Goal: Task Accomplishment & Management: Manage account settings

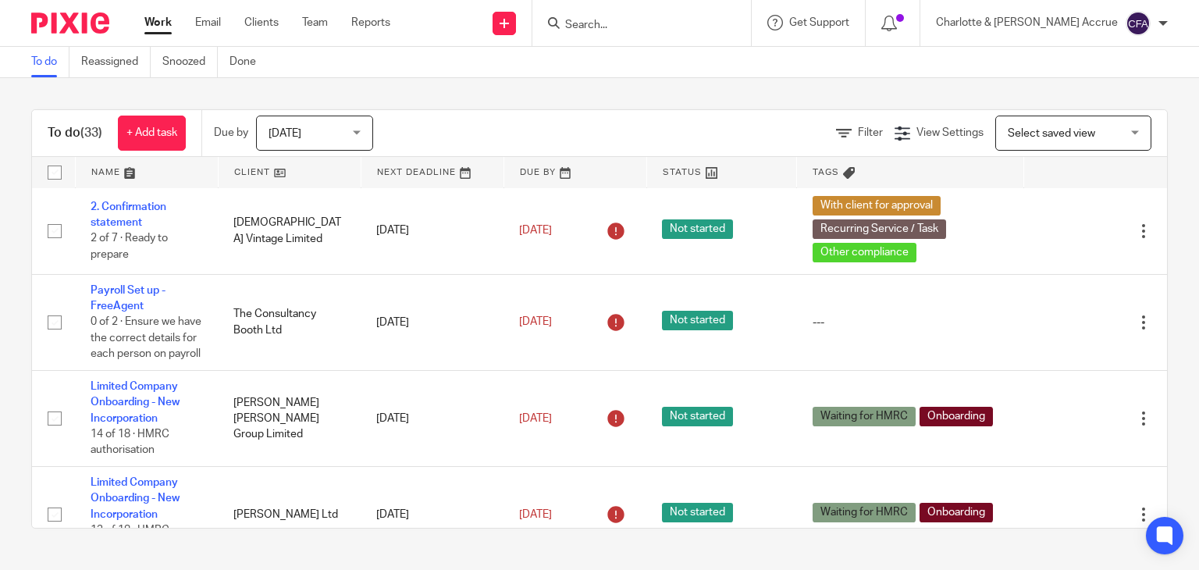
scroll to position [1387, 0]
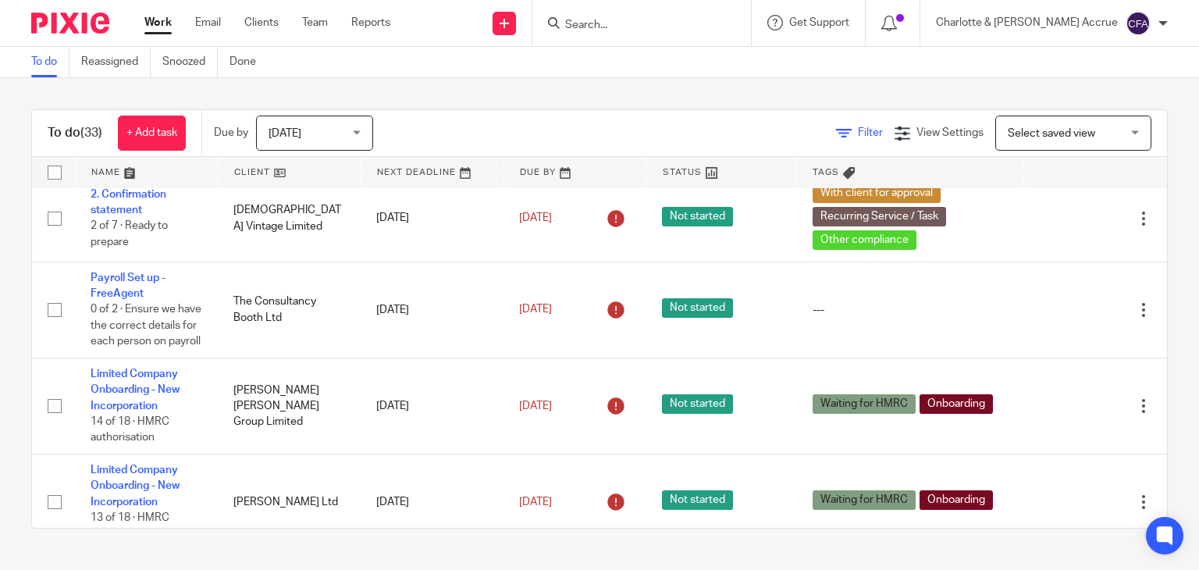
click at [858, 133] on span "Filter" at bounding box center [870, 132] width 25 height 11
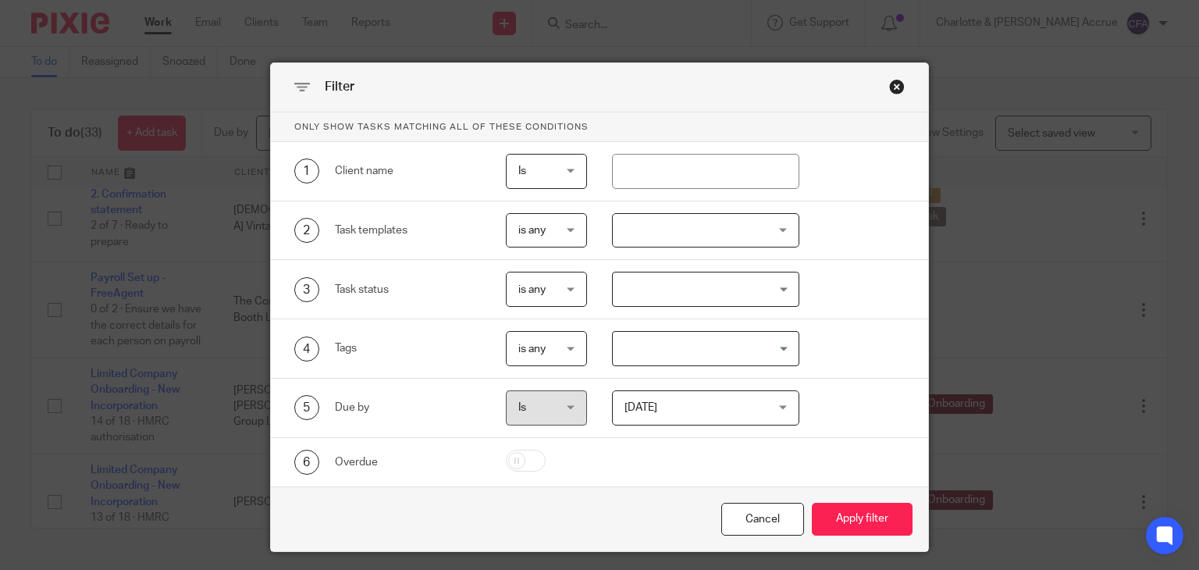
click at [619, 350] on input "Search for option" at bounding box center [702, 348] width 176 height 27
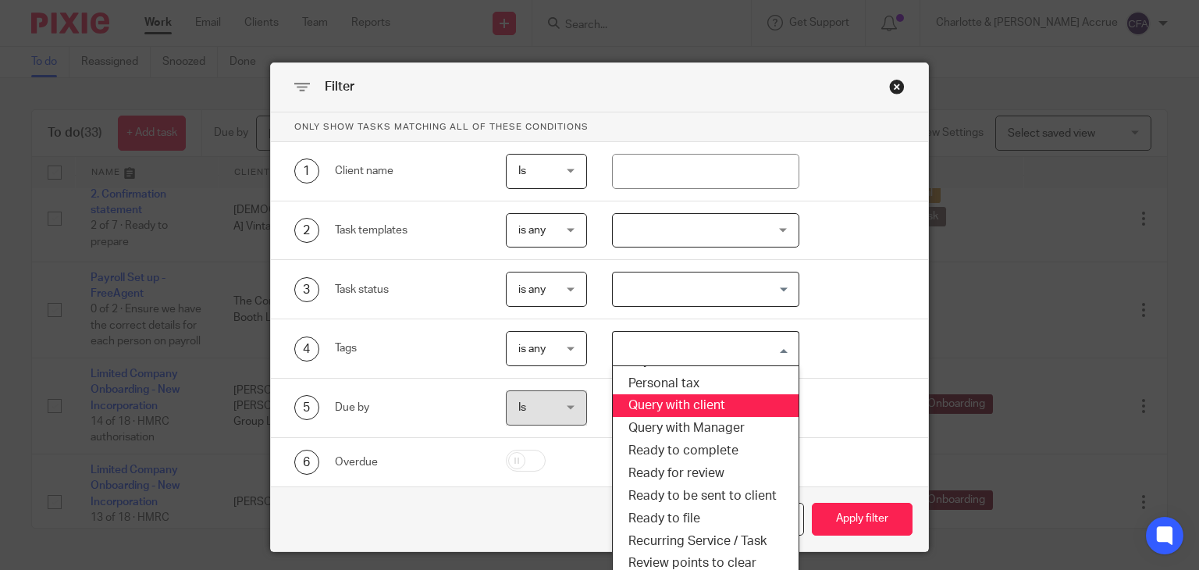
scroll to position [340, 0]
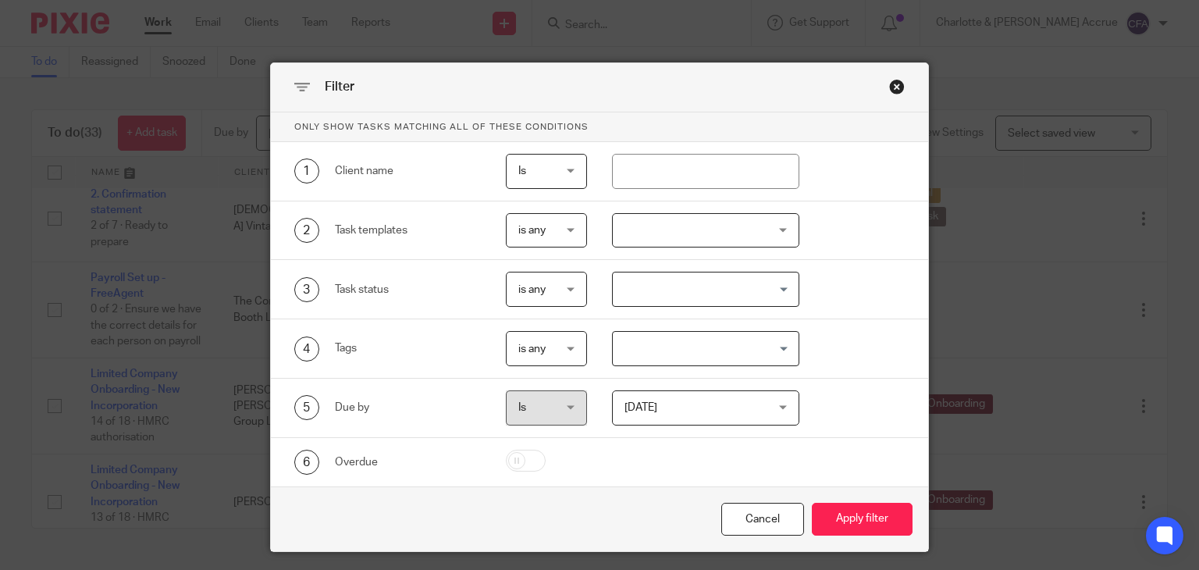
click at [893, 85] on div "Close this dialog window" at bounding box center [897, 87] width 16 height 16
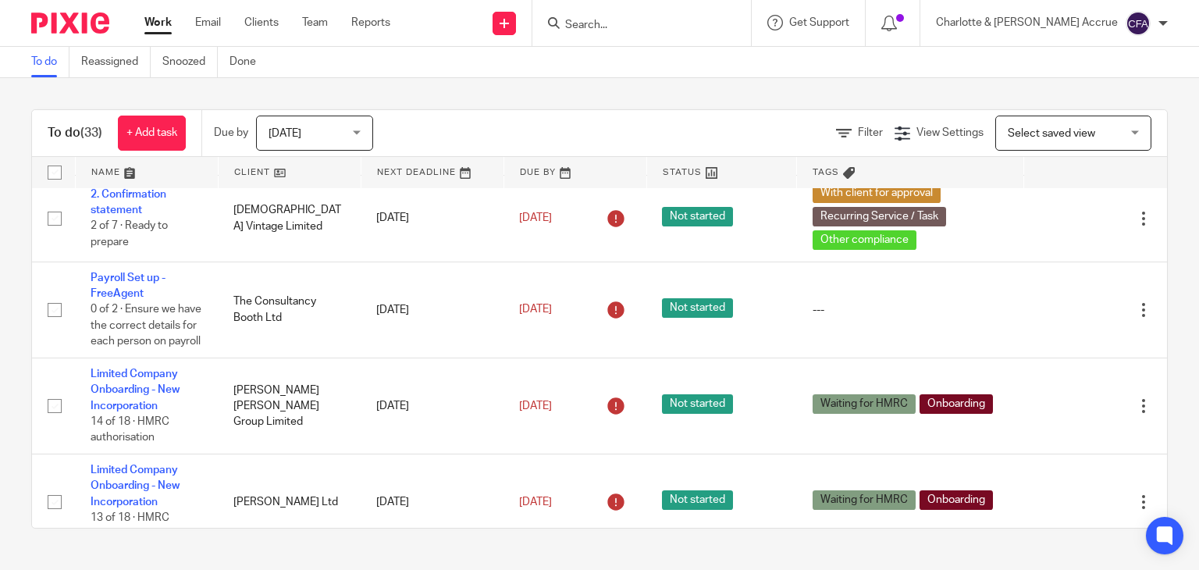
click at [314, 123] on span "Today" at bounding box center [309, 132] width 83 height 33
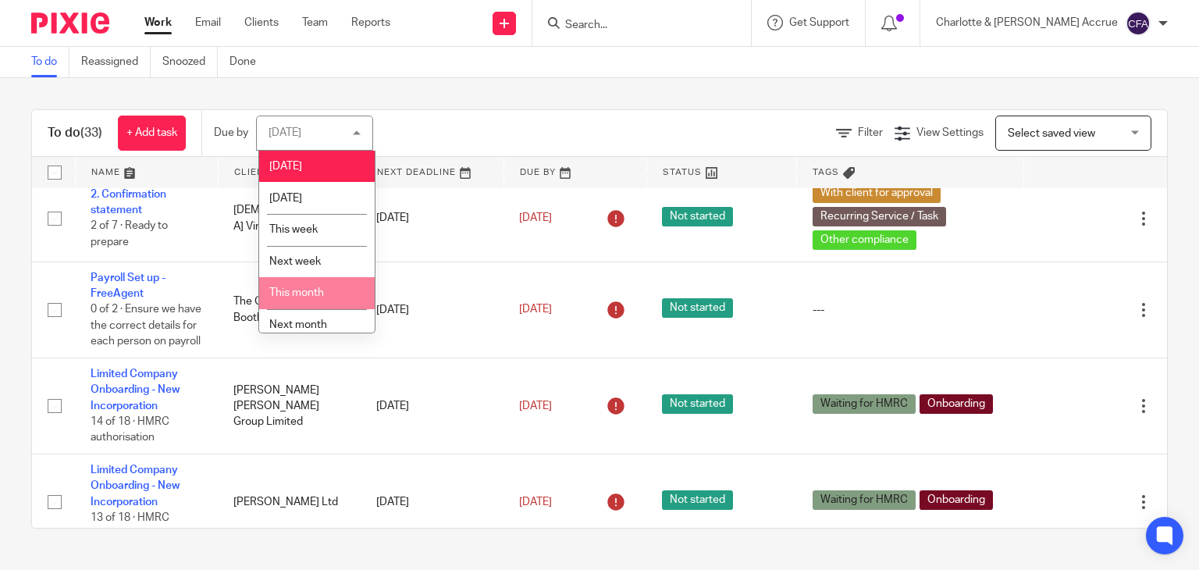
scroll to position [41, 0]
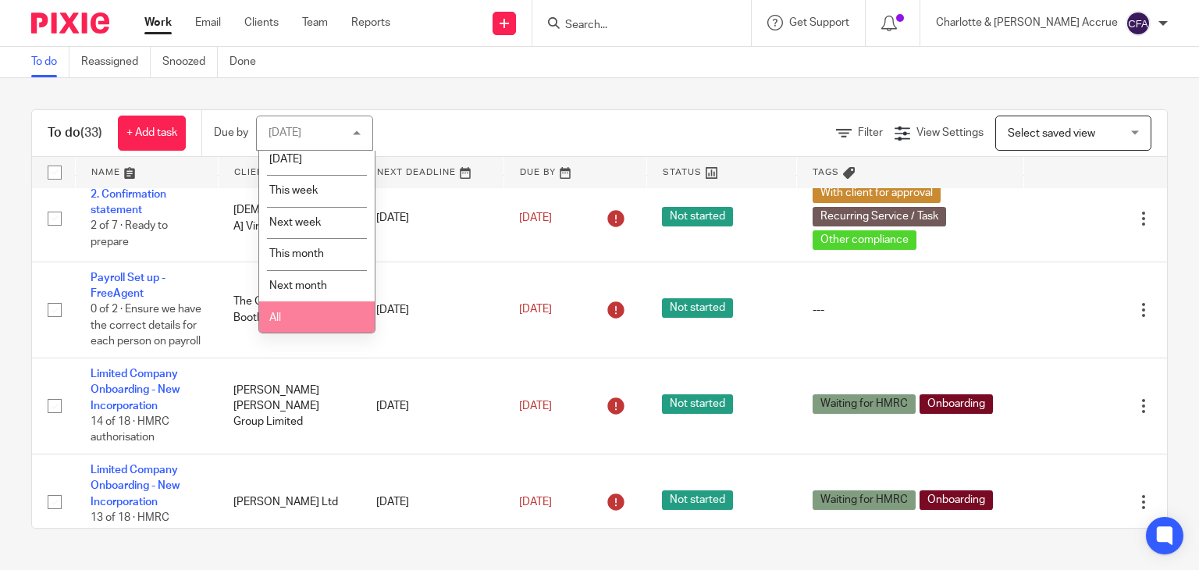
click at [300, 308] on li "All" at bounding box center [316, 317] width 115 height 32
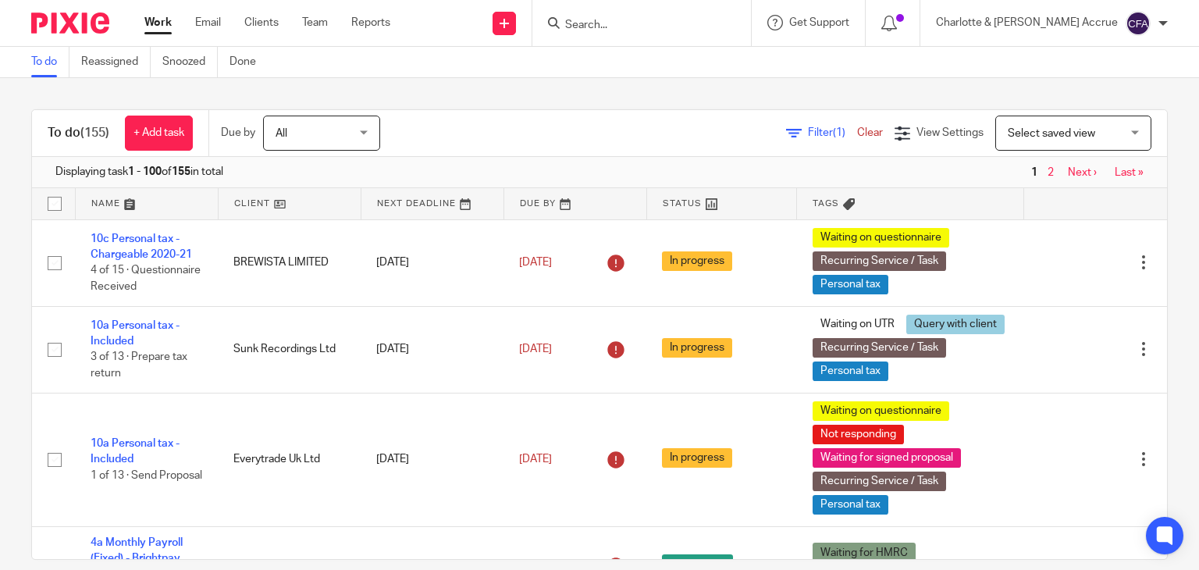
scroll to position [158, 0]
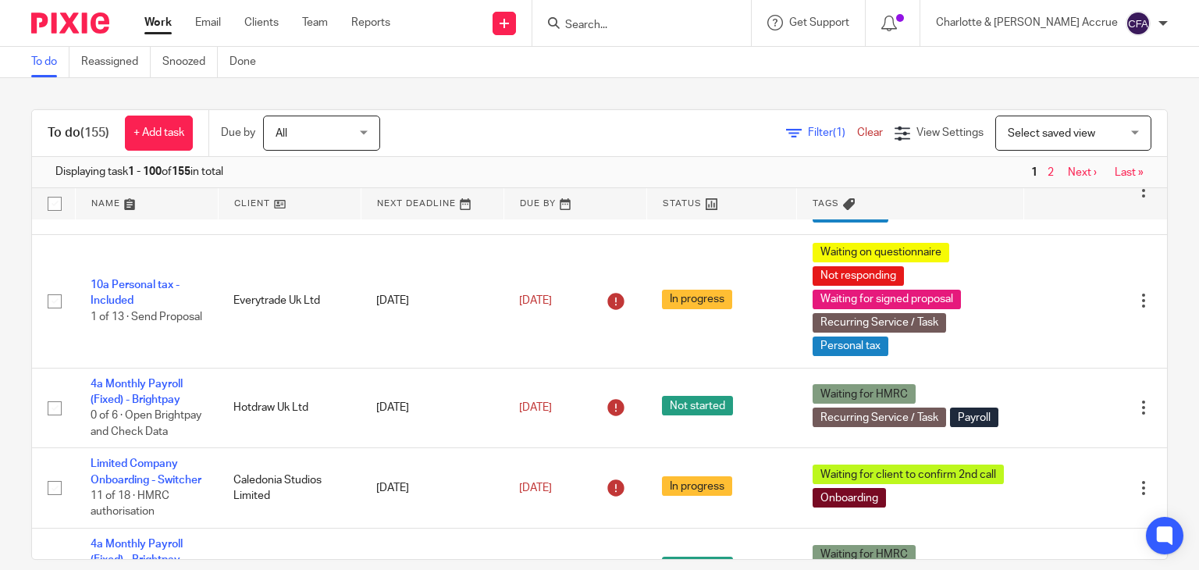
click at [704, 27] on input "Search" at bounding box center [633, 26] width 140 height 14
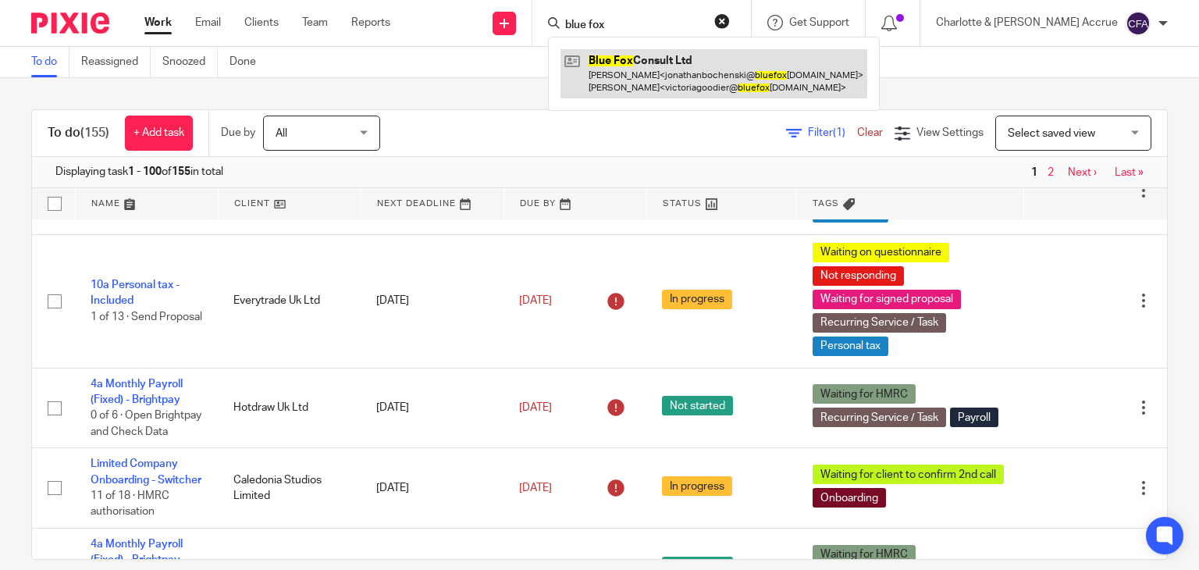
type input "blue fox"
click at [743, 91] on link at bounding box center [713, 73] width 307 height 48
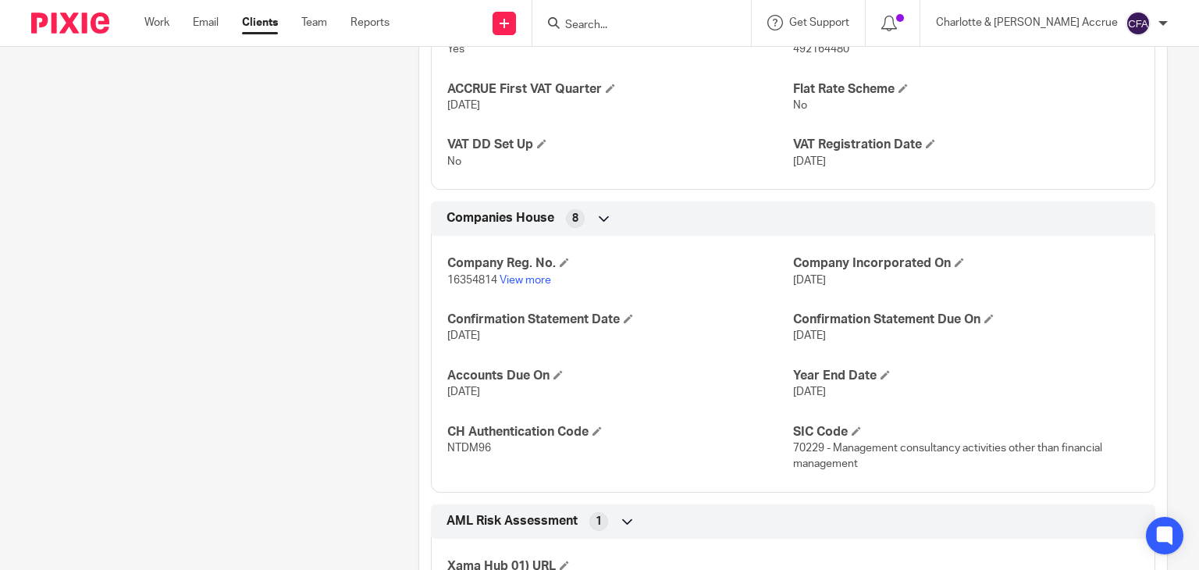
scroll to position [1355, 0]
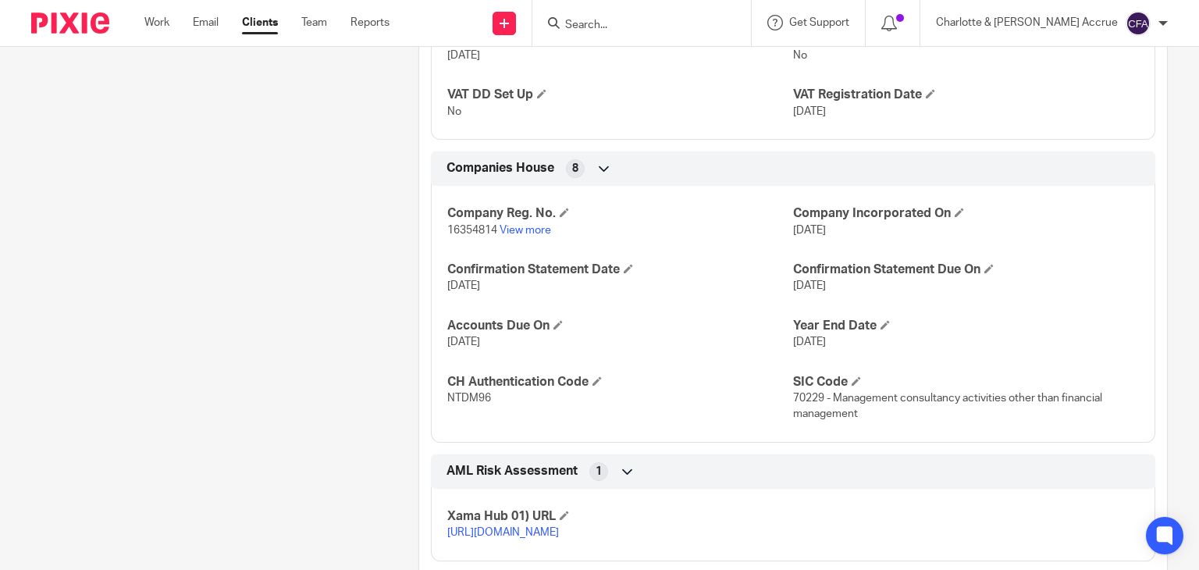
click at [680, 26] on input "Search" at bounding box center [633, 26] width 140 height 14
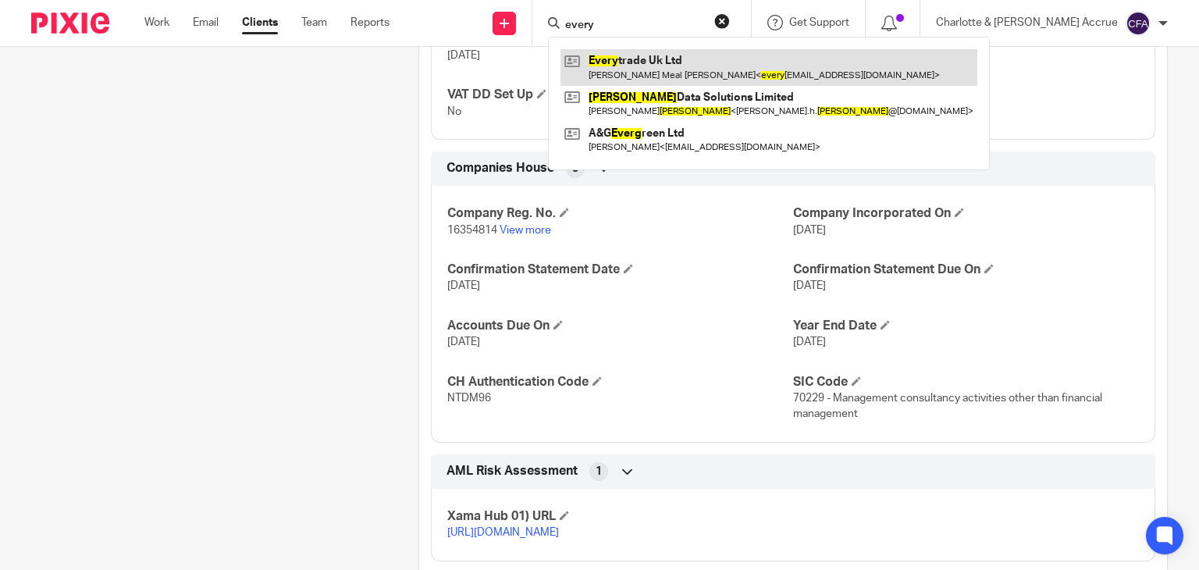
type input "every"
click at [692, 57] on link at bounding box center [768, 67] width 417 height 36
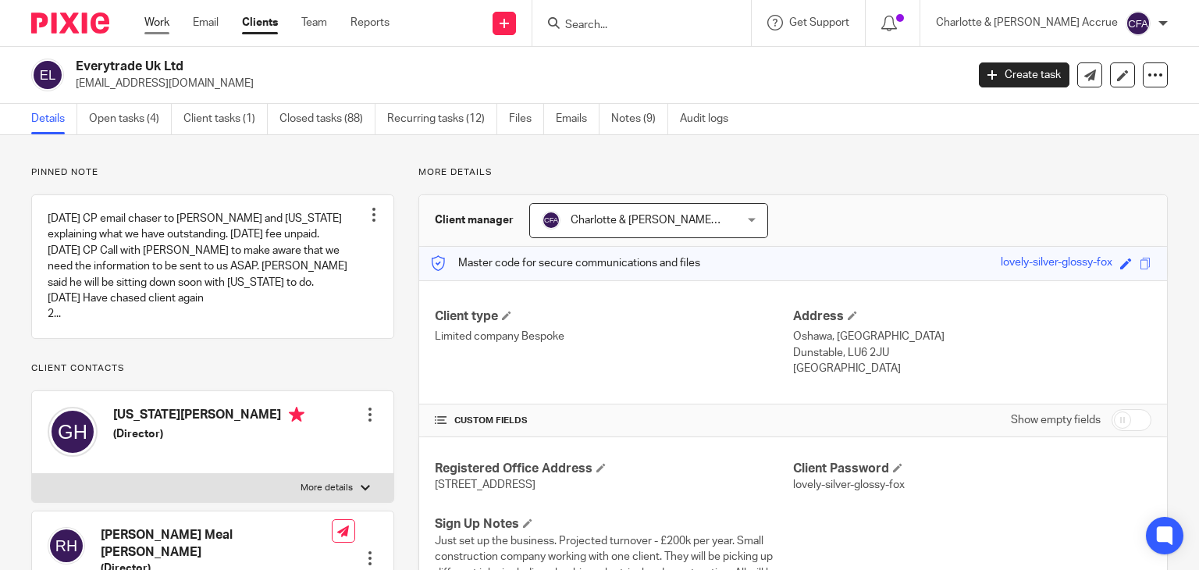
click at [149, 20] on link "Work" at bounding box center [156, 23] width 25 height 16
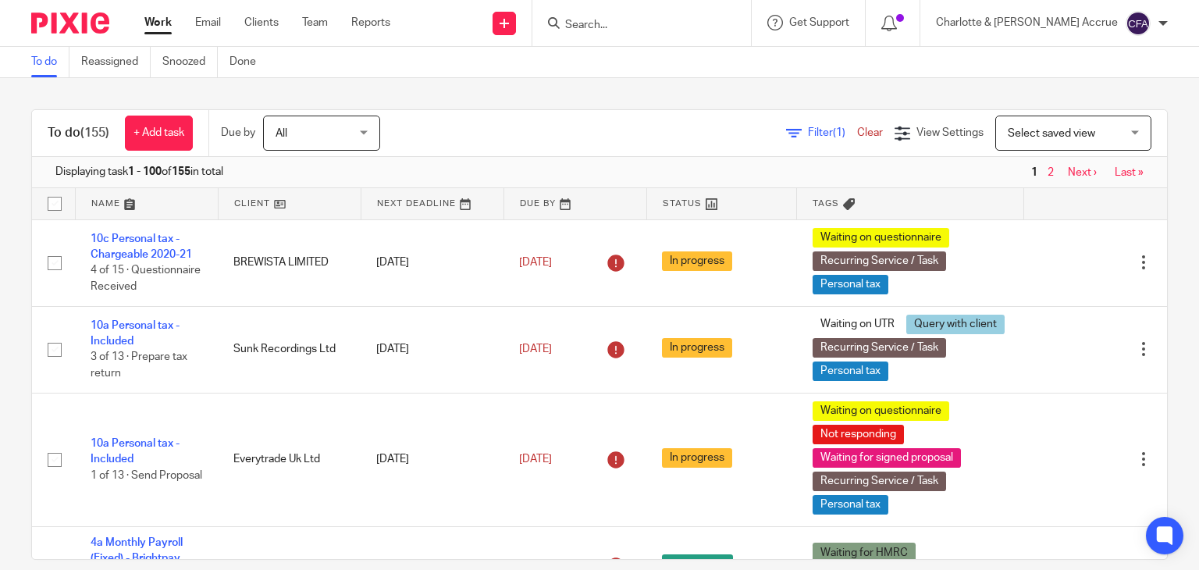
click at [808, 135] on span "Filter (1)" at bounding box center [832, 132] width 49 height 11
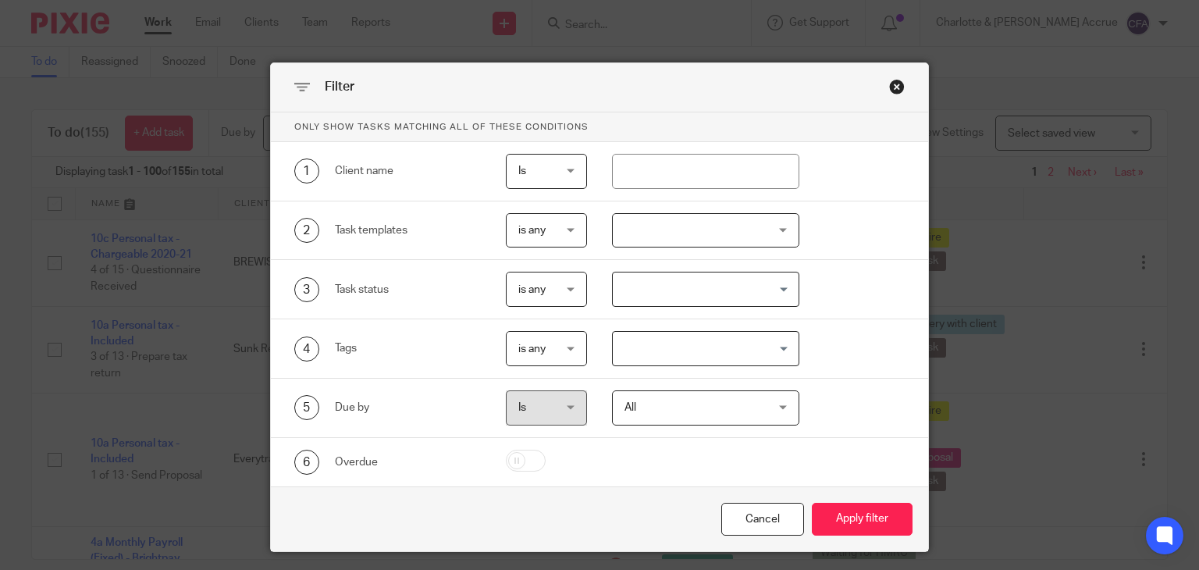
click at [698, 336] on input "Search for option" at bounding box center [702, 348] width 176 height 27
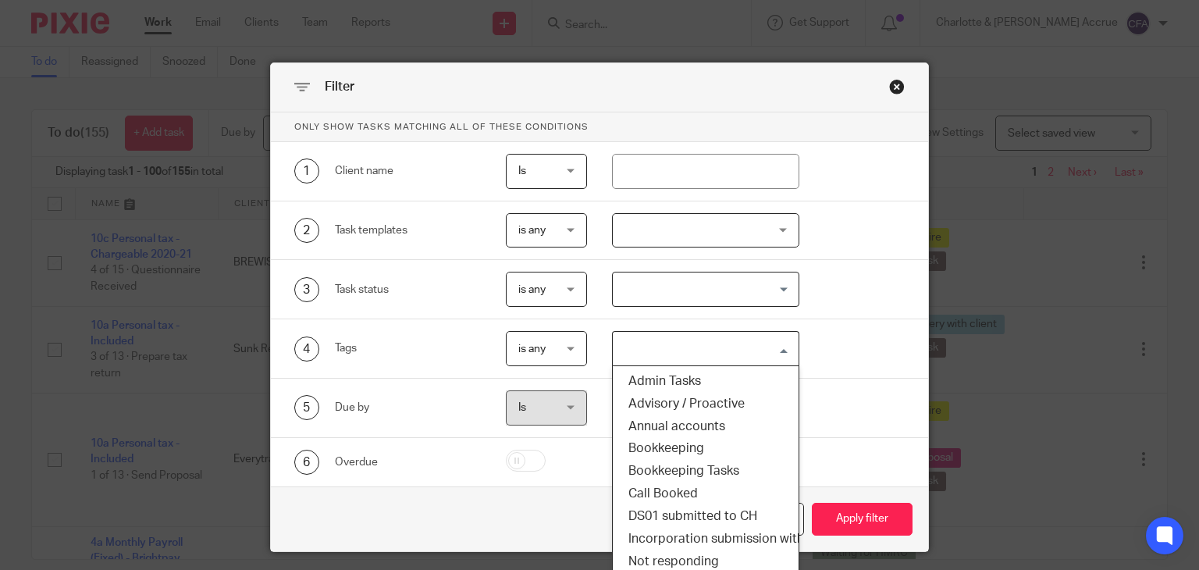
click at [868, 303] on div "3 Task status is any is any is any is none is_any Loading..." at bounding box center [586, 289] width 635 height 35
click at [730, 358] on input "Search for option" at bounding box center [702, 348] width 176 height 27
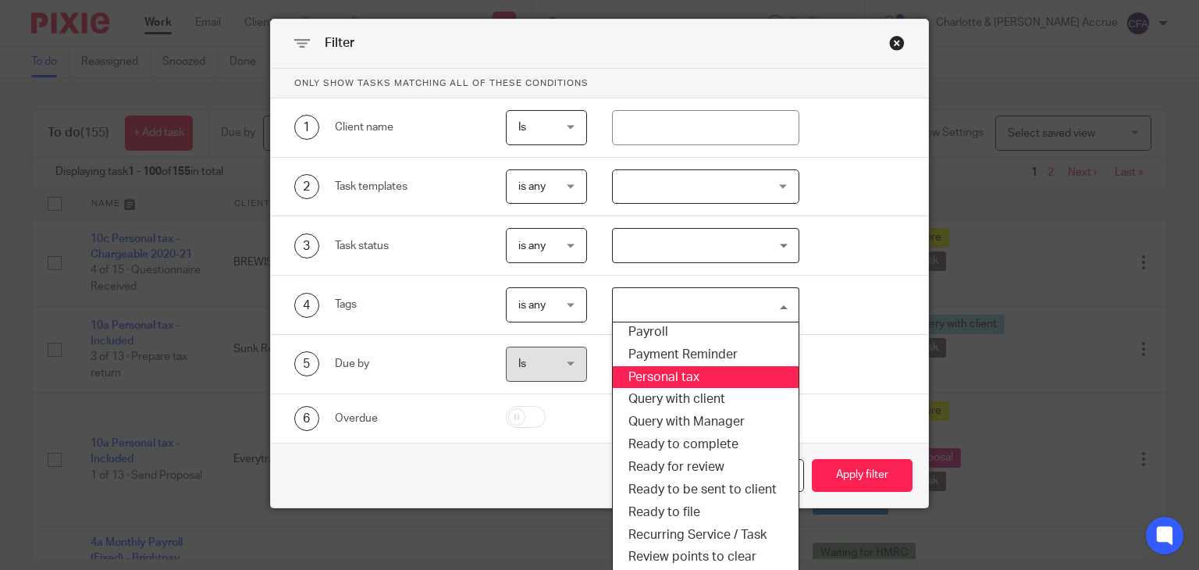
scroll to position [297, 0]
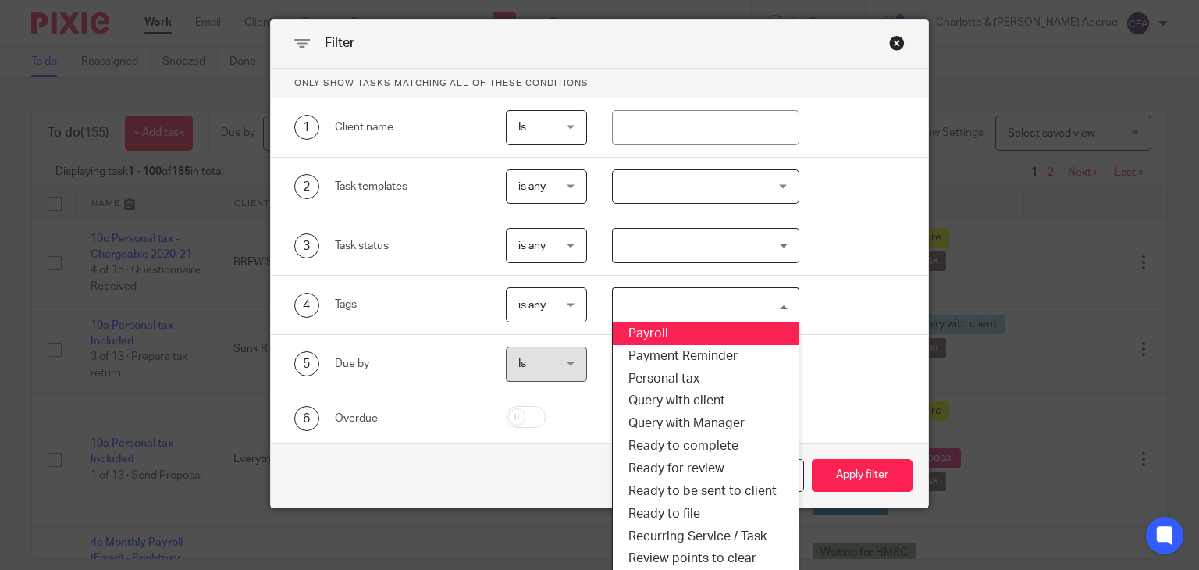
click at [718, 336] on li "Payroll" at bounding box center [706, 333] width 186 height 23
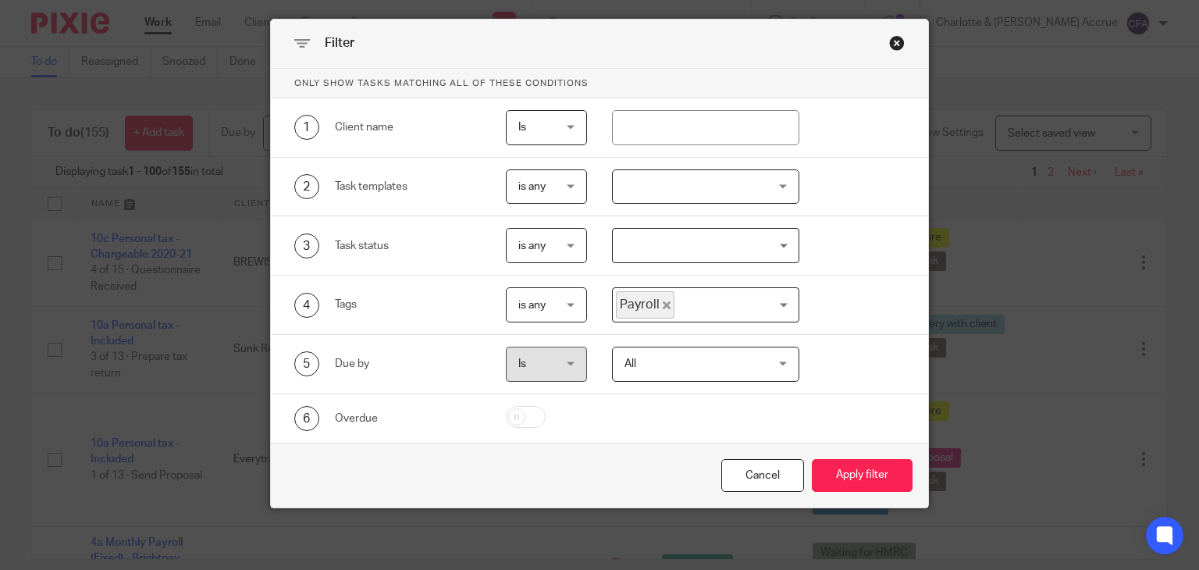
scroll to position [44, 0]
click at [867, 479] on button "Apply filter" at bounding box center [862, 476] width 101 height 34
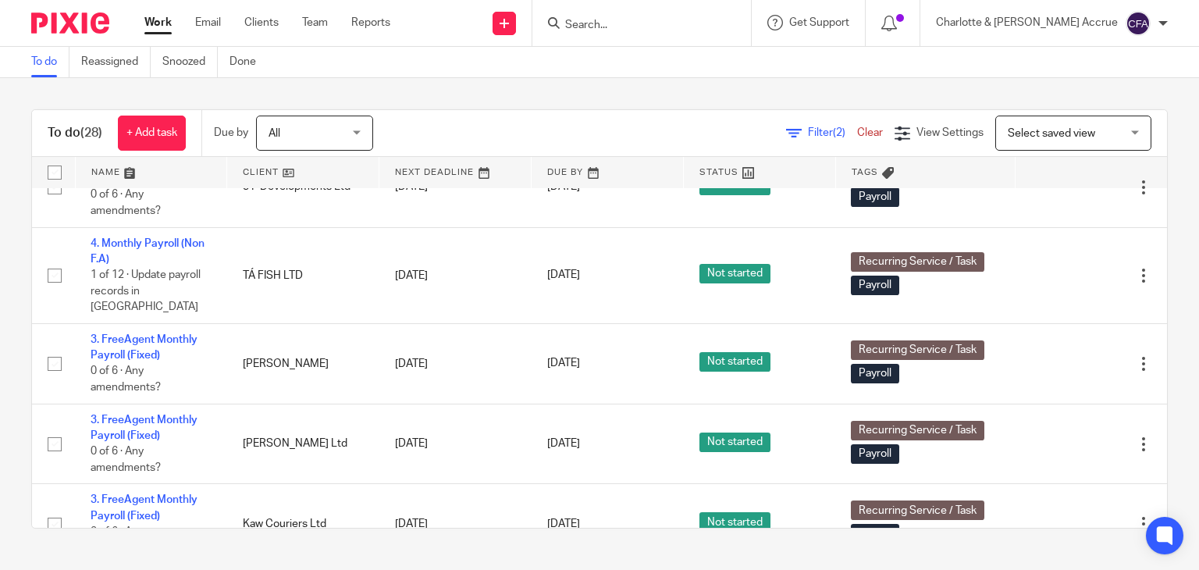
scroll to position [1976, 0]
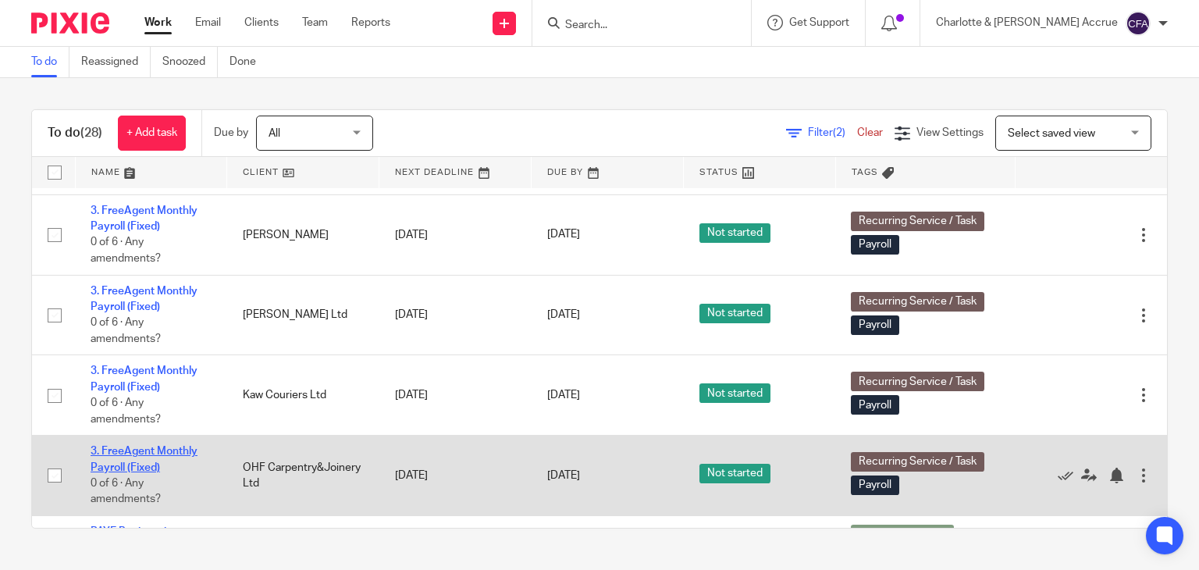
click at [155, 446] on link "3. FreeAgent Monthly Payroll (Fixed)" at bounding box center [144, 459] width 107 height 27
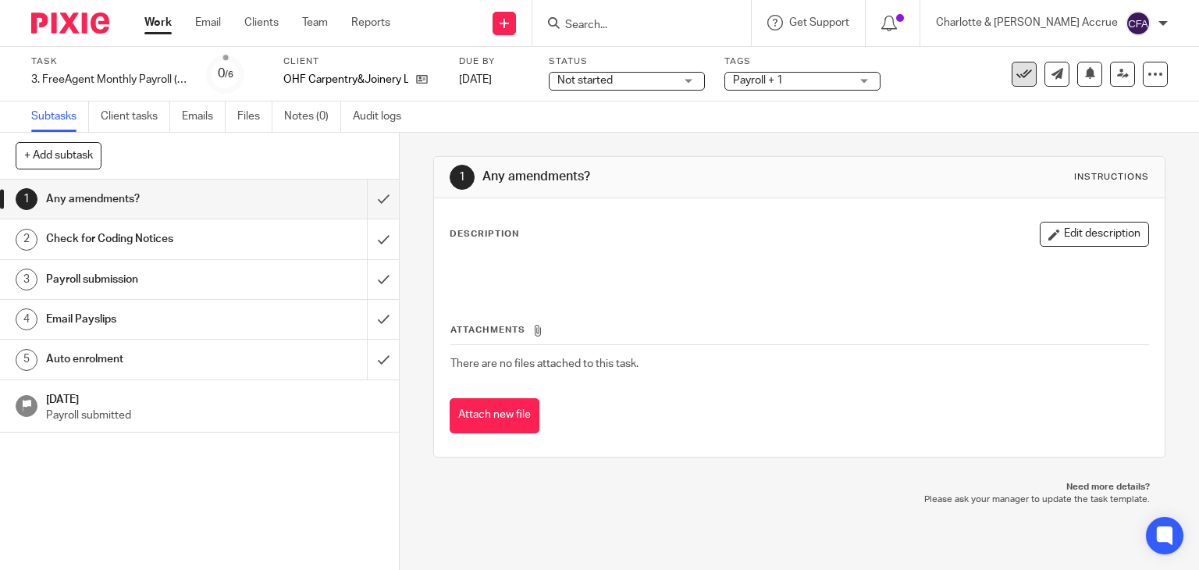
click at [1016, 80] on icon at bounding box center [1024, 74] width 16 height 16
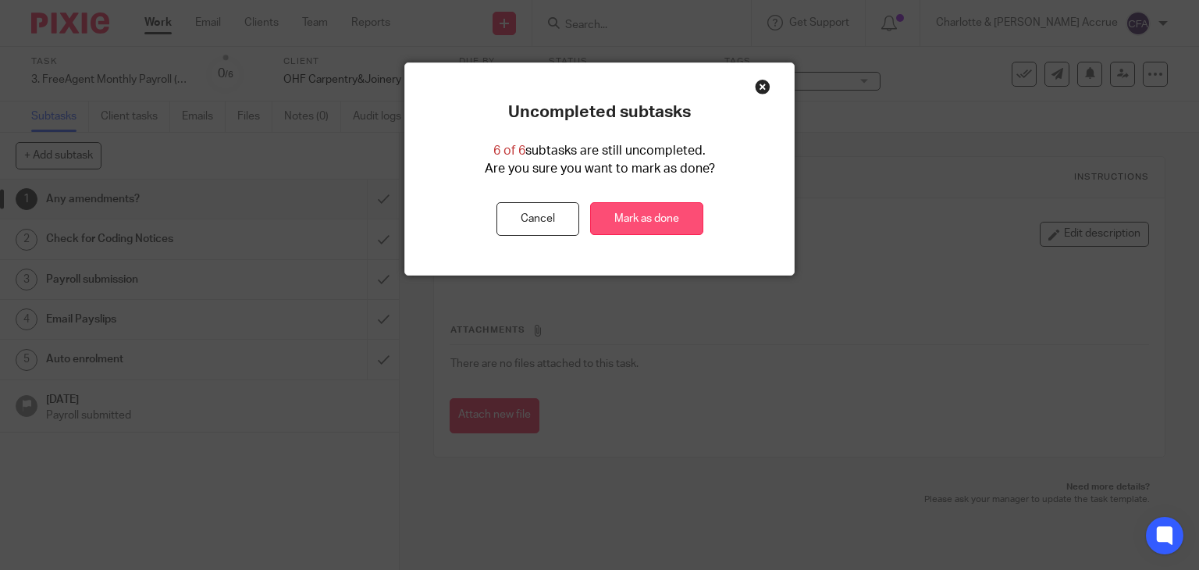
click at [674, 208] on link "Mark as done" at bounding box center [646, 219] width 113 height 34
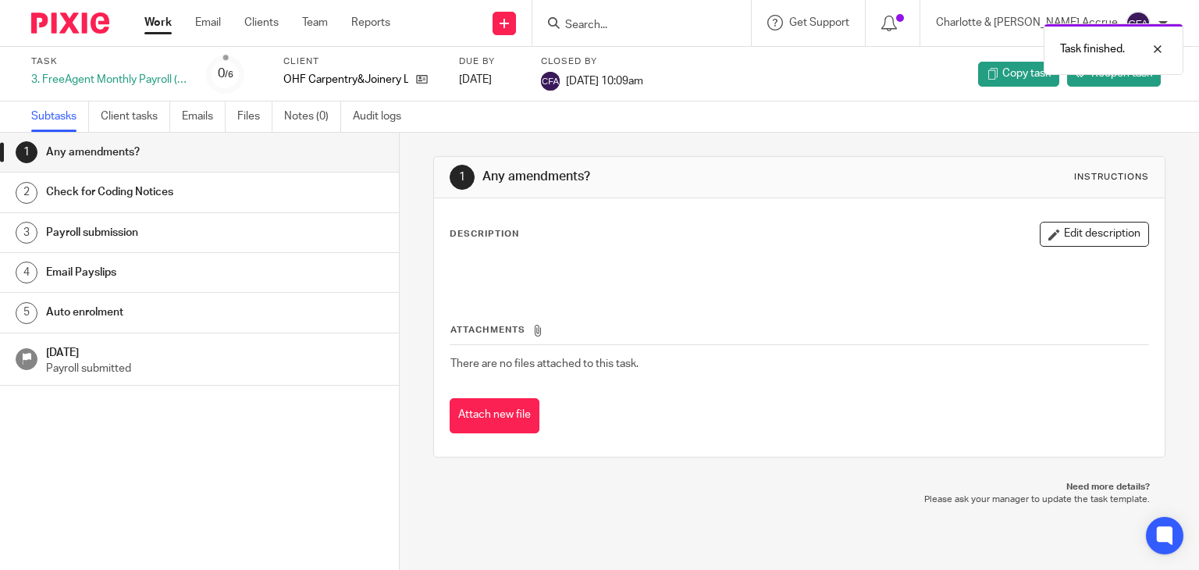
click at [155, 23] on link "Work" at bounding box center [157, 23] width 27 height 16
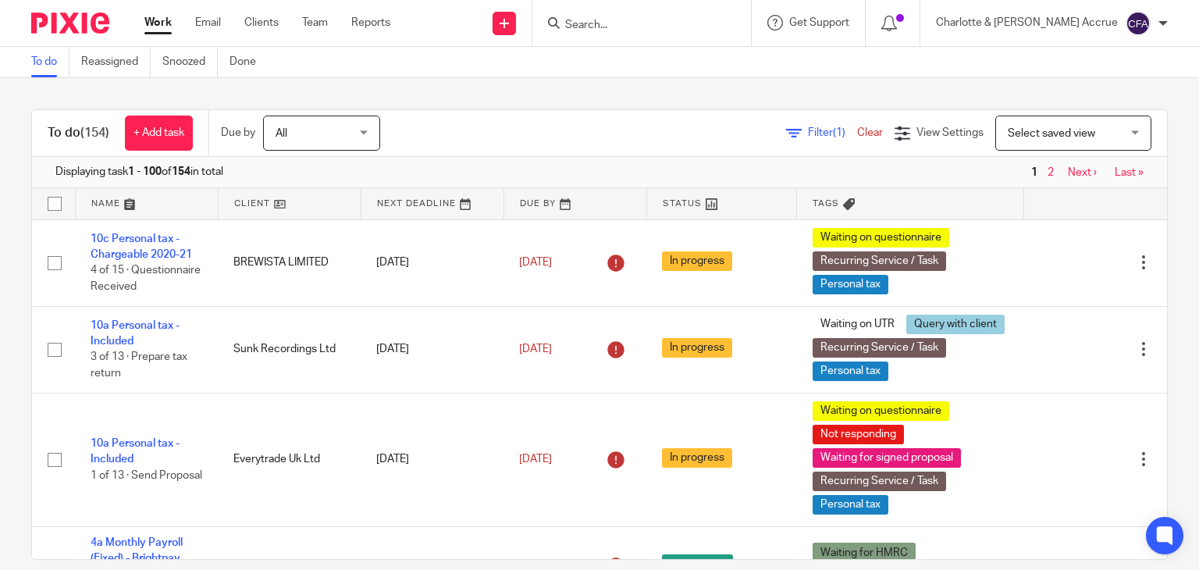
click at [808, 133] on span "Filter (1)" at bounding box center [832, 132] width 49 height 11
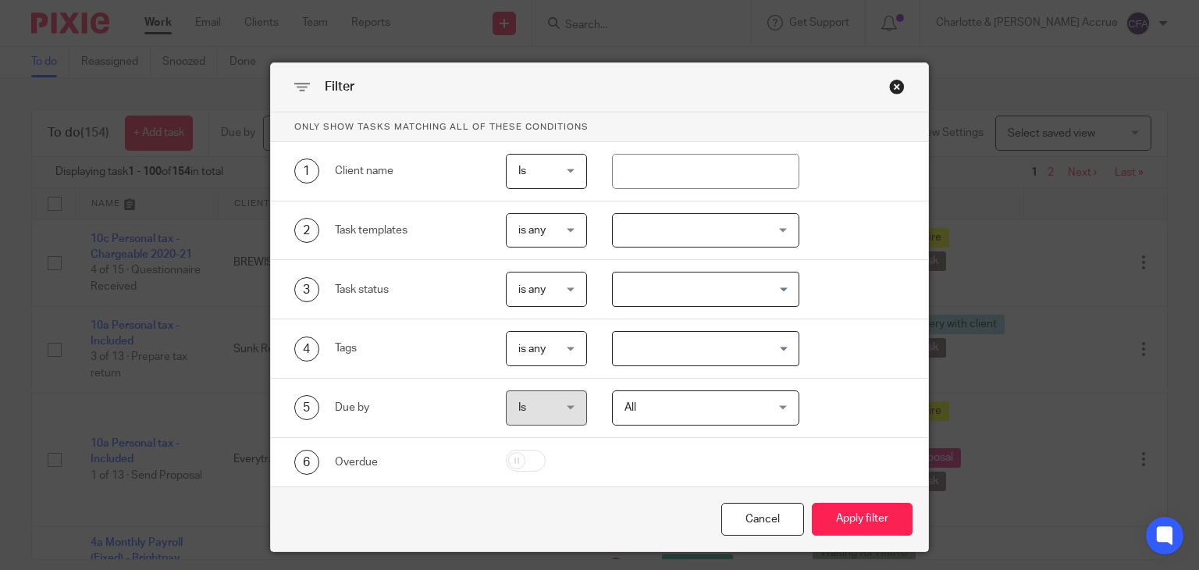
click at [680, 372] on div "4 Tags is any is any is any is all is none is_any Loading..." at bounding box center [600, 348] width 658 height 59
click at [696, 346] on input "Search for option" at bounding box center [702, 348] width 176 height 27
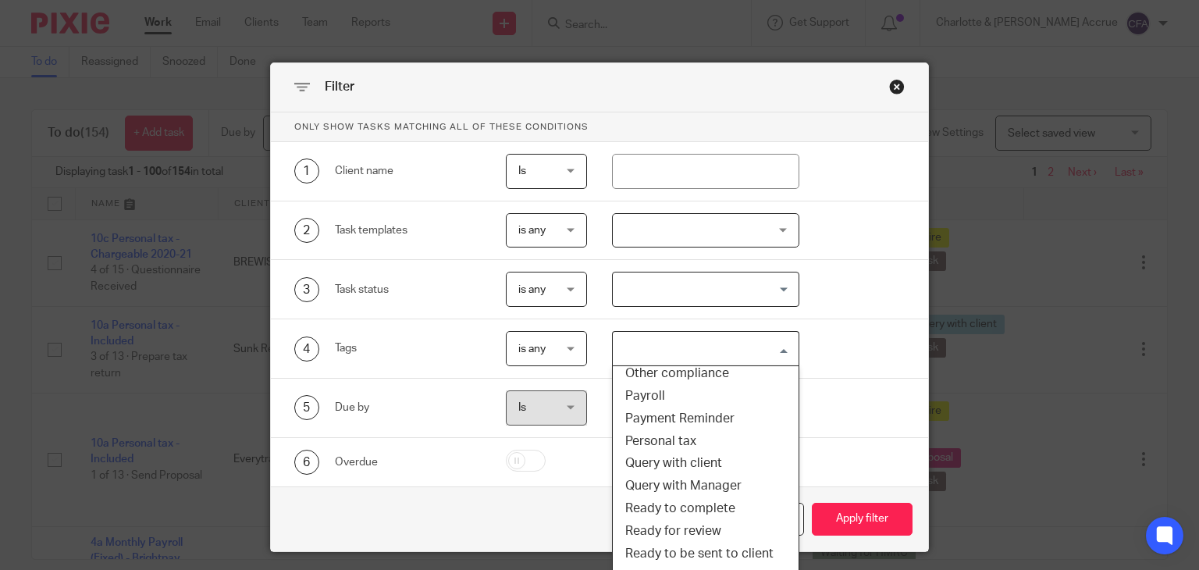
scroll to position [261, 0]
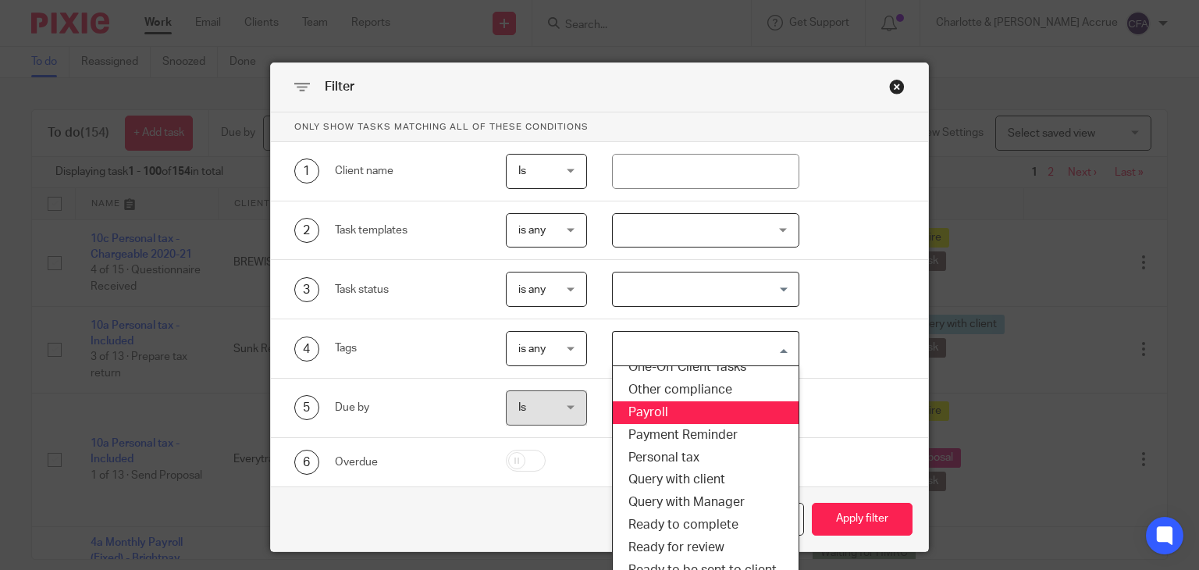
click at [657, 406] on li "Payroll" at bounding box center [706, 412] width 186 height 23
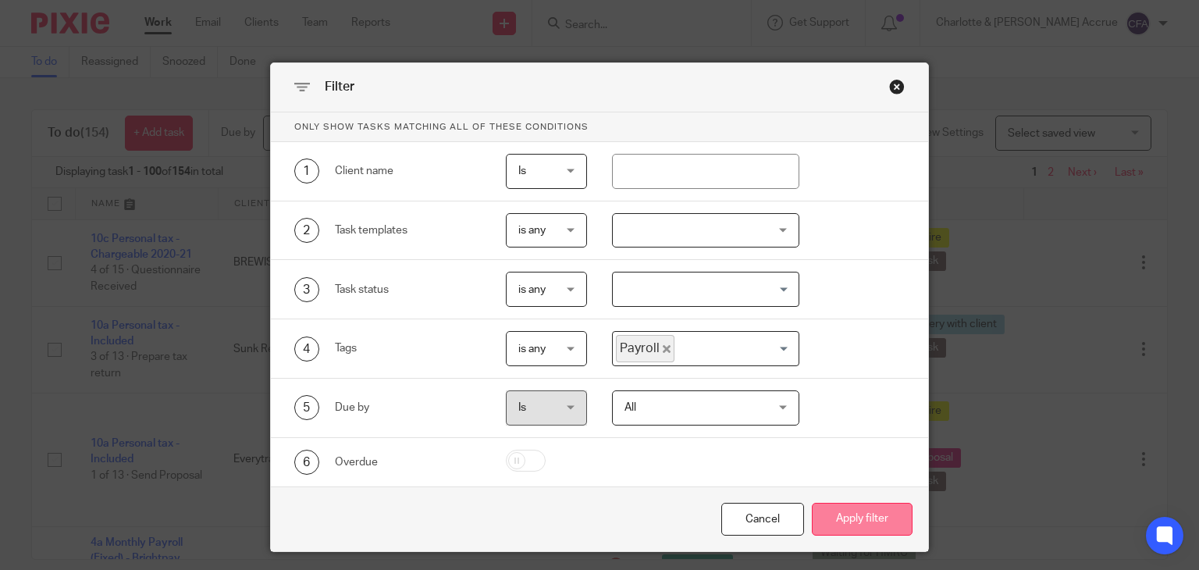
click at [886, 519] on button "Apply filter" at bounding box center [862, 520] width 101 height 34
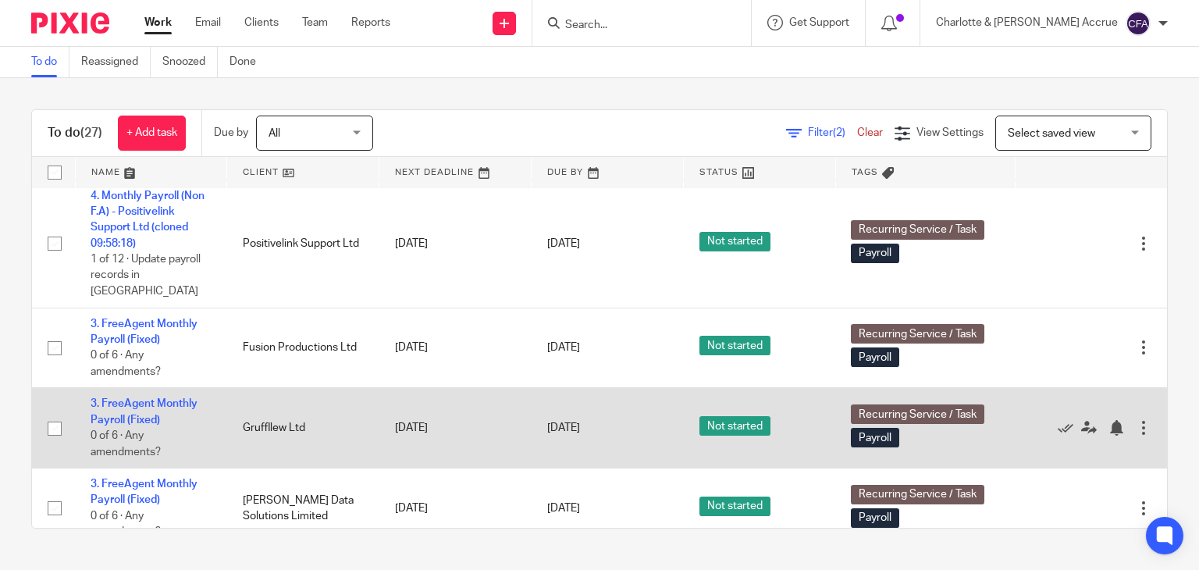
scroll to position [641, 0]
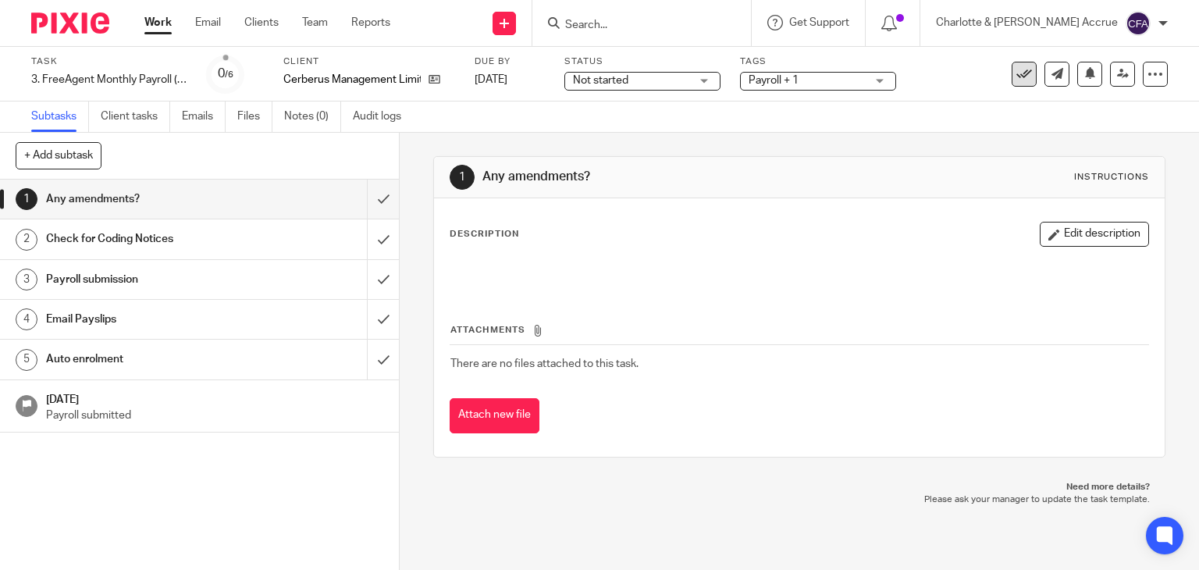
click at [1016, 69] on icon at bounding box center [1024, 74] width 16 height 16
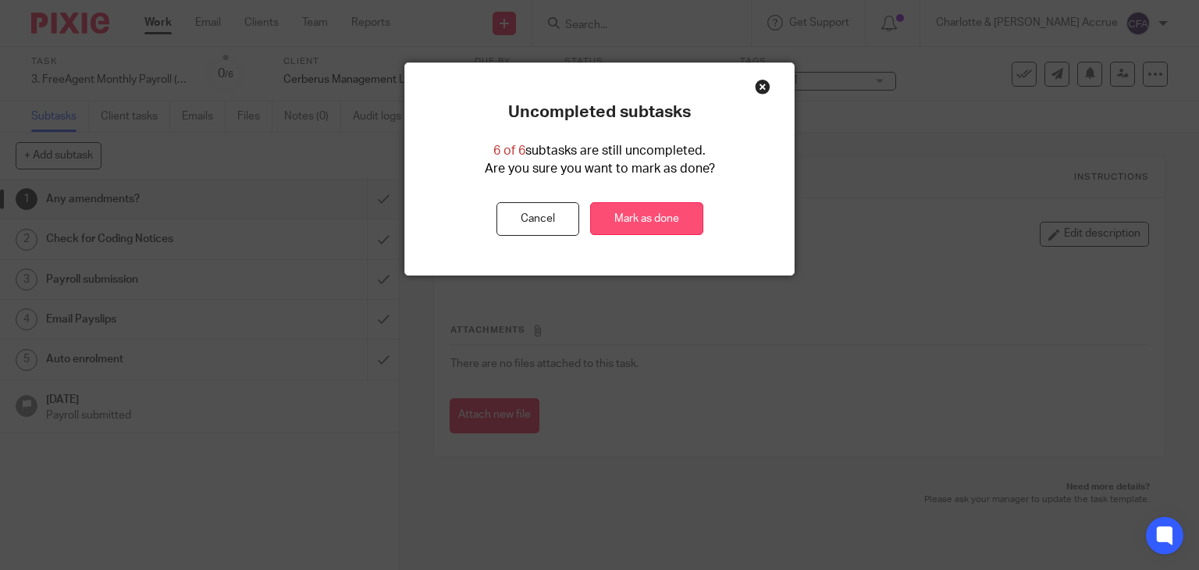
click at [671, 216] on link "Mark as done" at bounding box center [646, 219] width 113 height 34
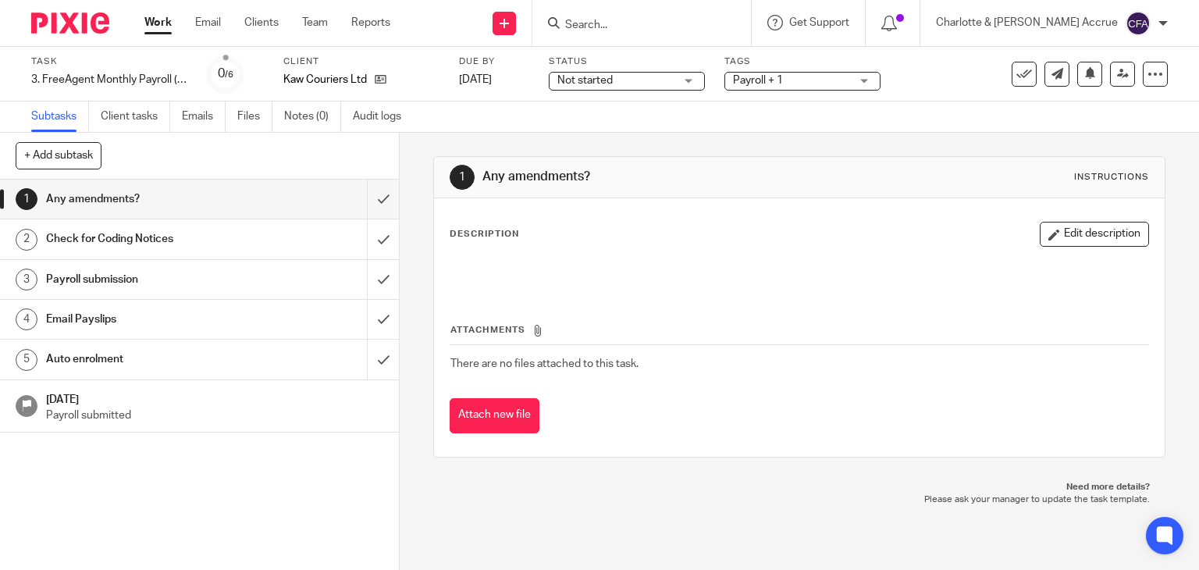
click at [223, 316] on h1 "Email Payslips" at bounding box center [148, 318] width 204 height 23
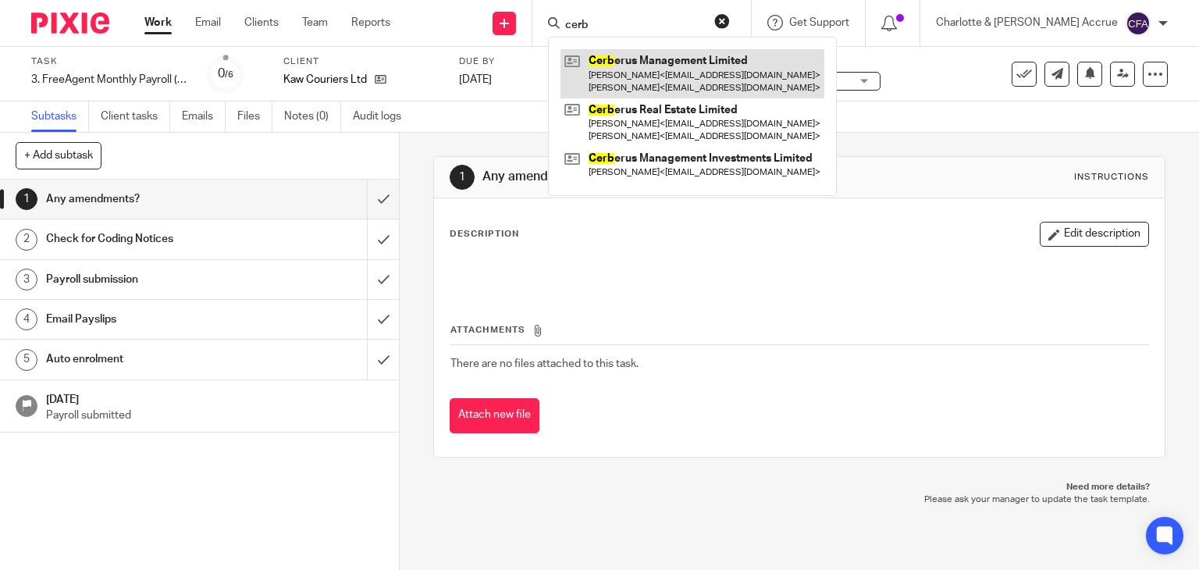
type input "cerb"
click at [712, 80] on link at bounding box center [692, 73] width 264 height 48
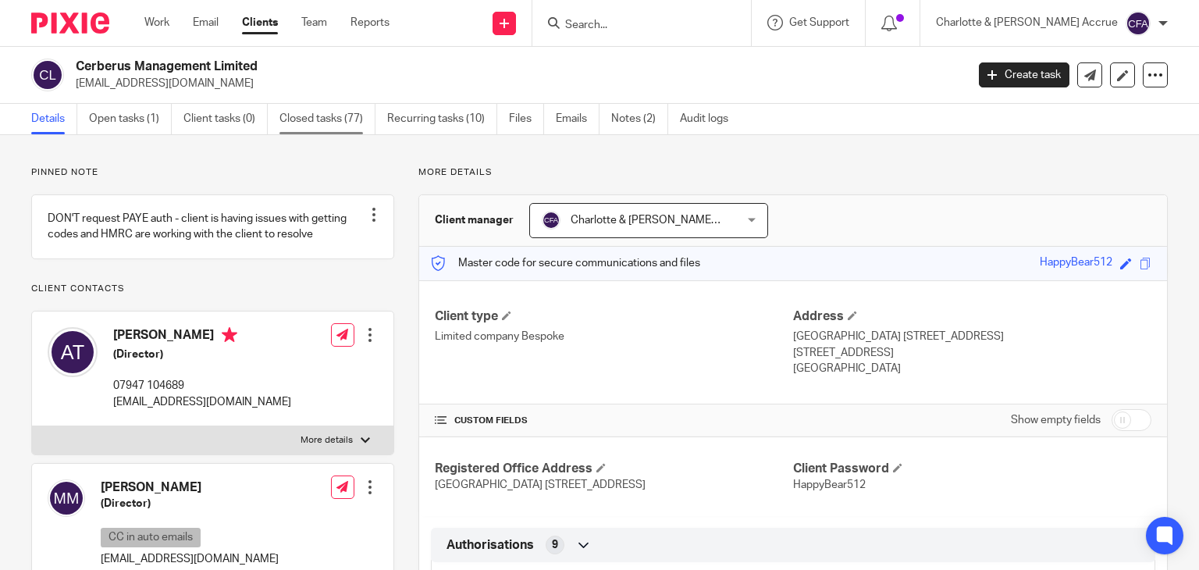
click at [336, 118] on link "Closed tasks (77)" at bounding box center [327, 119] width 96 height 30
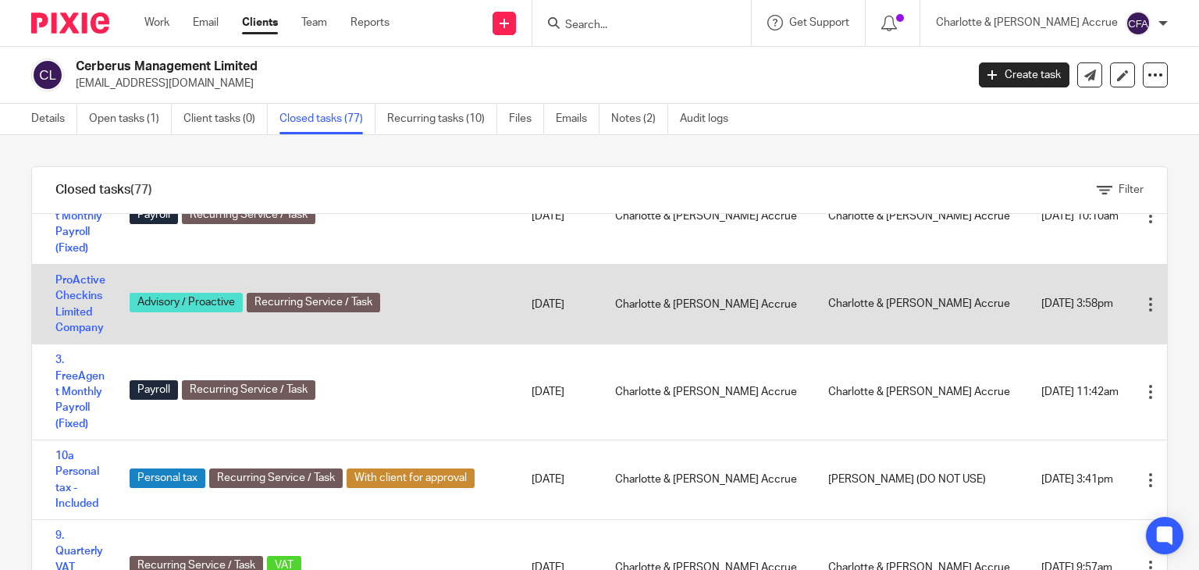
scroll to position [77, 0]
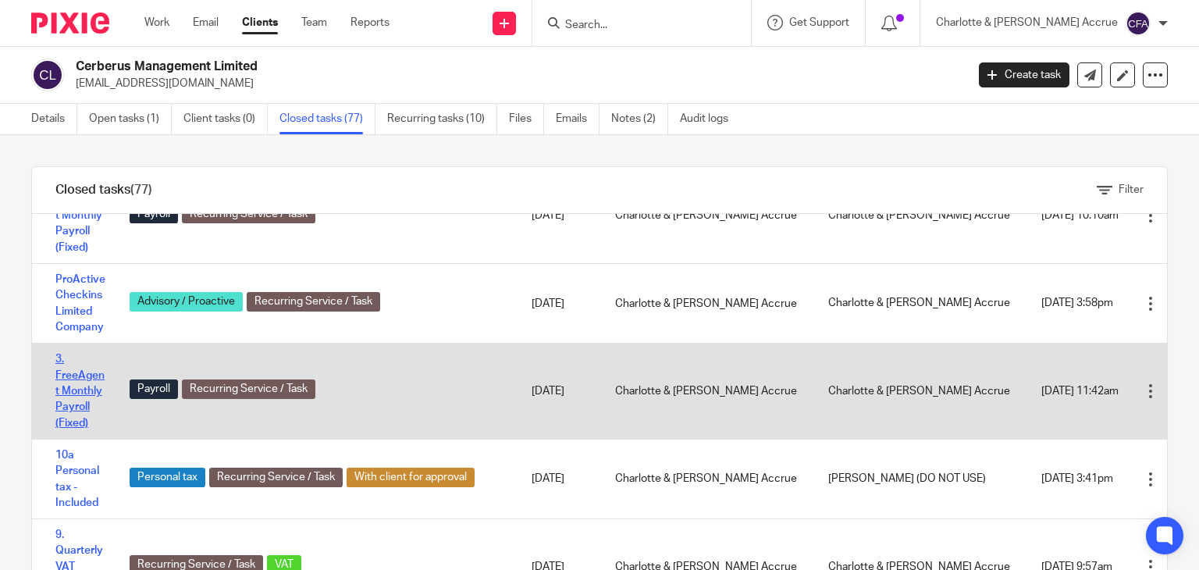
click at [72, 389] on link "3. FreeAgent Monthly Payroll (Fixed)" at bounding box center [79, 390] width 49 height 74
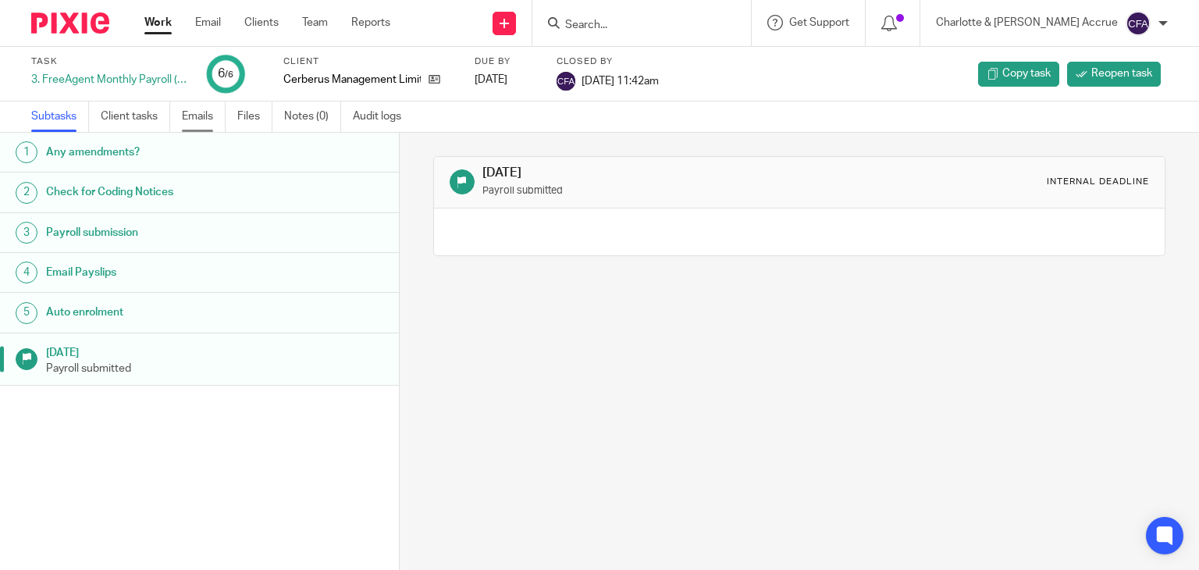
click at [194, 110] on link "Emails" at bounding box center [204, 116] width 44 height 30
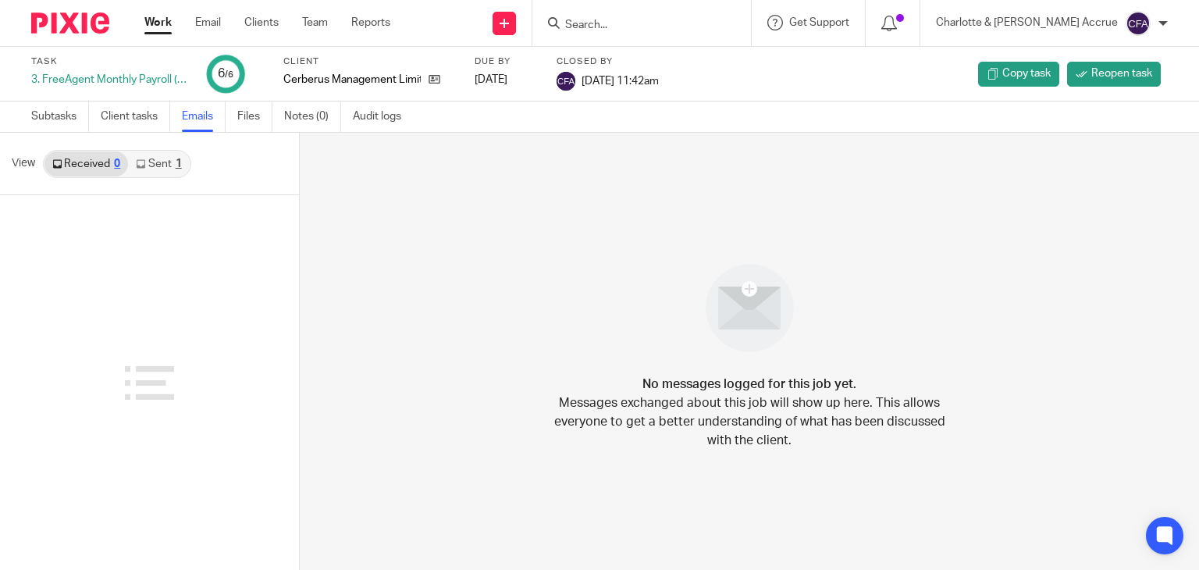
click at [159, 162] on link "Sent 1" at bounding box center [158, 163] width 61 height 25
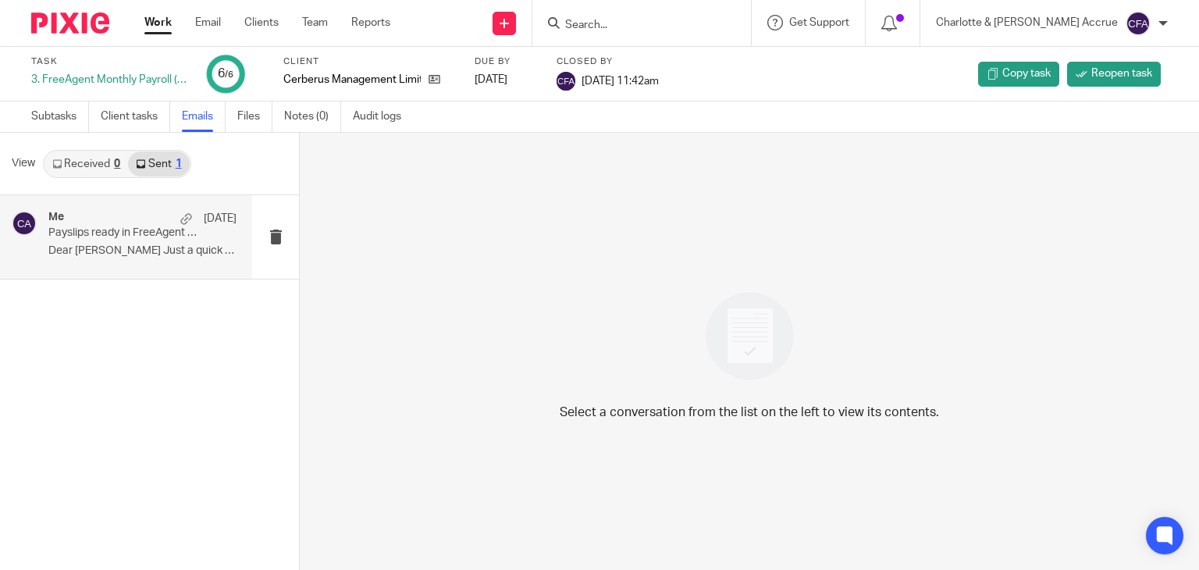
click at [158, 228] on p "Payslips ready in FreeAgent - August 2025" at bounding box center [123, 232] width 151 height 13
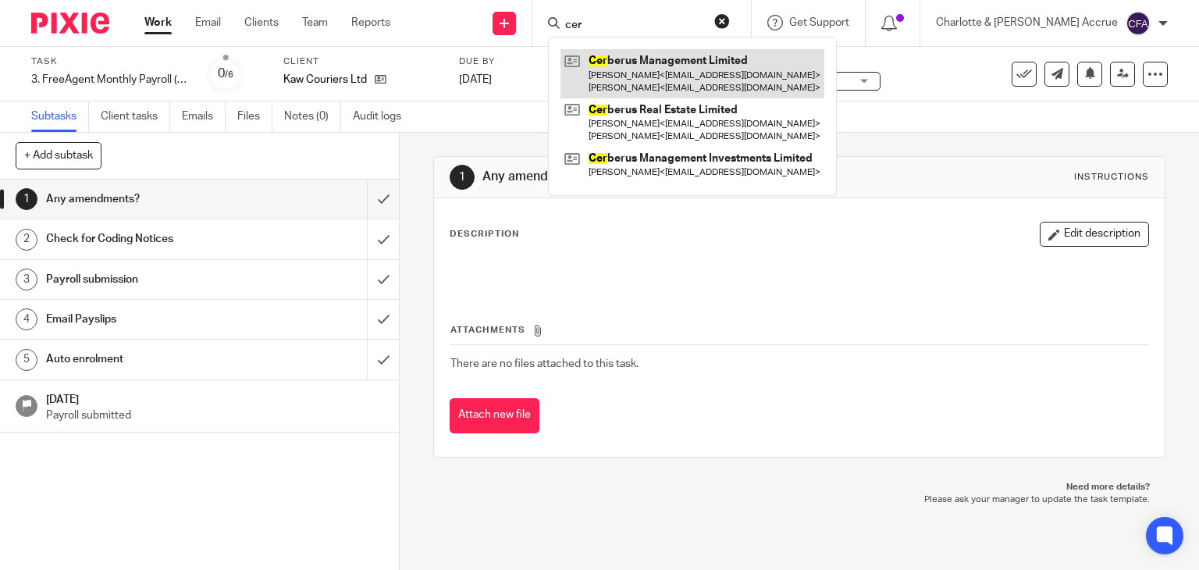
type input "cer"
click at [691, 73] on link at bounding box center [692, 73] width 264 height 48
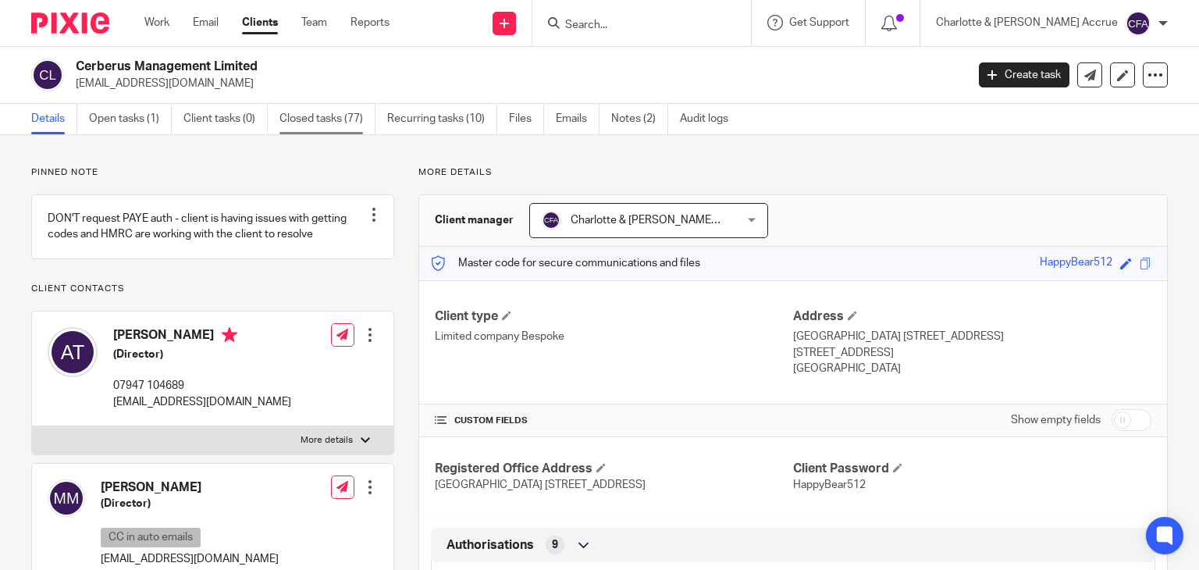
click at [329, 110] on link "Closed tasks (77)" at bounding box center [327, 119] width 96 height 30
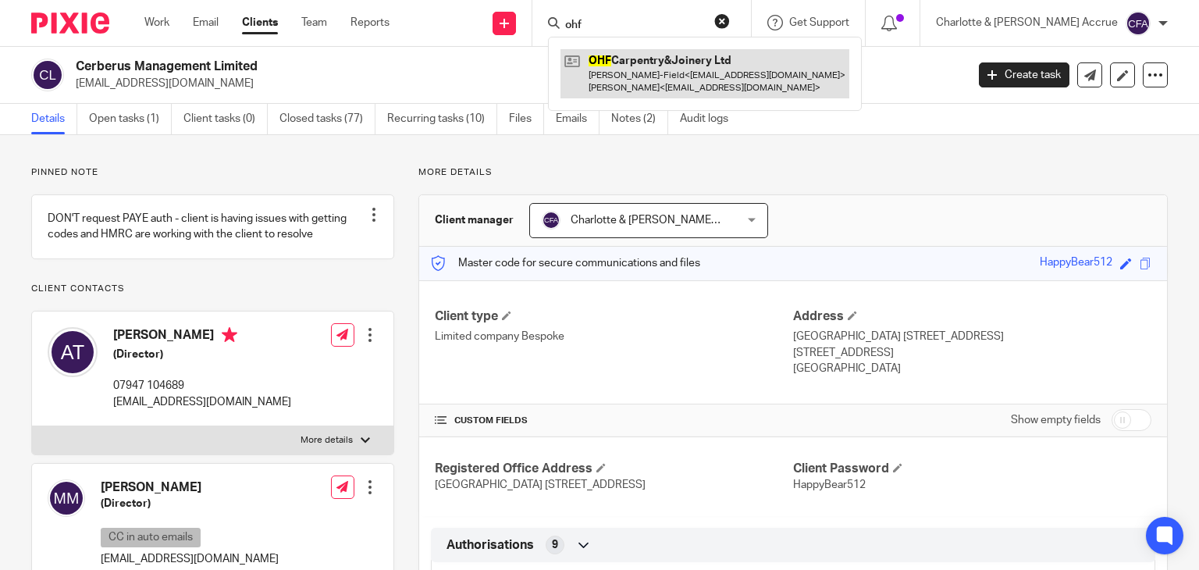
type input "ohf"
click at [734, 54] on link at bounding box center [704, 73] width 289 height 48
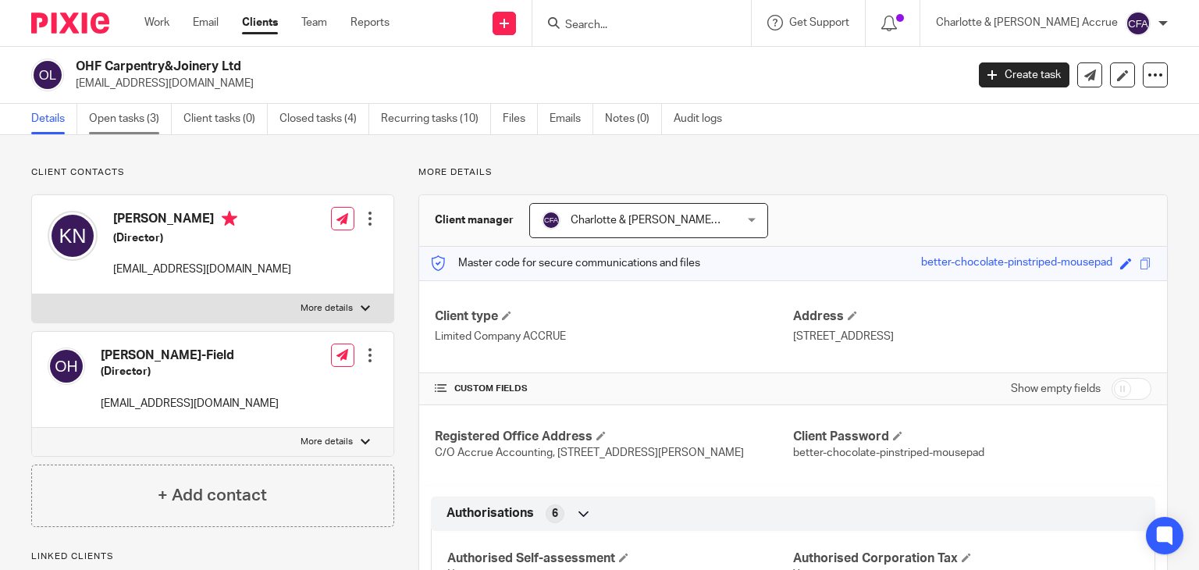
click at [153, 123] on link "Open tasks (3)" at bounding box center [130, 119] width 83 height 30
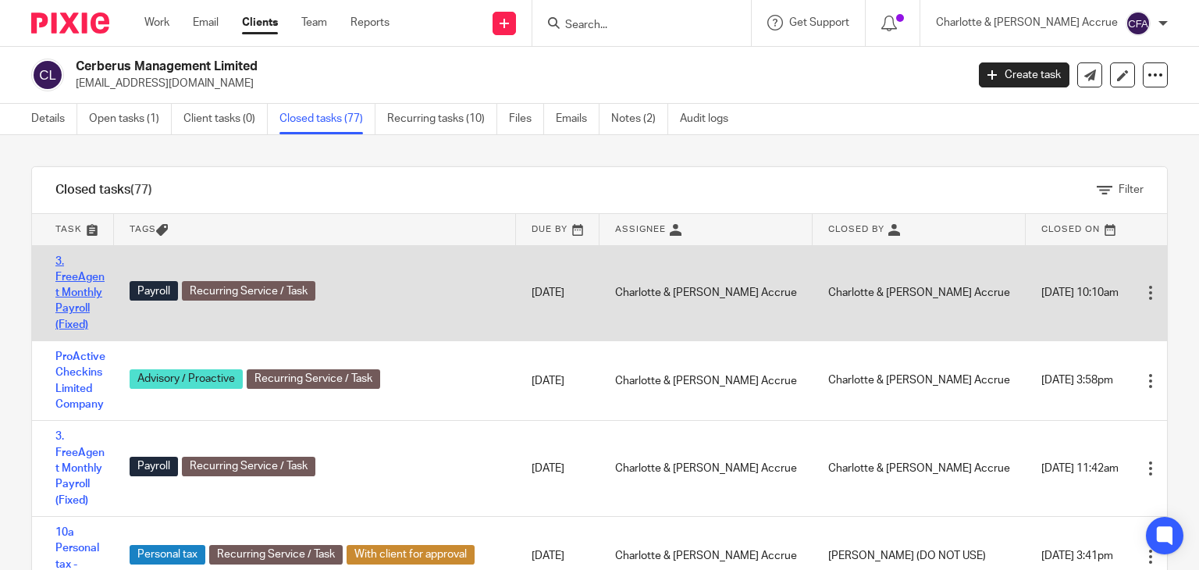
click at [73, 276] on link "3. FreeAgent Monthly Payroll (Fixed)" at bounding box center [79, 293] width 49 height 74
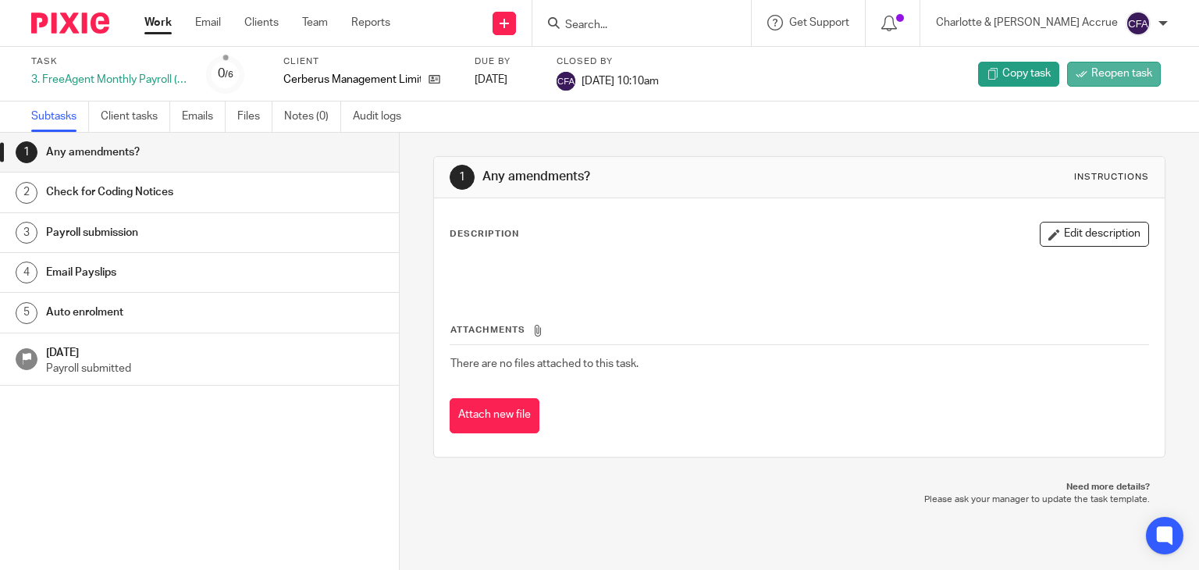
click at [1077, 71] on icon at bounding box center [1081, 74] width 12 height 12
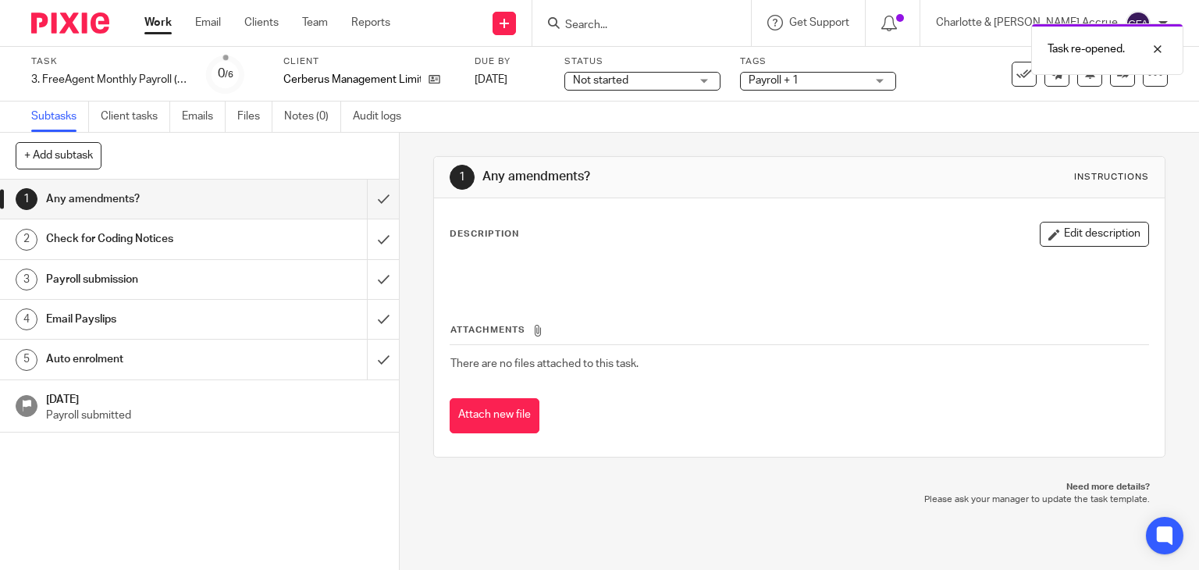
click at [240, 316] on div "Email Payslips" at bounding box center [198, 318] width 305 height 23
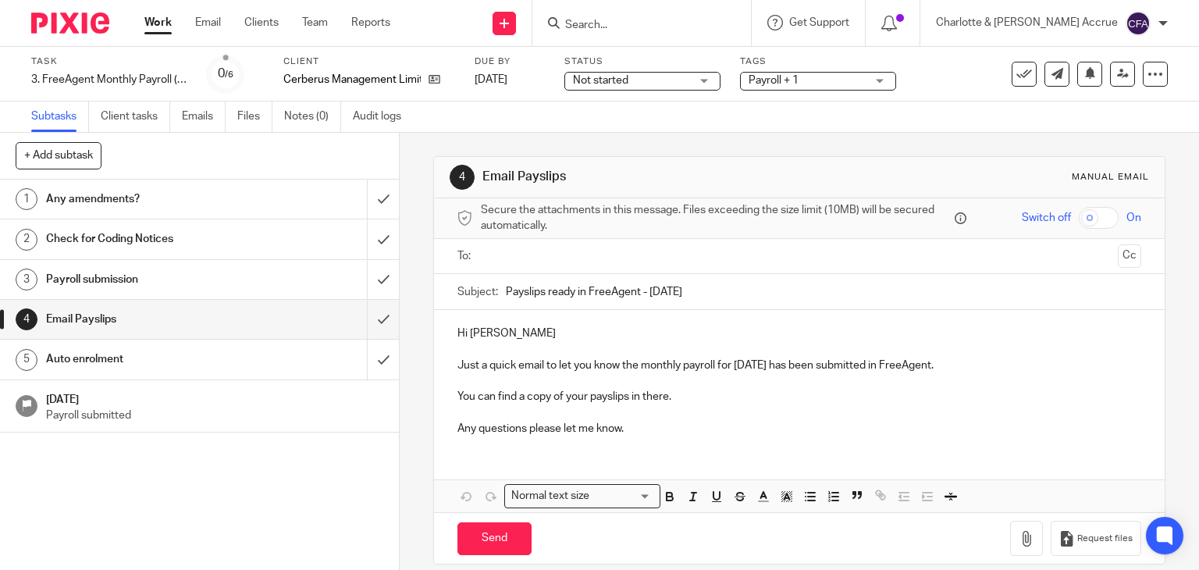
click at [673, 264] on ul at bounding box center [800, 256] width 636 height 26
click at [662, 257] on input "text" at bounding box center [798, 256] width 625 height 18
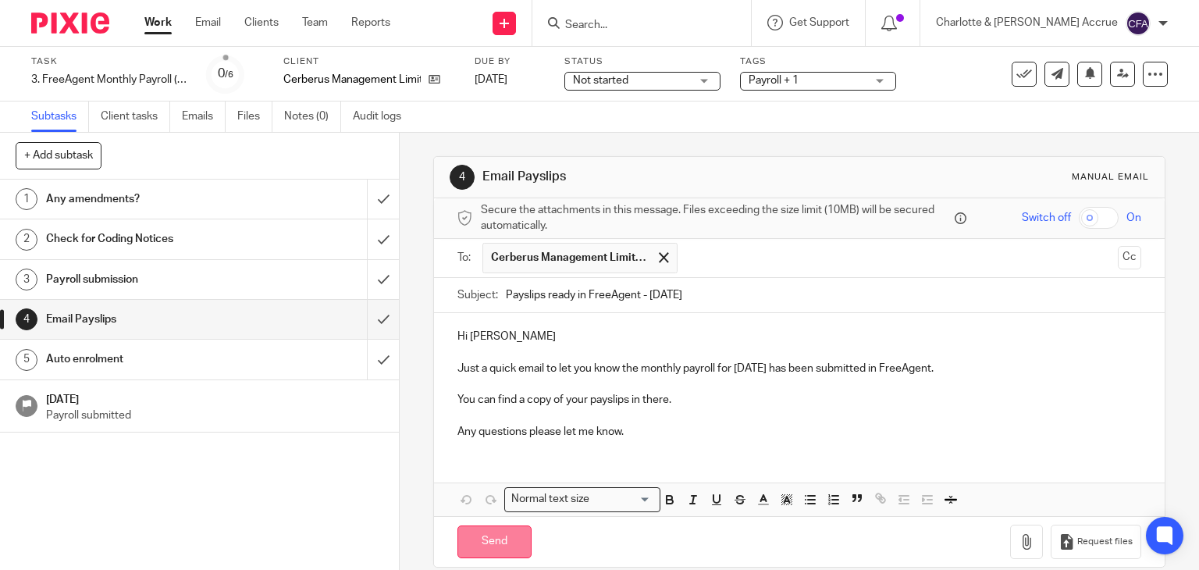
click at [490, 544] on input "Send" at bounding box center [494, 542] width 74 height 34
type input "Sent"
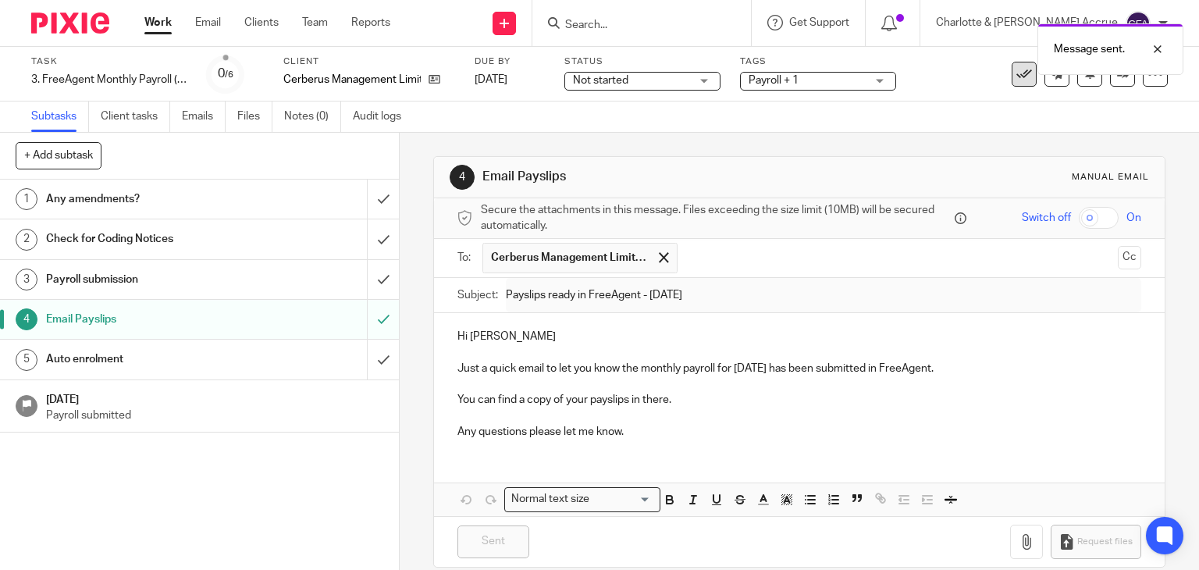
click at [1016, 81] on icon at bounding box center [1024, 74] width 16 height 16
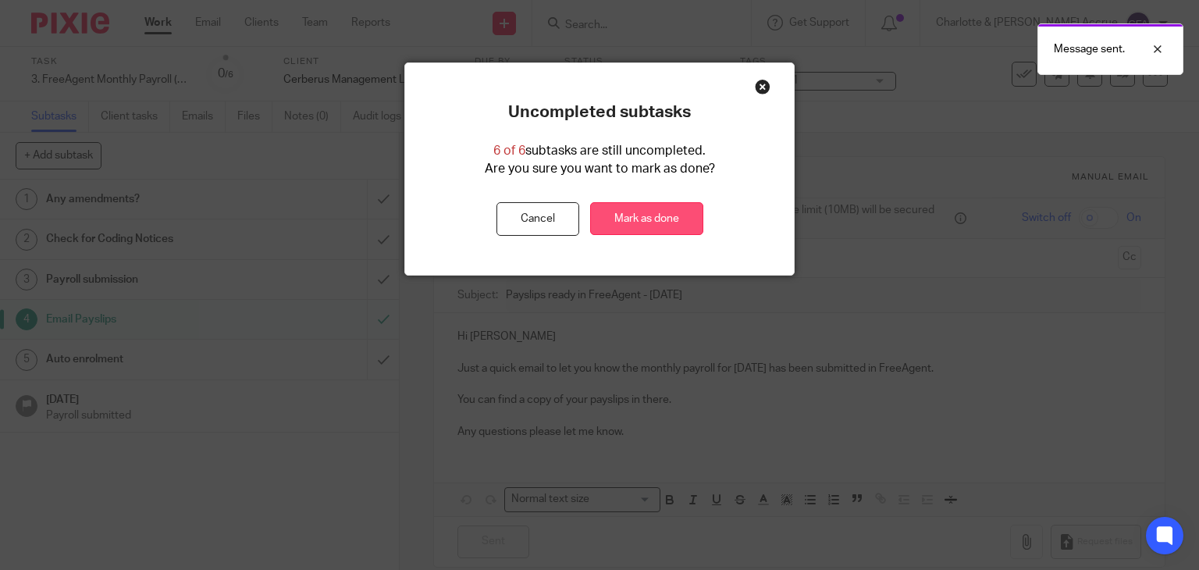
click at [686, 219] on link "Mark as done" at bounding box center [646, 219] width 113 height 34
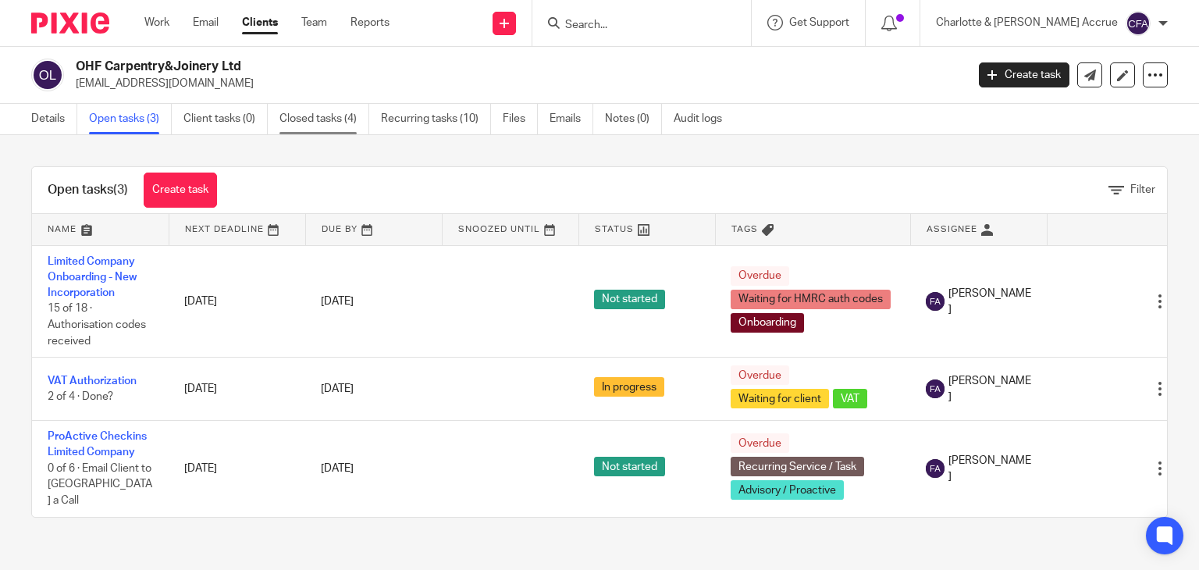
click at [345, 112] on link "Closed tasks (4)" at bounding box center [324, 119] width 90 height 30
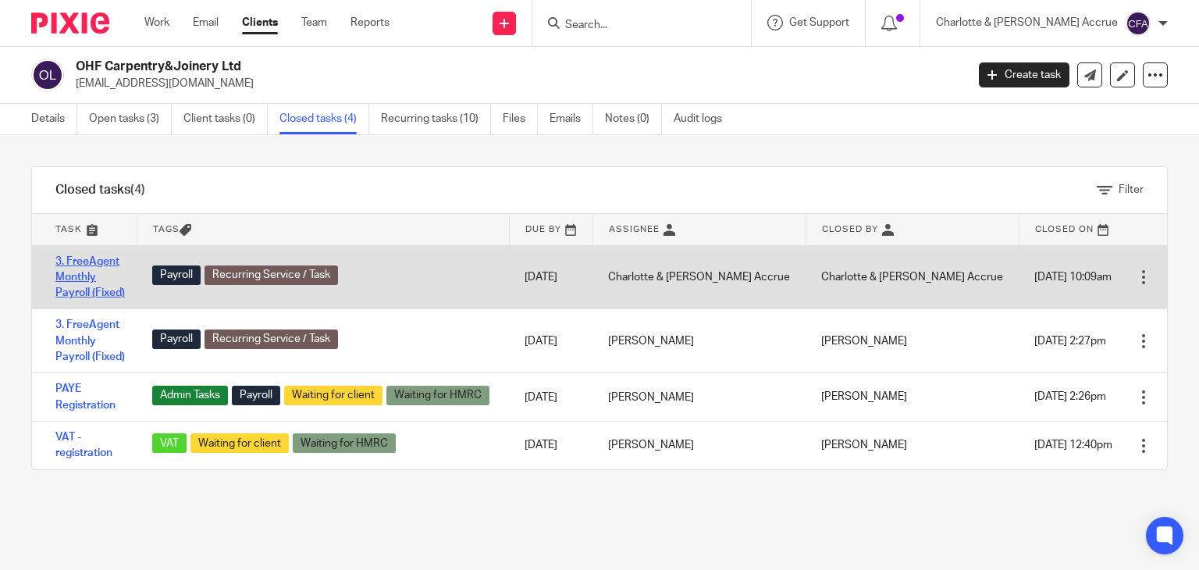
click at [119, 261] on link "3. FreeAgent Monthly Payroll (Fixed)" at bounding box center [89, 277] width 69 height 43
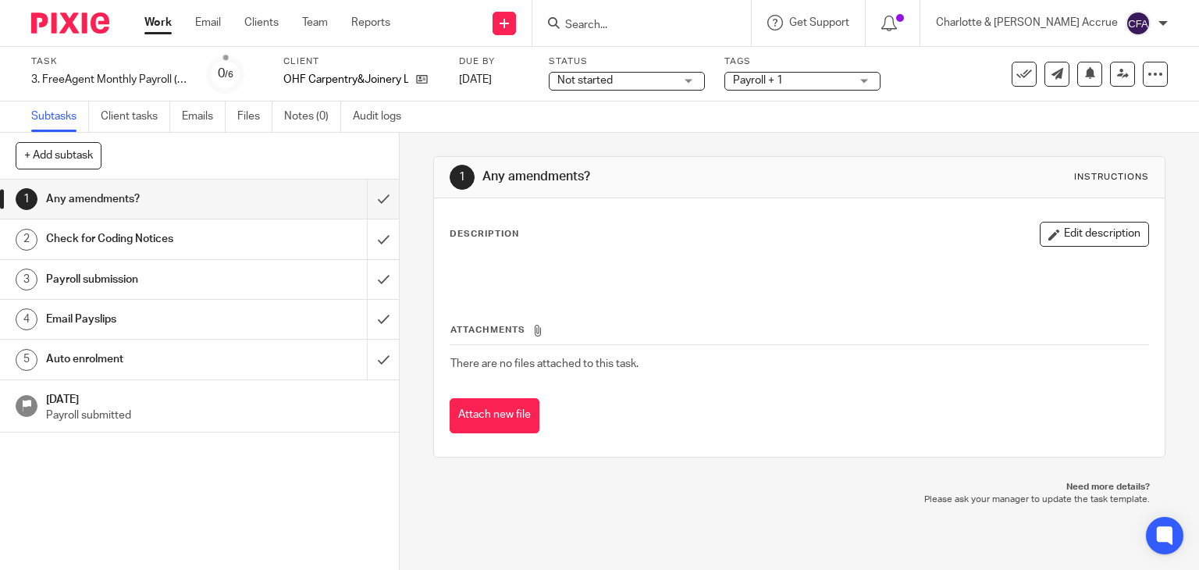
click at [182, 310] on h1 "Email Payslips" at bounding box center [148, 318] width 204 height 23
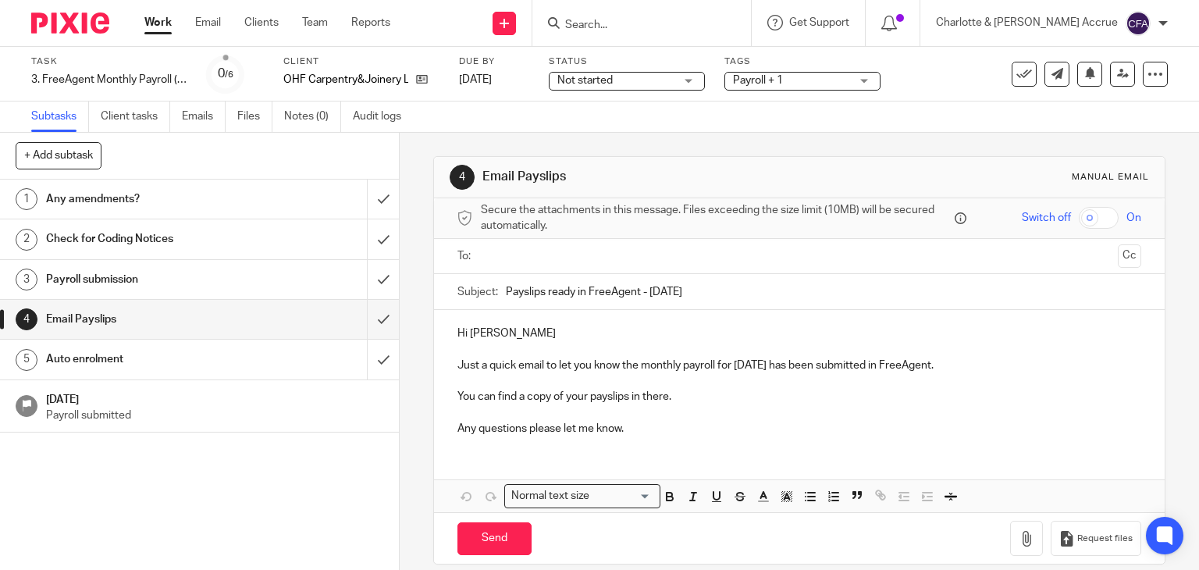
click at [530, 257] on input "text" at bounding box center [798, 256] width 625 height 18
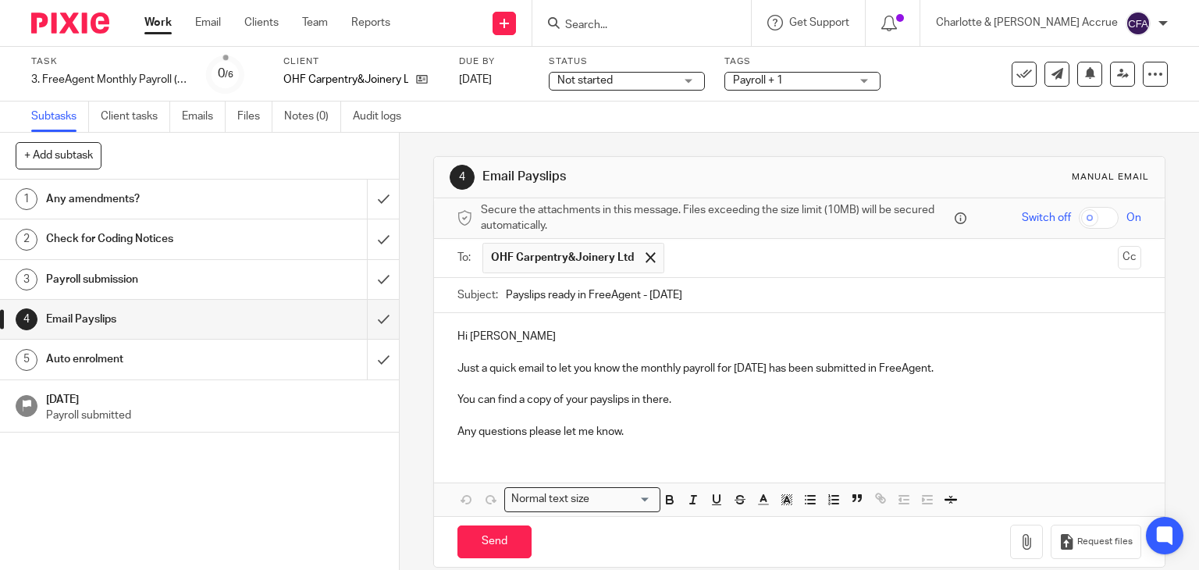
click at [721, 259] on input "text" at bounding box center [891, 258] width 439 height 30
click at [802, 263] on input "text" at bounding box center [956, 258] width 309 height 30
click at [496, 336] on p "Hi Kieran" at bounding box center [799, 337] width 684 height 16
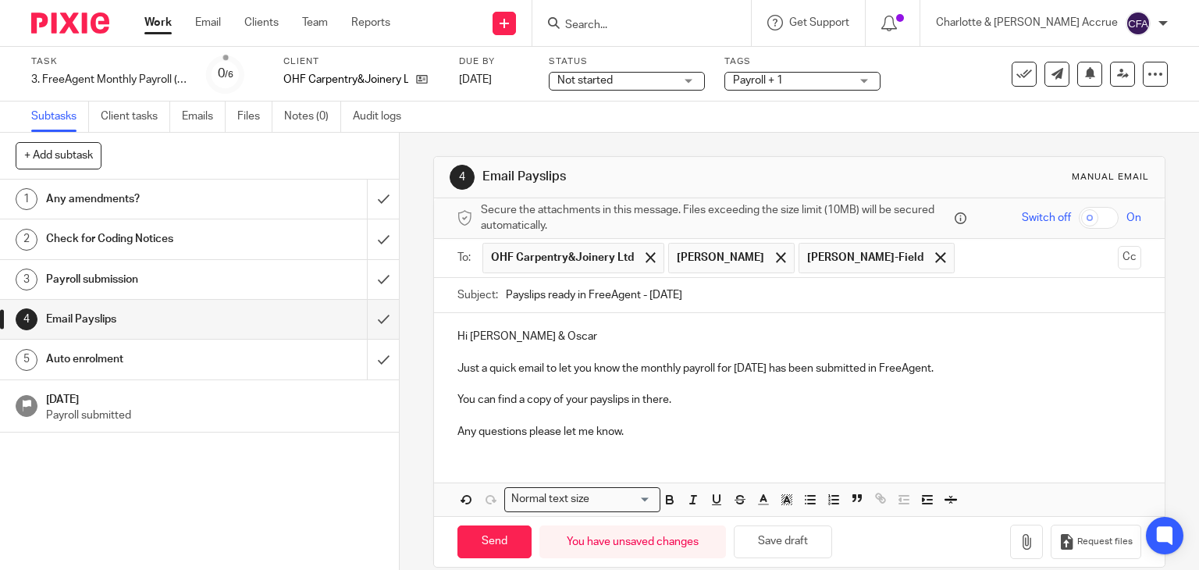
scroll to position [19, 0]
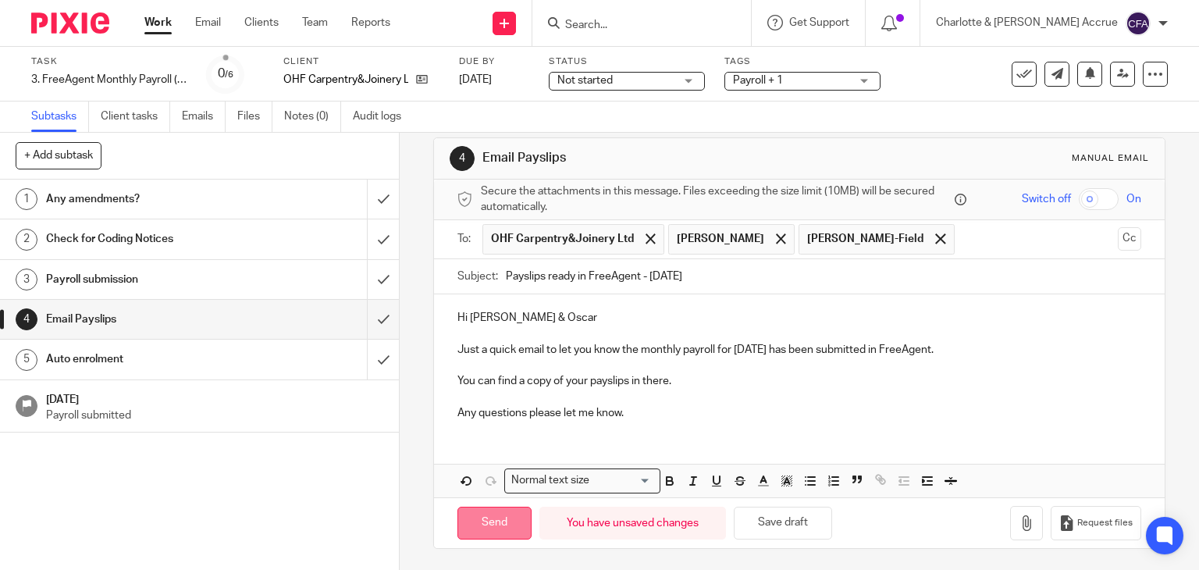
click at [503, 514] on input "Send" at bounding box center [494, 523] width 74 height 34
type input "Sent"
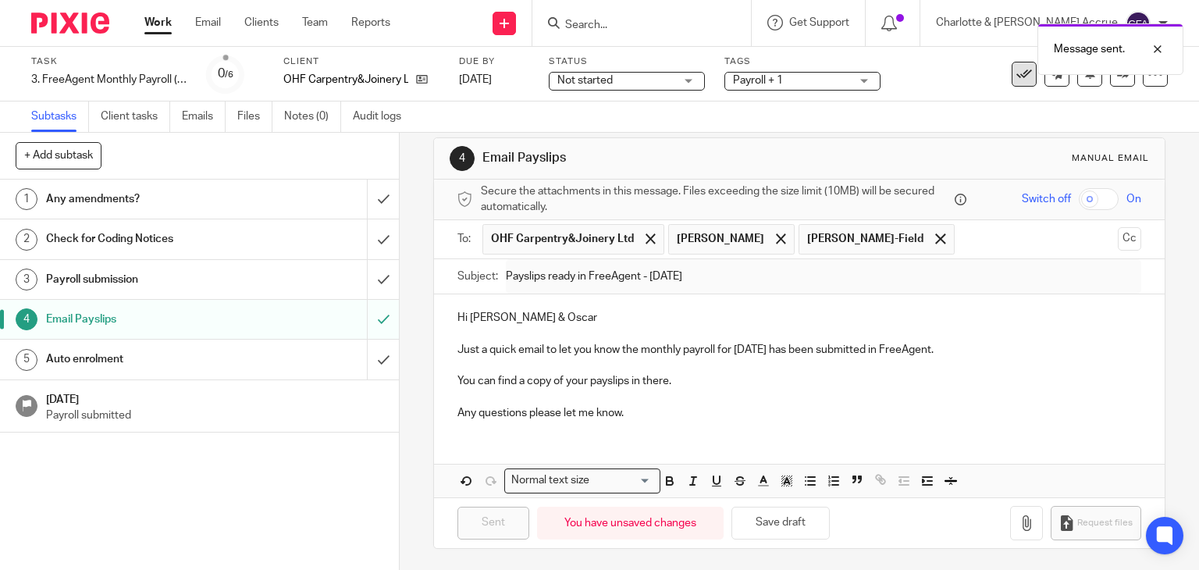
click at [1016, 76] on icon at bounding box center [1024, 74] width 16 height 16
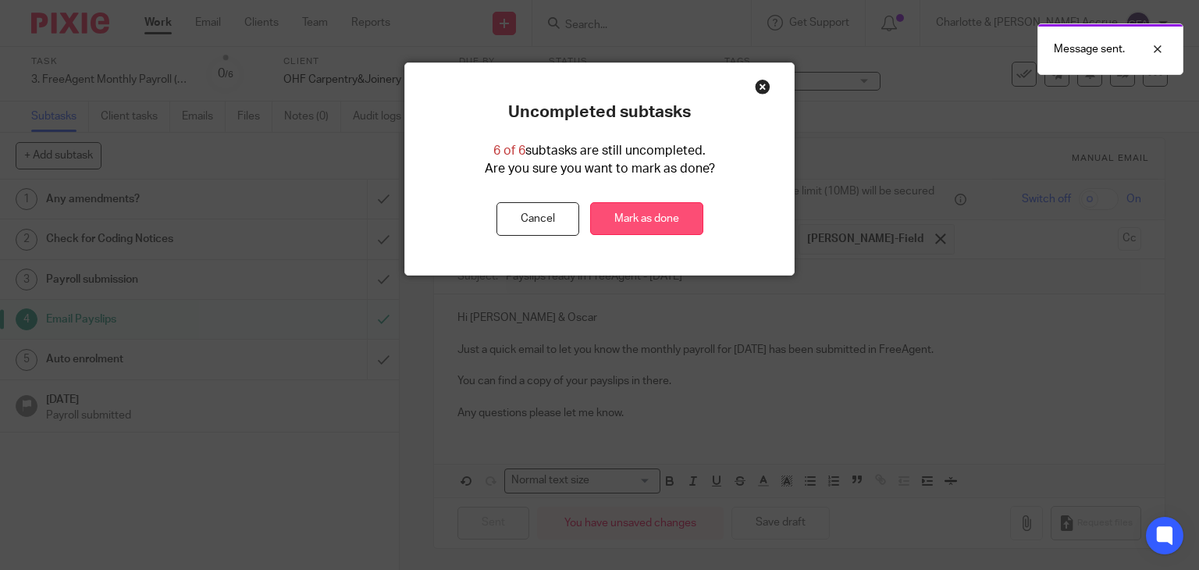
click at [684, 215] on link "Mark as done" at bounding box center [646, 219] width 113 height 34
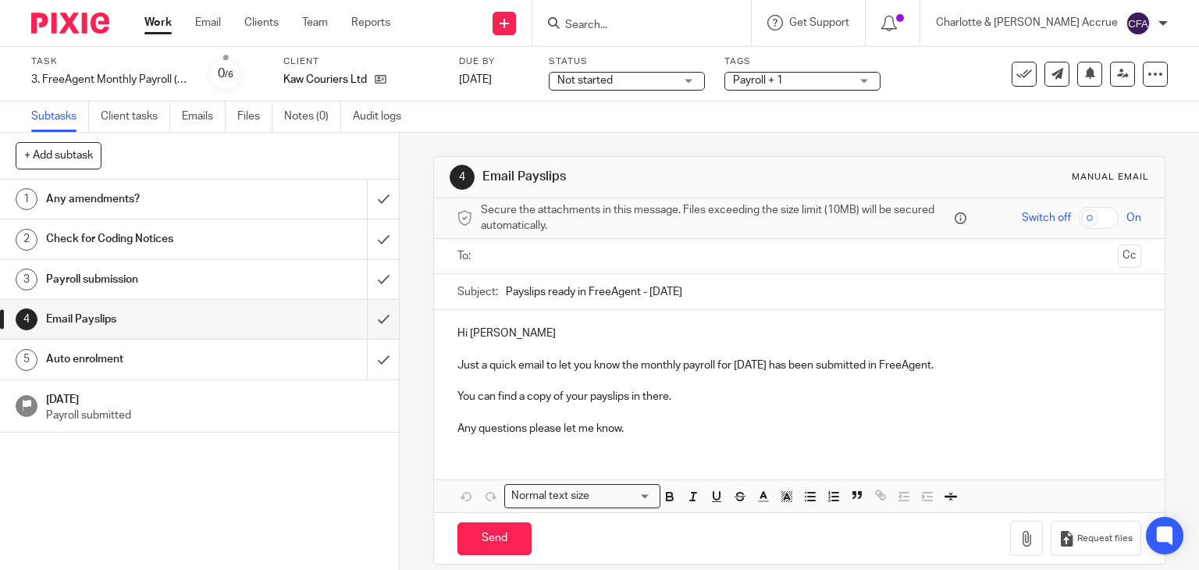
click at [537, 248] on input "text" at bounding box center [798, 256] width 625 height 18
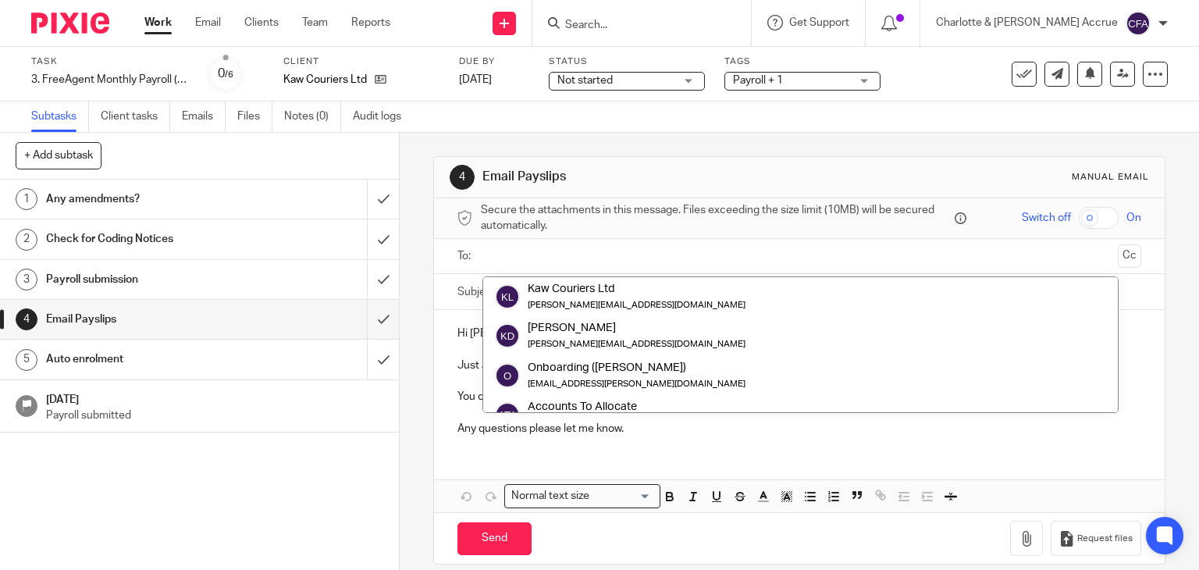
click at [503, 263] on input "text" at bounding box center [798, 256] width 625 height 18
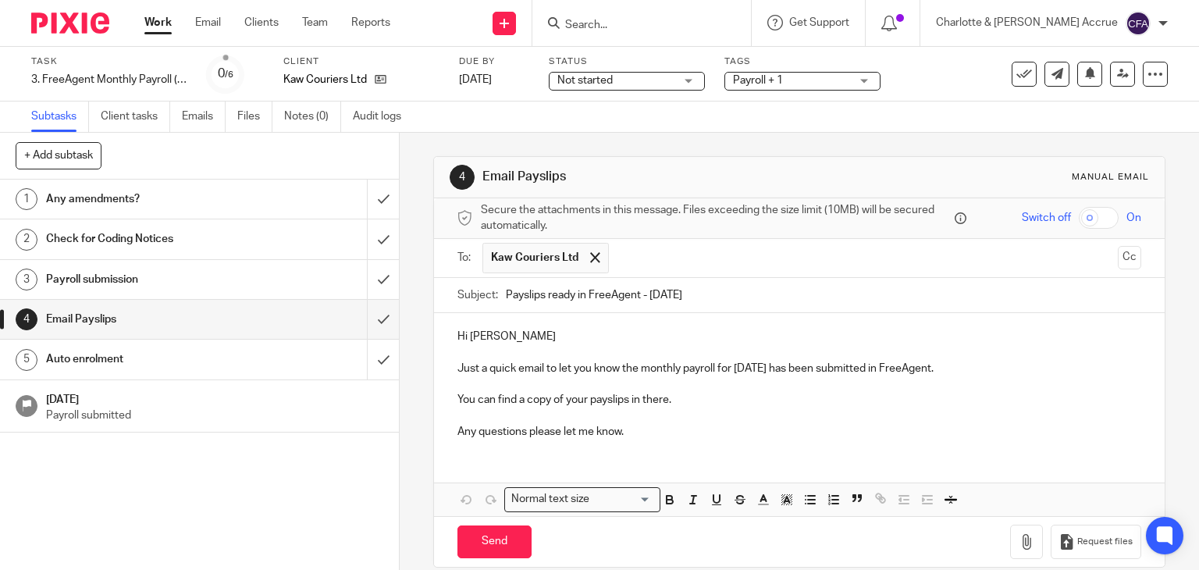
click at [665, 398] on p "You can find a copy of your payslips in there." at bounding box center [799, 400] width 684 height 16
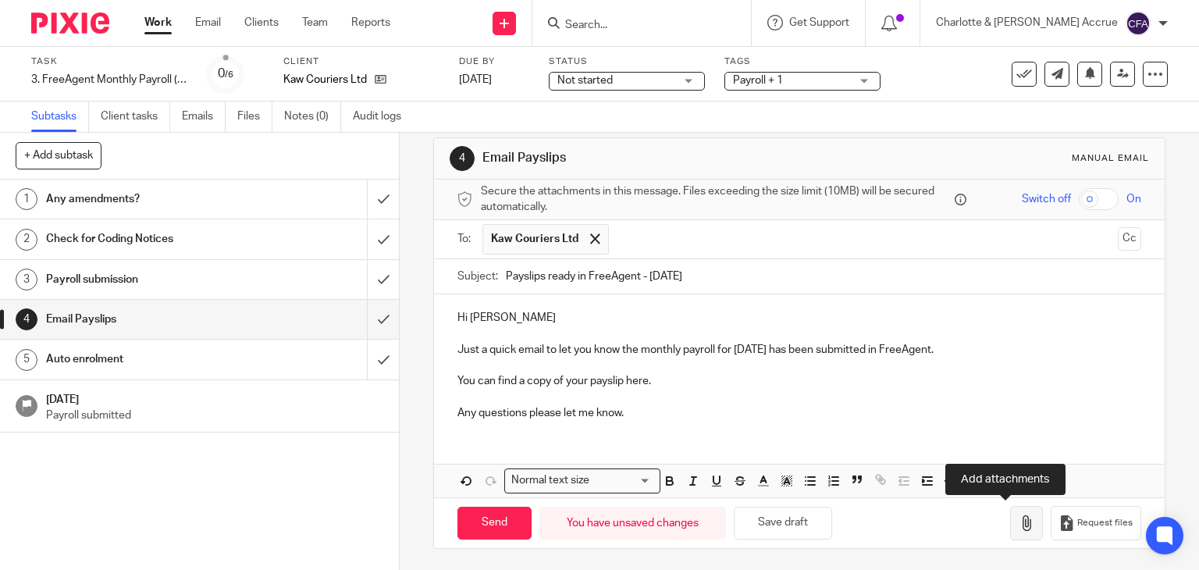
click at [1010, 510] on button "button" at bounding box center [1026, 523] width 33 height 35
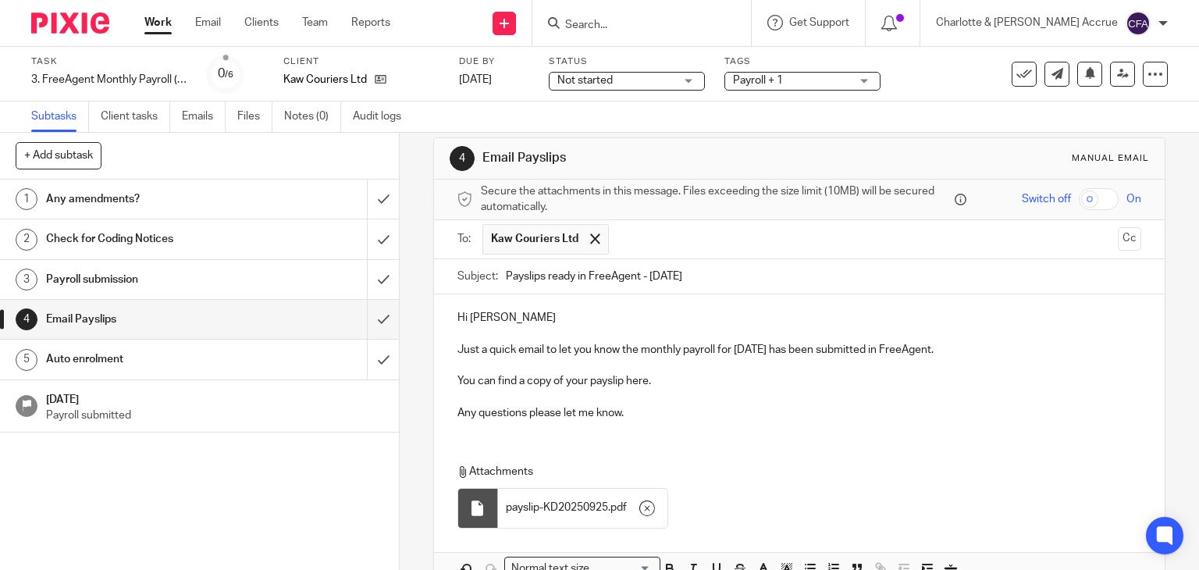
scroll to position [106, 0]
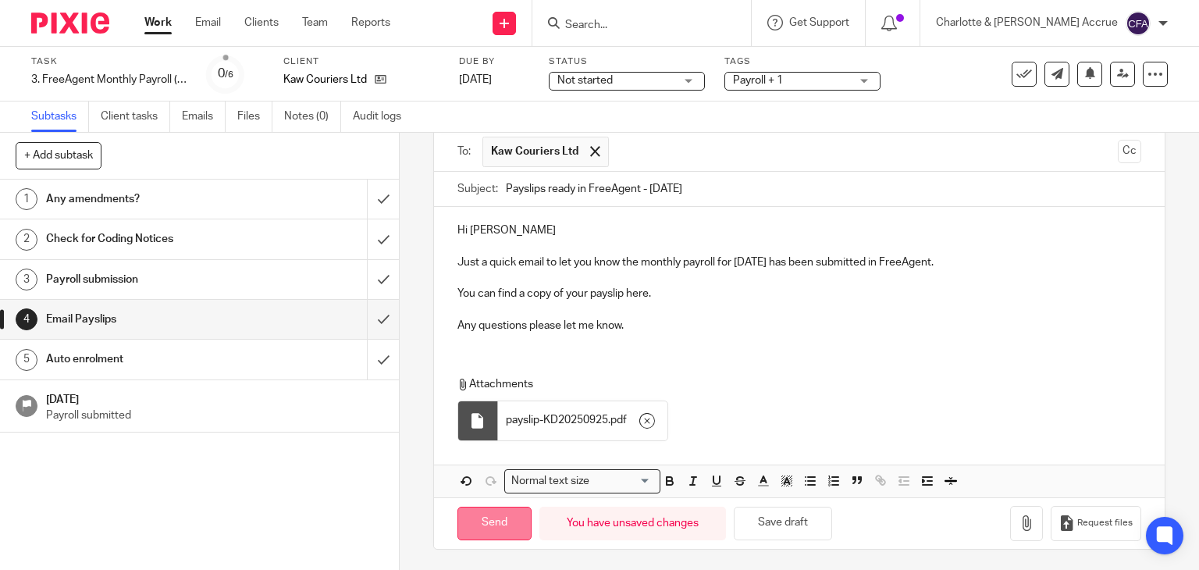
click at [477, 513] on input "Send" at bounding box center [494, 523] width 74 height 34
type input "Sent"
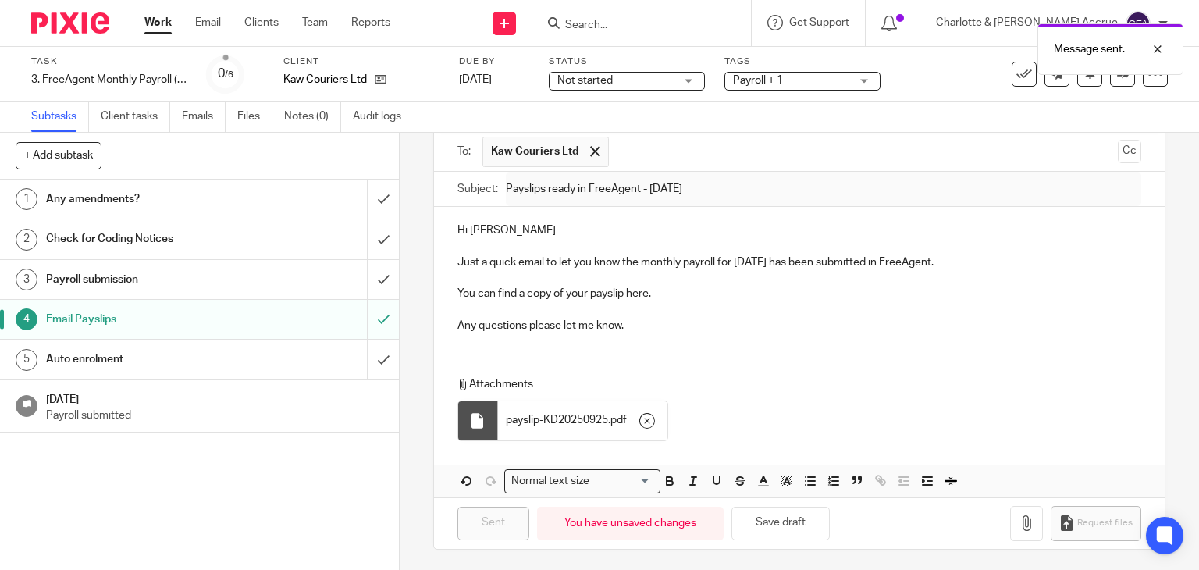
click at [1006, 72] on div "Message sent." at bounding box center [891, 45] width 584 height 59
click at [1011, 83] on button at bounding box center [1023, 74] width 25 height 25
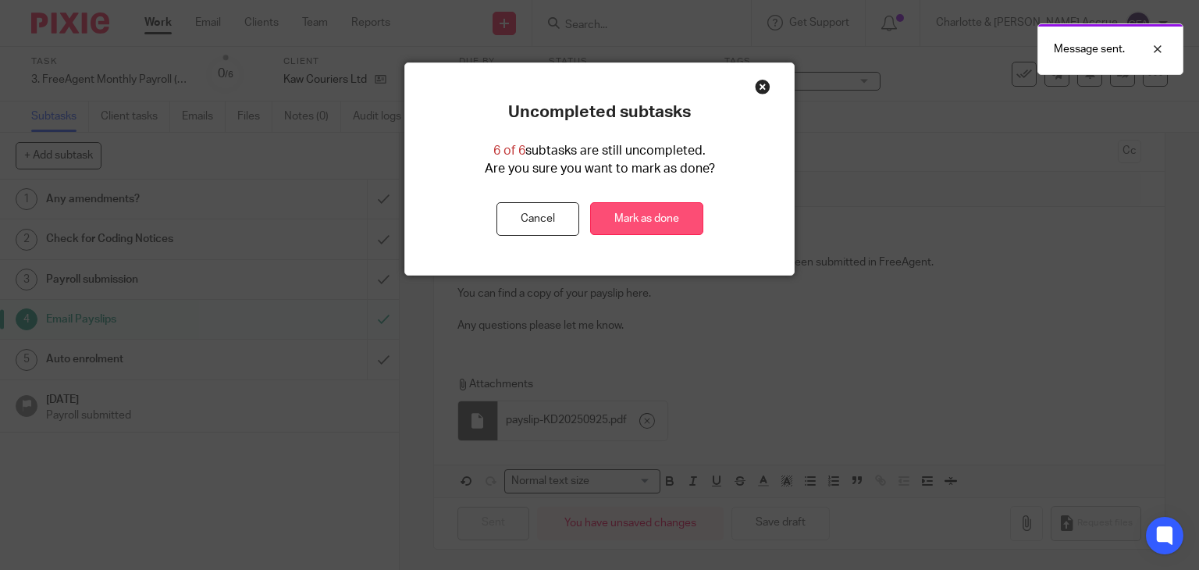
click at [696, 217] on link "Mark as done" at bounding box center [646, 219] width 113 height 34
click at [694, 217] on link "Mark as done" at bounding box center [646, 219] width 113 height 34
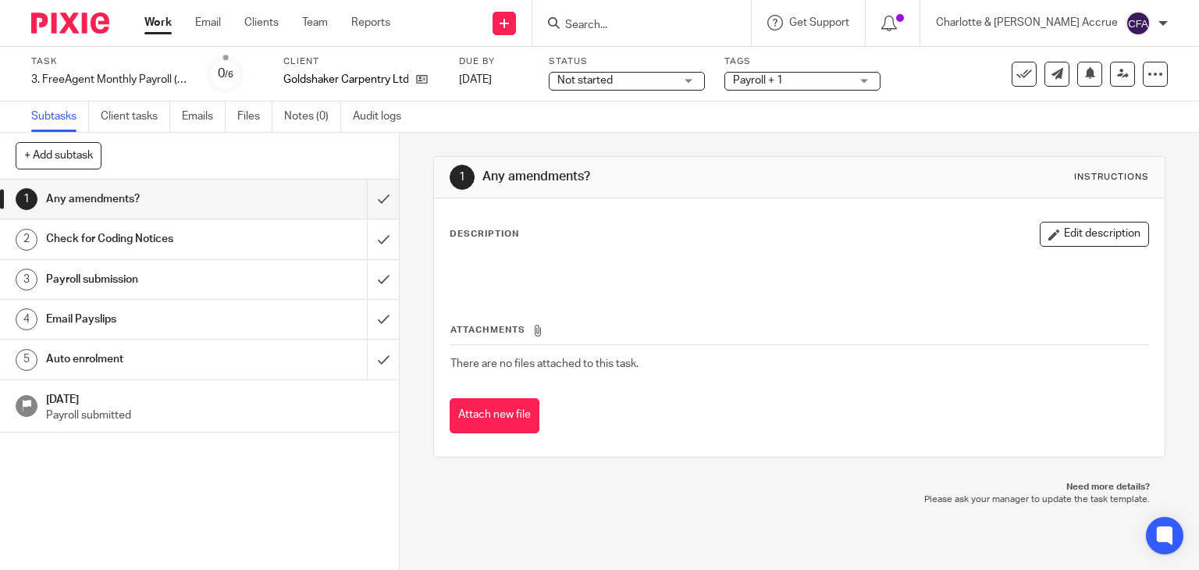
click at [296, 307] on div "Email Payslips" at bounding box center [198, 318] width 305 height 23
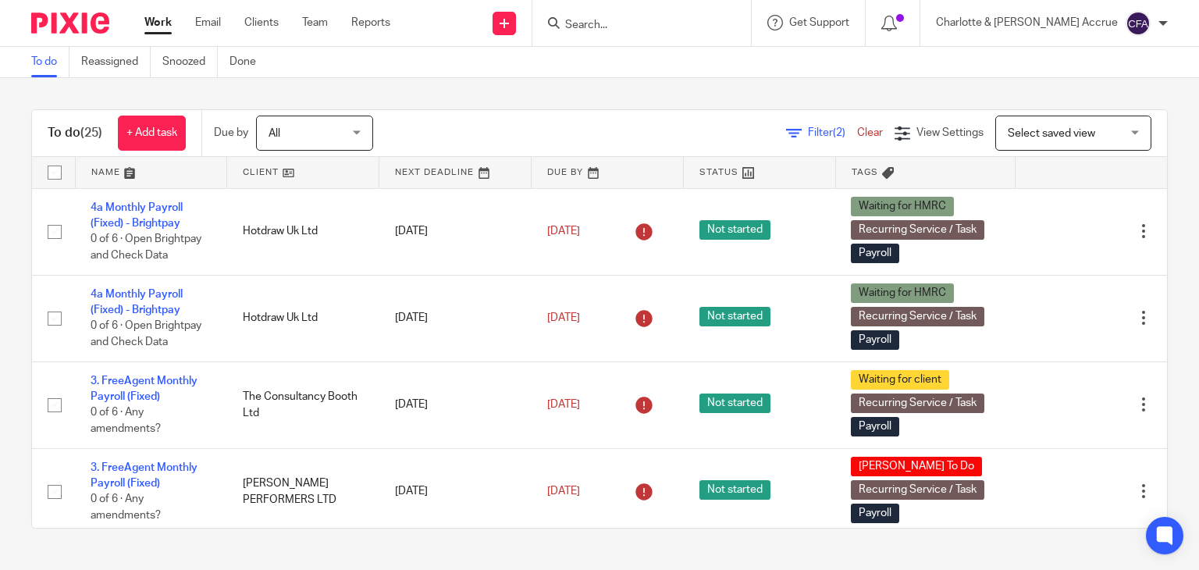
click at [687, 21] on input "Search" at bounding box center [633, 26] width 140 height 14
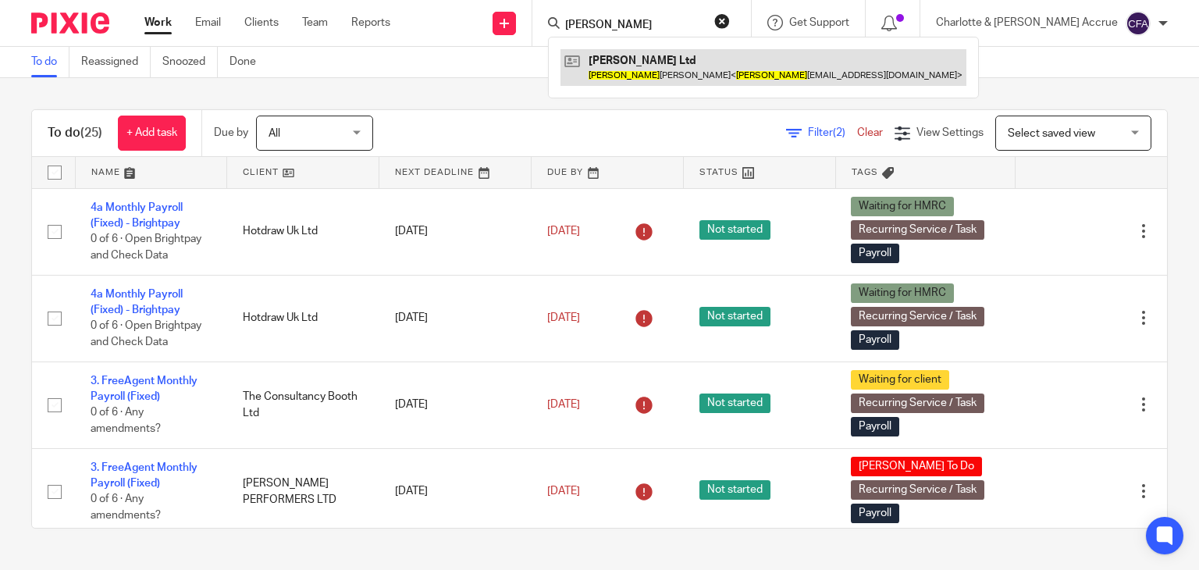
type input "gayle"
click at [680, 74] on link at bounding box center [763, 67] width 406 height 36
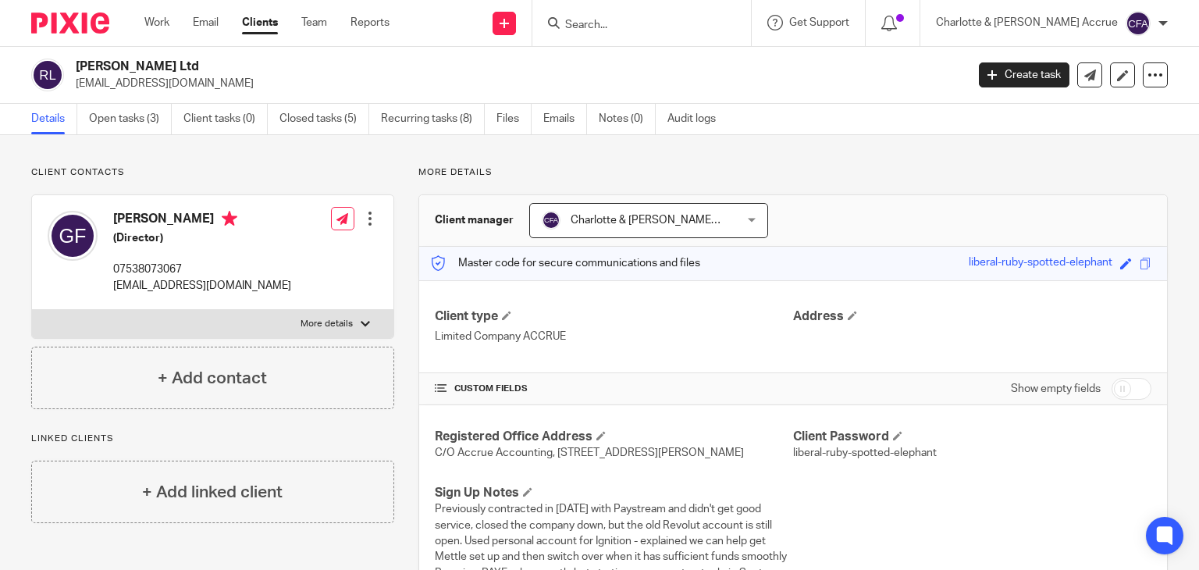
click at [124, 85] on p "[EMAIL_ADDRESS][DOMAIN_NAME]" at bounding box center [515, 84] width 879 height 16
click at [124, 85] on p "gayle1430@yahoo.co.uk" at bounding box center [515, 84] width 879 height 16
copy main "gayle1430@yahoo.co.uk Create task Update from Companies House Export data Merge…"
click at [144, 16] on link "Work" at bounding box center [156, 23] width 25 height 16
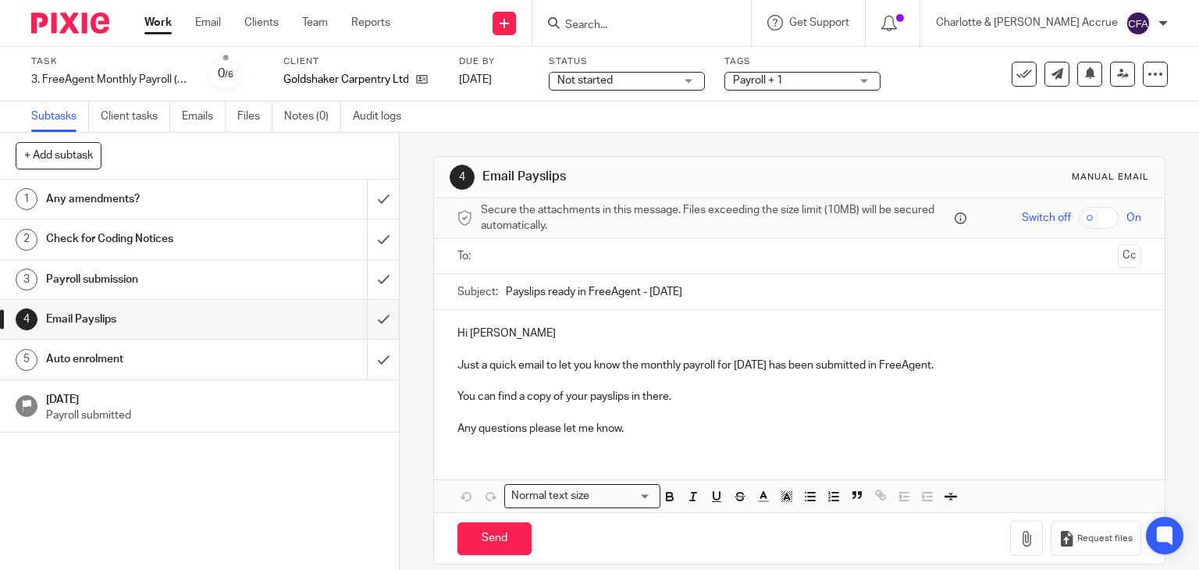
click at [534, 262] on input "text" at bounding box center [798, 256] width 625 height 18
click at [533, 247] on input "text" at bounding box center [798, 256] width 625 height 18
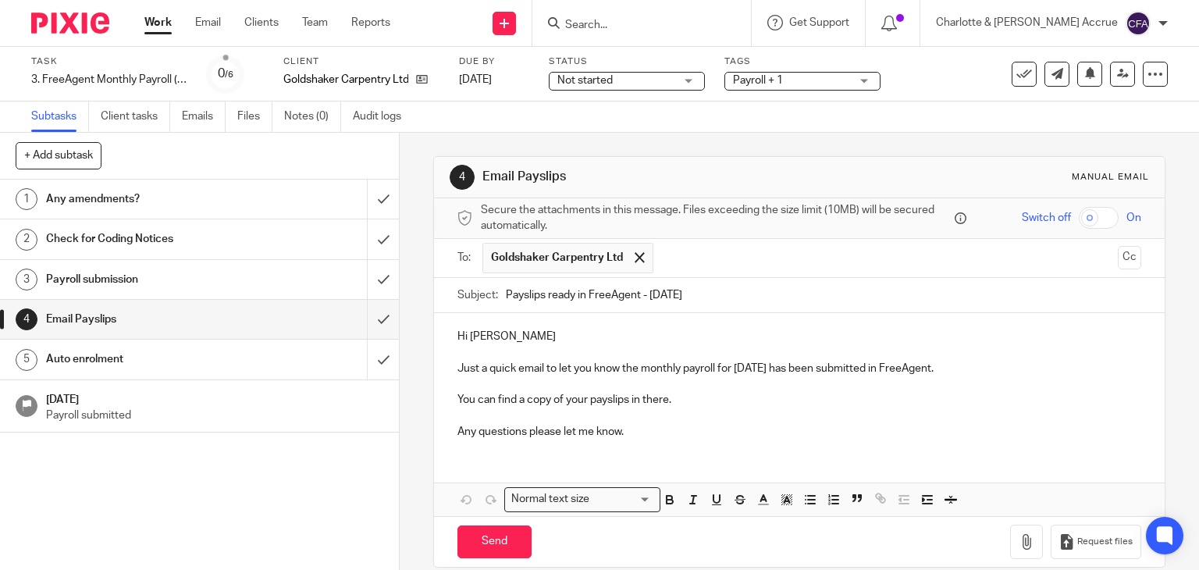
click at [667, 394] on p "You can find a copy of your payslips in there." at bounding box center [799, 400] width 684 height 16
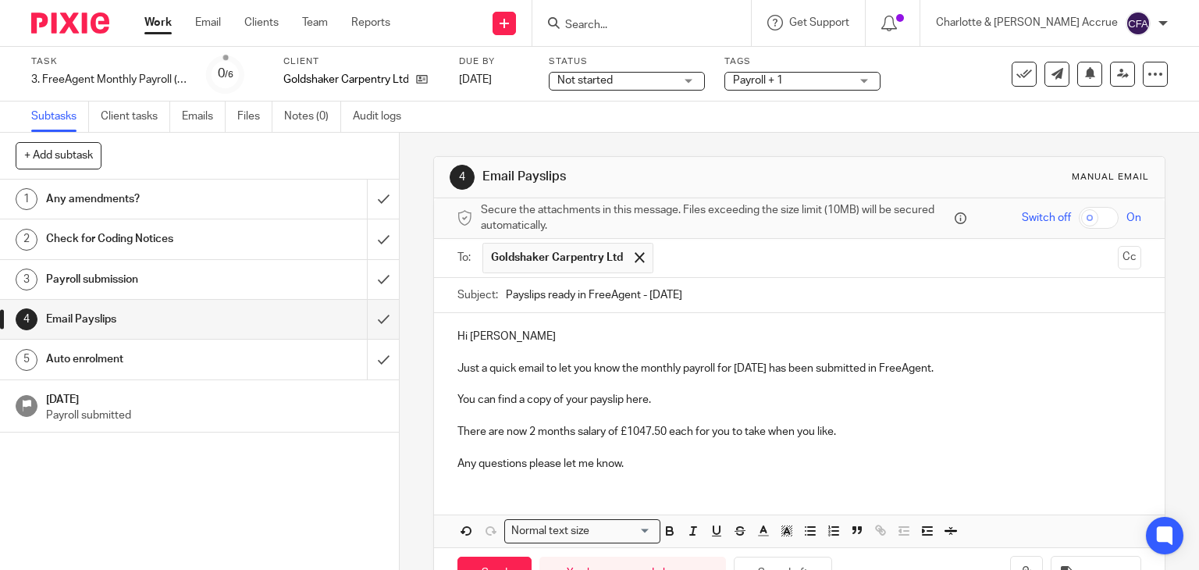
click at [670, 429] on p "There are now 2 months salary of £1047.50 each for you to take when you like." at bounding box center [799, 432] width 684 height 16
click at [694, 429] on p "There are now 2 months salary of £1047.50 each for you to take when you like." at bounding box center [799, 432] width 684 height 16
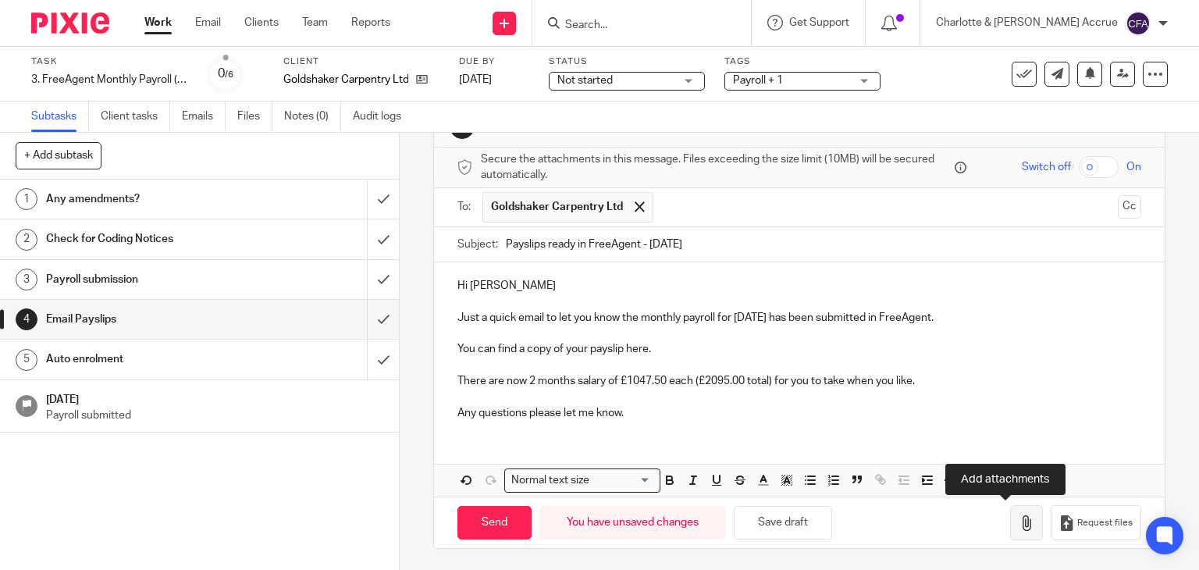
click at [1018, 522] on icon "button" at bounding box center [1026, 523] width 16 height 16
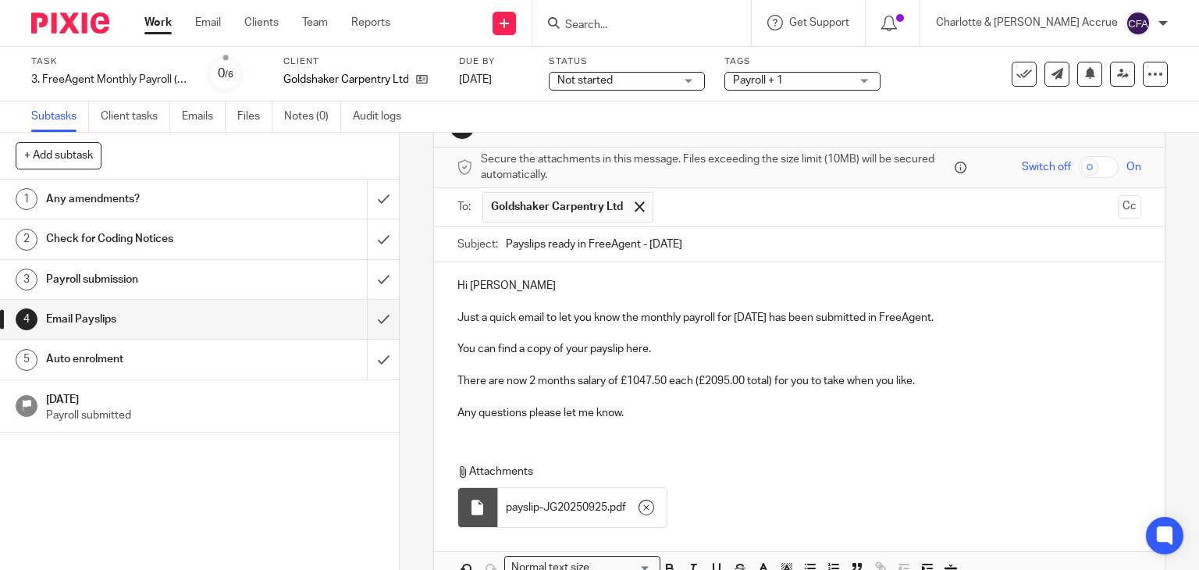
scroll to position [138, 0]
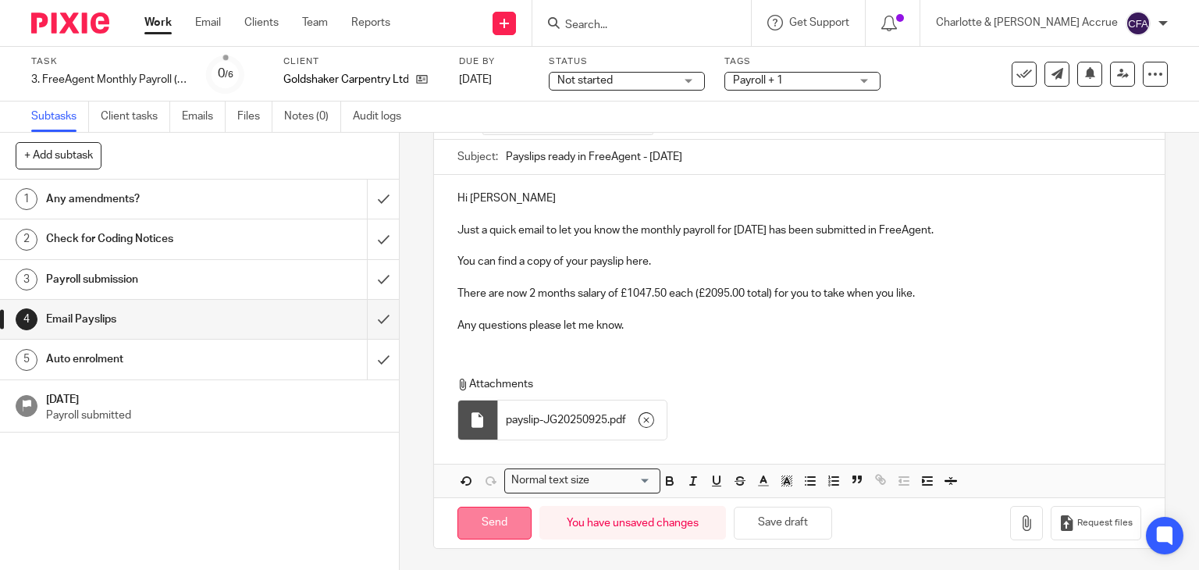
click at [499, 510] on input "Send" at bounding box center [494, 523] width 74 height 34
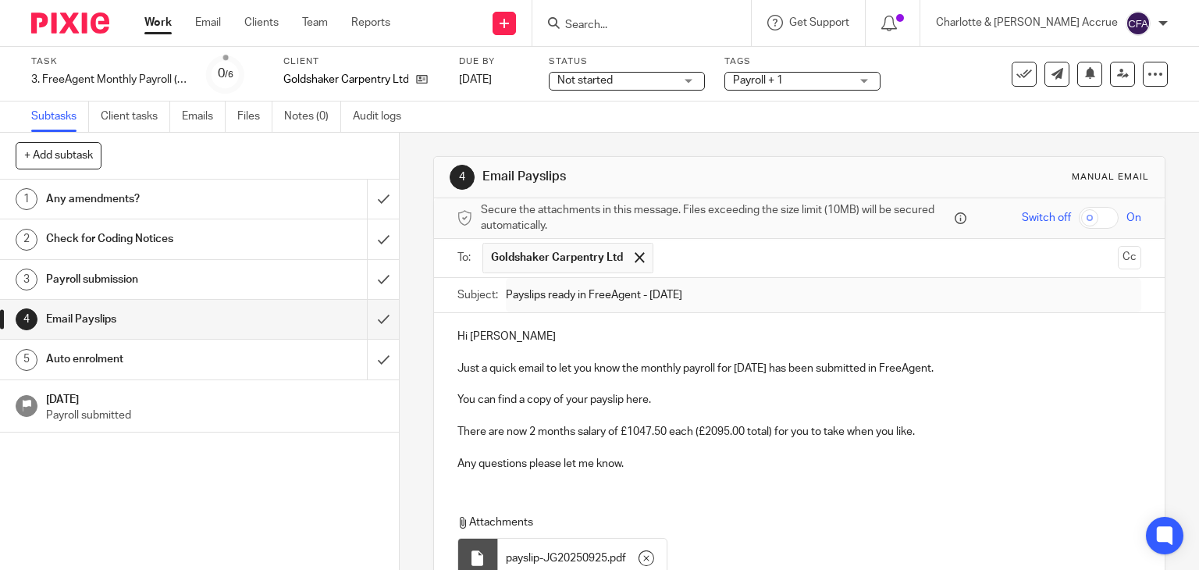
type input "Sent"
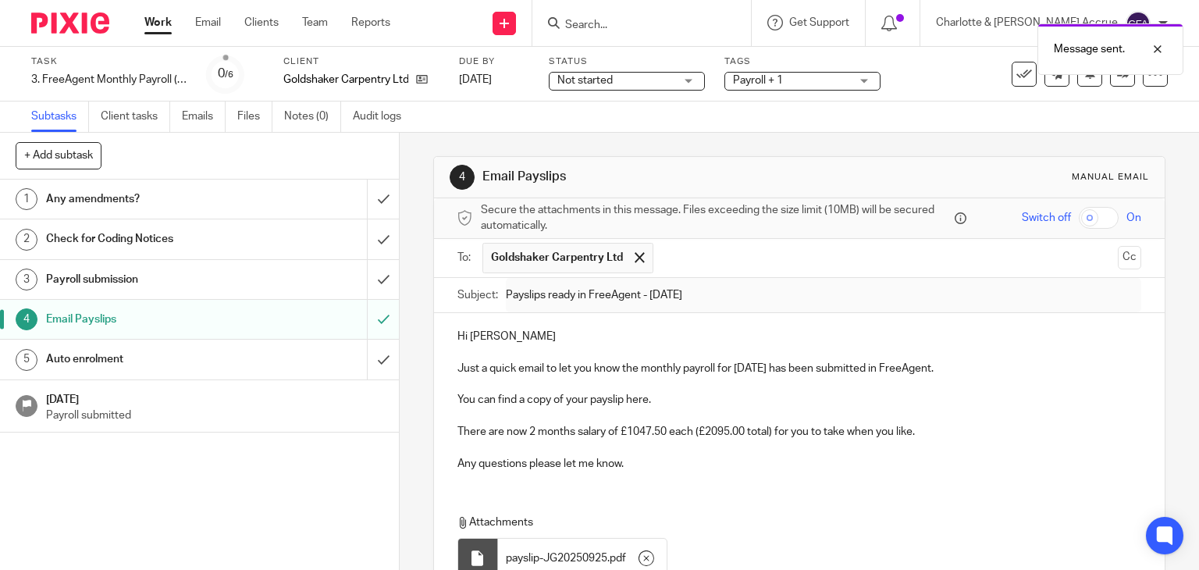
click at [1011, 74] on div "Message sent." at bounding box center [891, 45] width 584 height 59
click at [1011, 85] on button at bounding box center [1023, 74] width 25 height 25
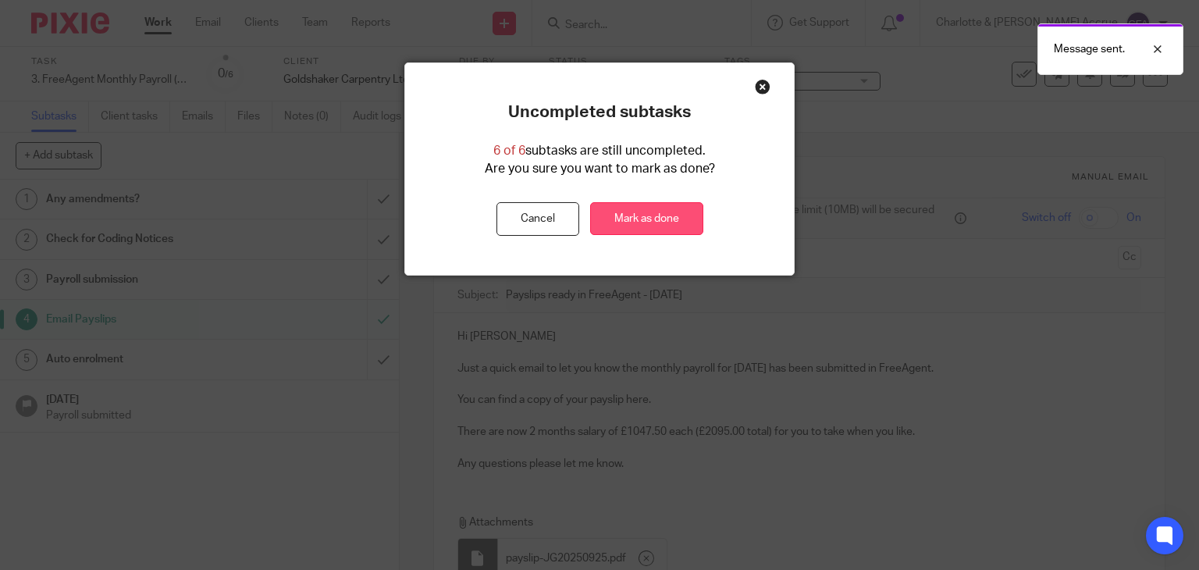
click at [640, 219] on link "Mark as done" at bounding box center [646, 219] width 113 height 34
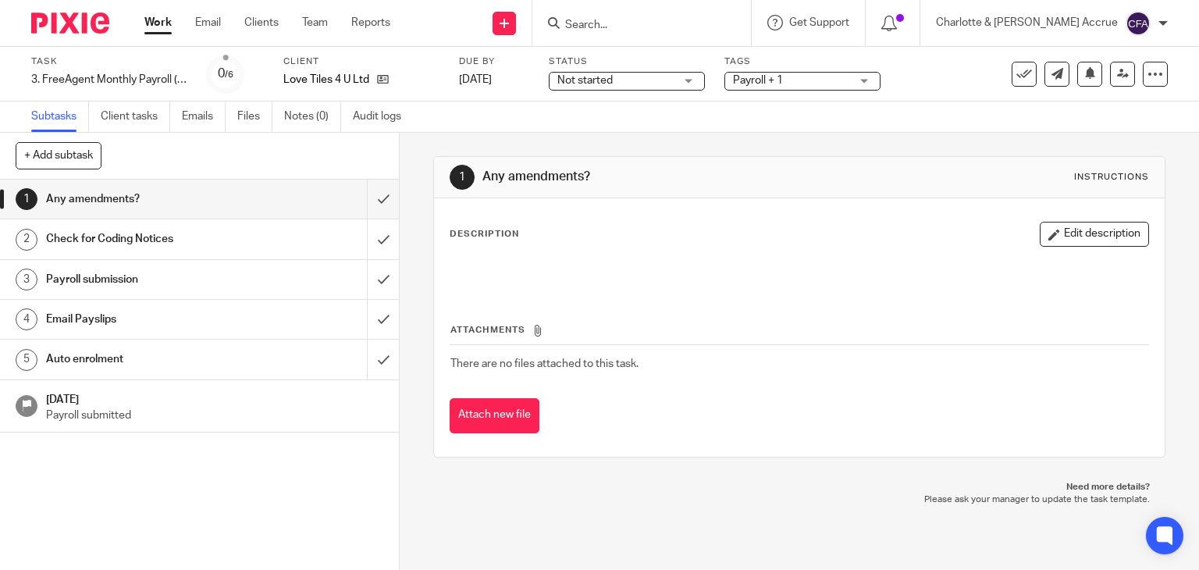
click at [240, 313] on div "Email Payslips" at bounding box center [198, 318] width 305 height 23
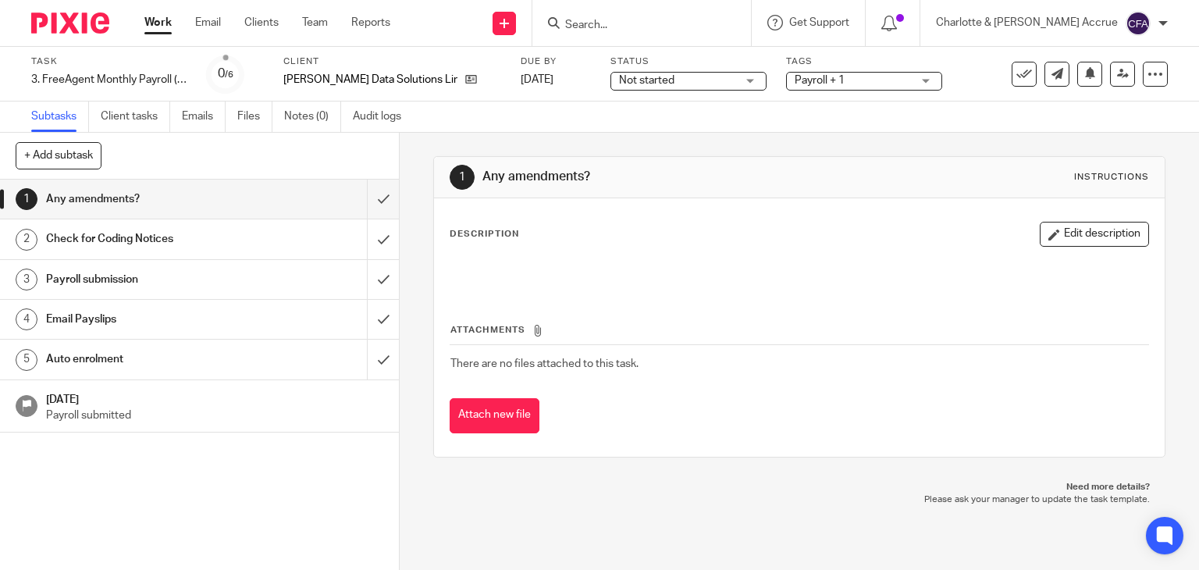
click at [259, 305] on link "4 Email Payslips" at bounding box center [183, 319] width 367 height 39
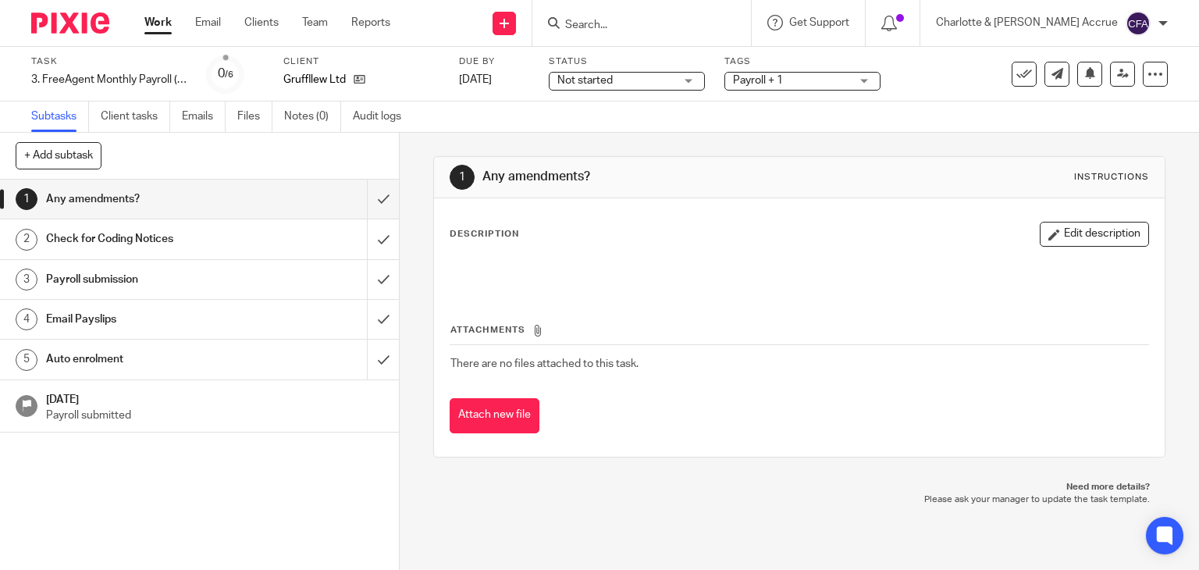
click at [246, 315] on div "Email Payslips" at bounding box center [198, 318] width 305 height 23
click at [222, 319] on h1 "Email Payslips" at bounding box center [148, 318] width 204 height 23
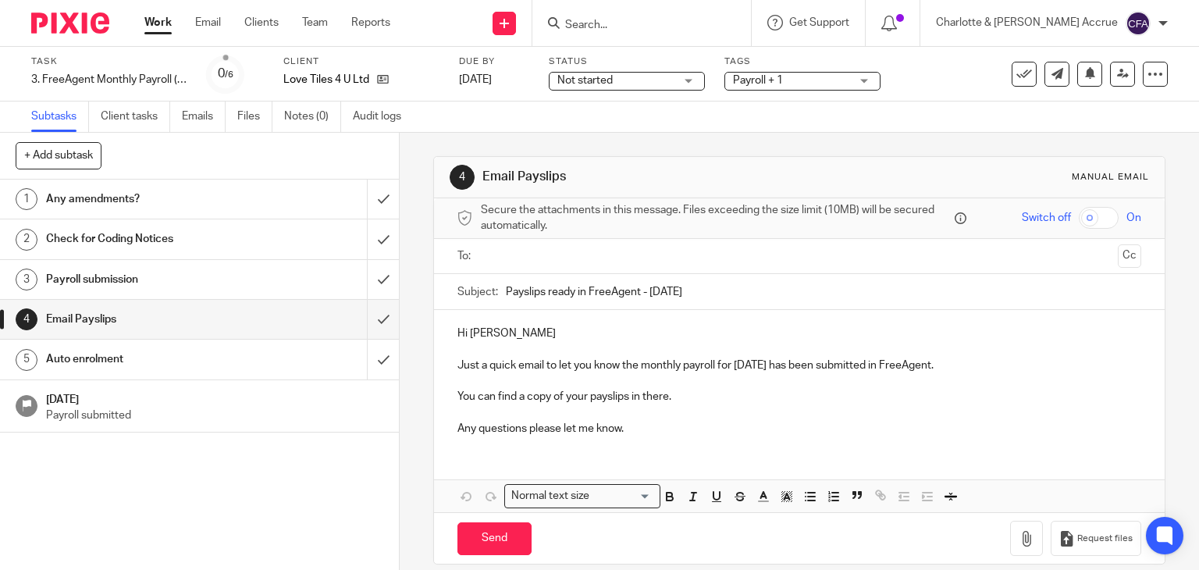
click at [700, 254] on input "text" at bounding box center [798, 256] width 625 height 18
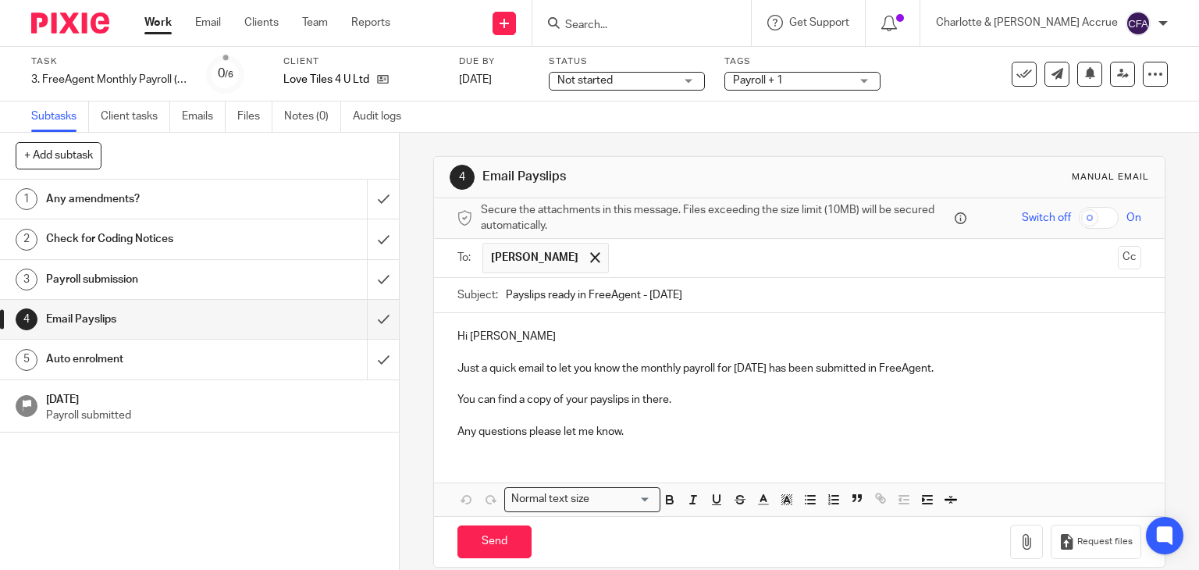
click at [528, 345] on p at bounding box center [799, 353] width 684 height 16
click at [528, 337] on p "Hi Kamlesh" at bounding box center [799, 337] width 684 height 16
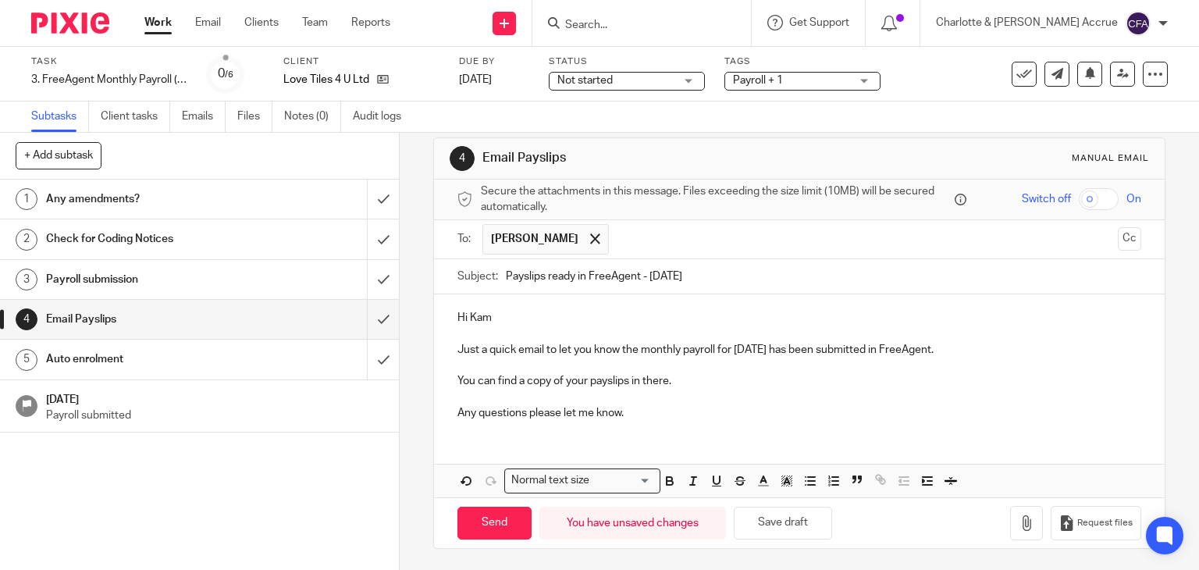
click at [493, 503] on div "Send You have unsaved changes Save draft Request files" at bounding box center [799, 523] width 731 height 52
click at [492, 509] on input "Send" at bounding box center [494, 523] width 74 height 34
type input "Sent"
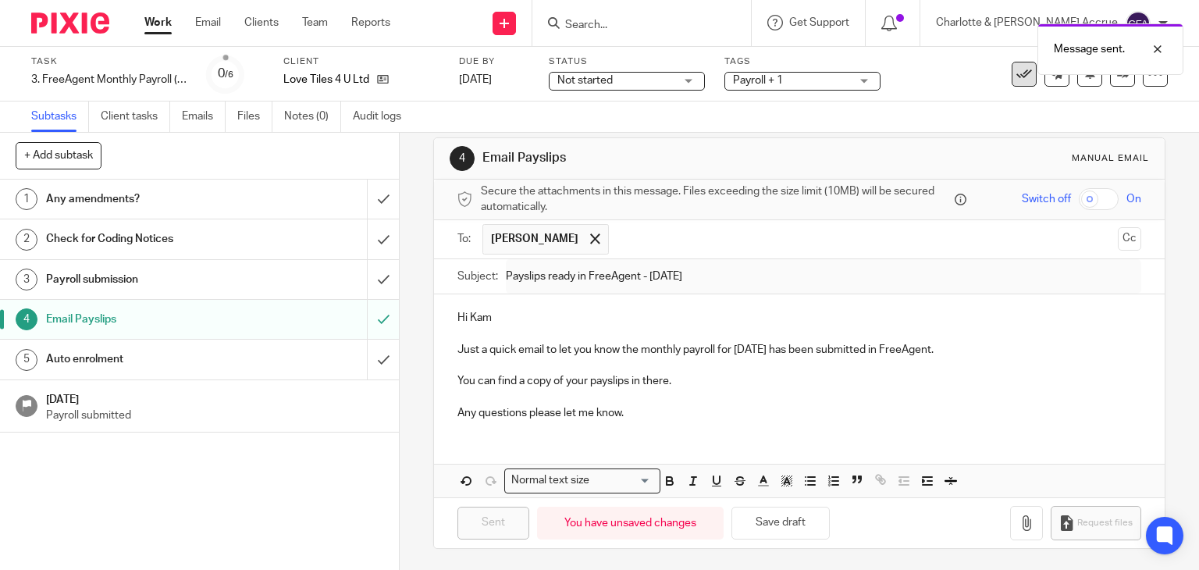
click at [1016, 79] on icon at bounding box center [1024, 74] width 16 height 16
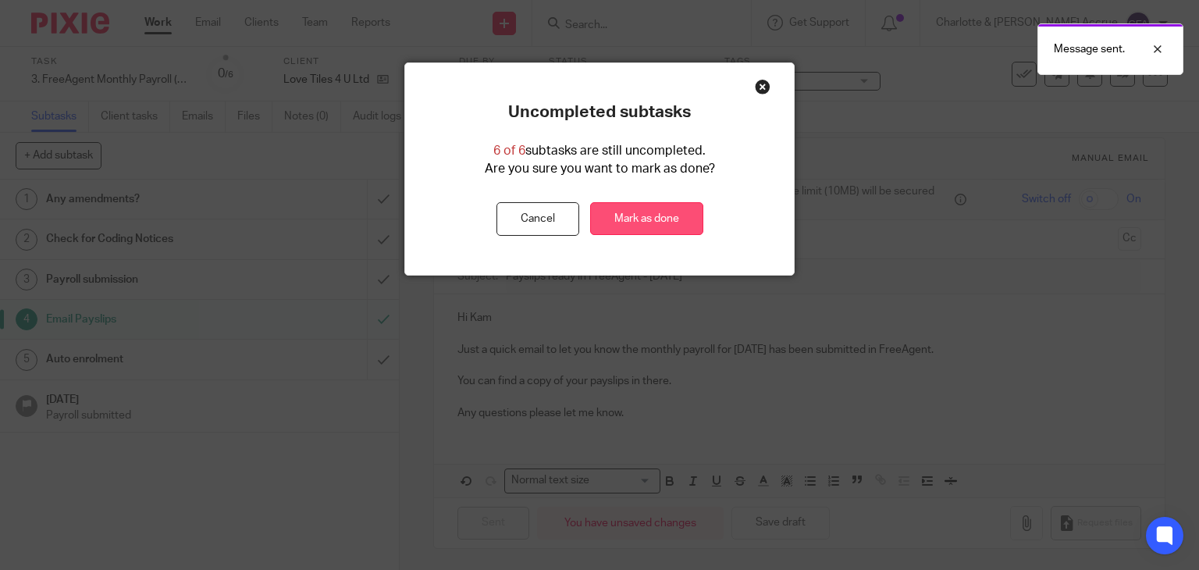
click at [666, 209] on link "Mark as done" at bounding box center [646, 219] width 113 height 34
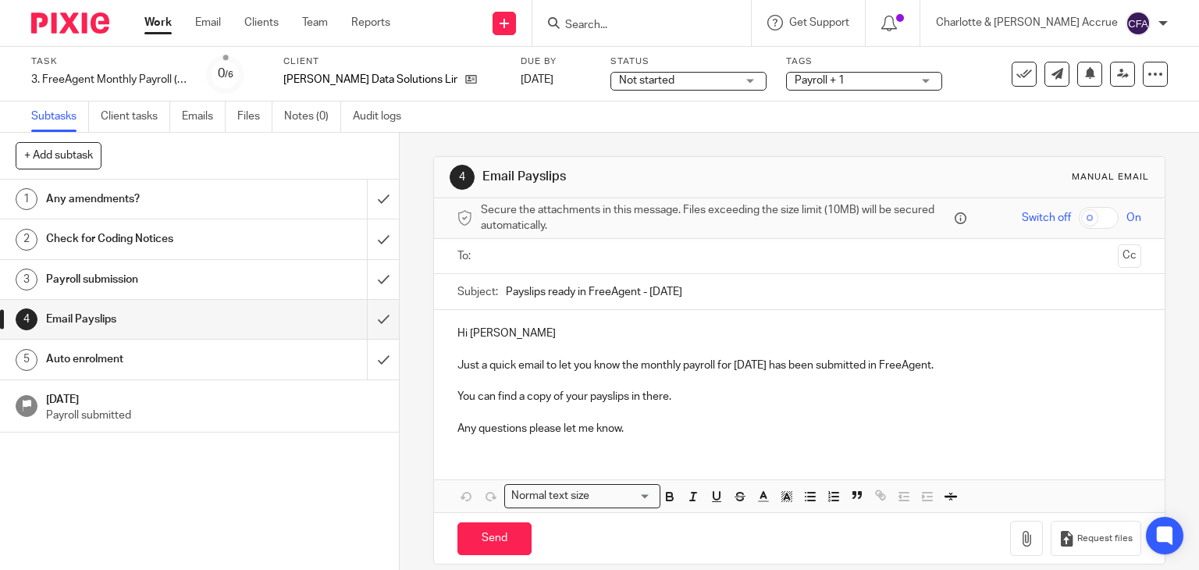
click at [506, 247] on input "text" at bounding box center [798, 256] width 625 height 18
click at [535, 253] on input "text" at bounding box center [798, 256] width 625 height 18
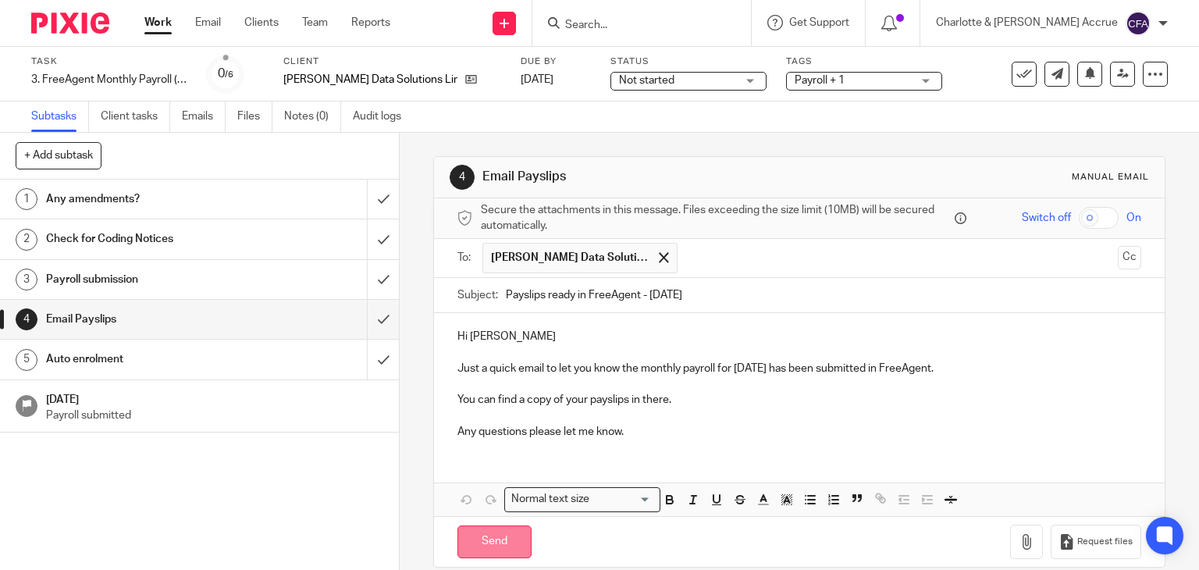
click at [492, 531] on input "Send" at bounding box center [494, 542] width 74 height 34
type input "Sent"
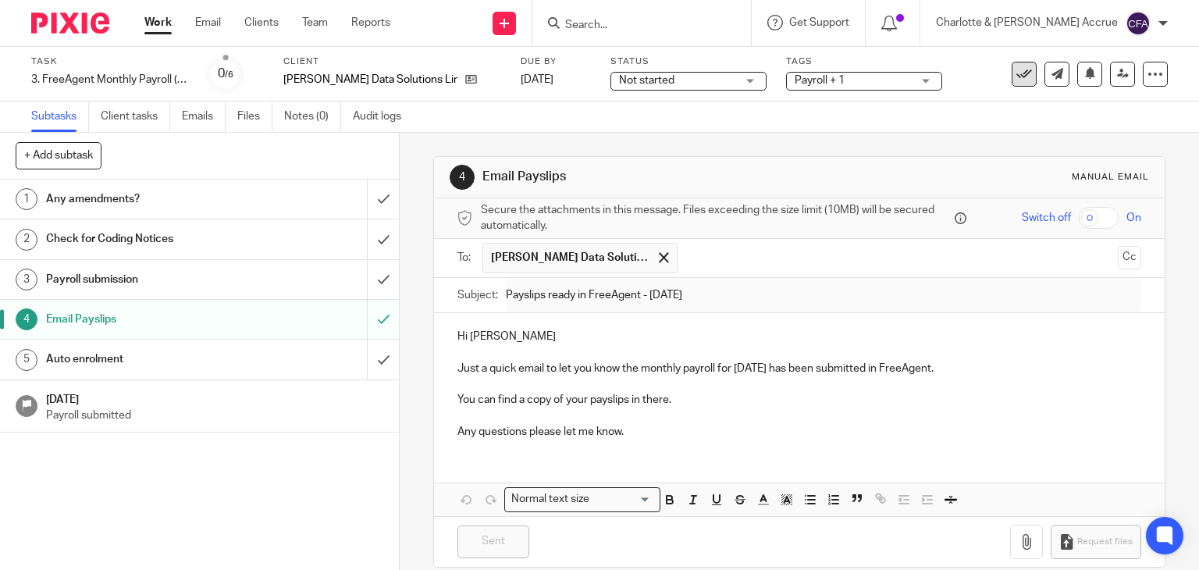
click at [1016, 77] on icon at bounding box center [1024, 74] width 16 height 16
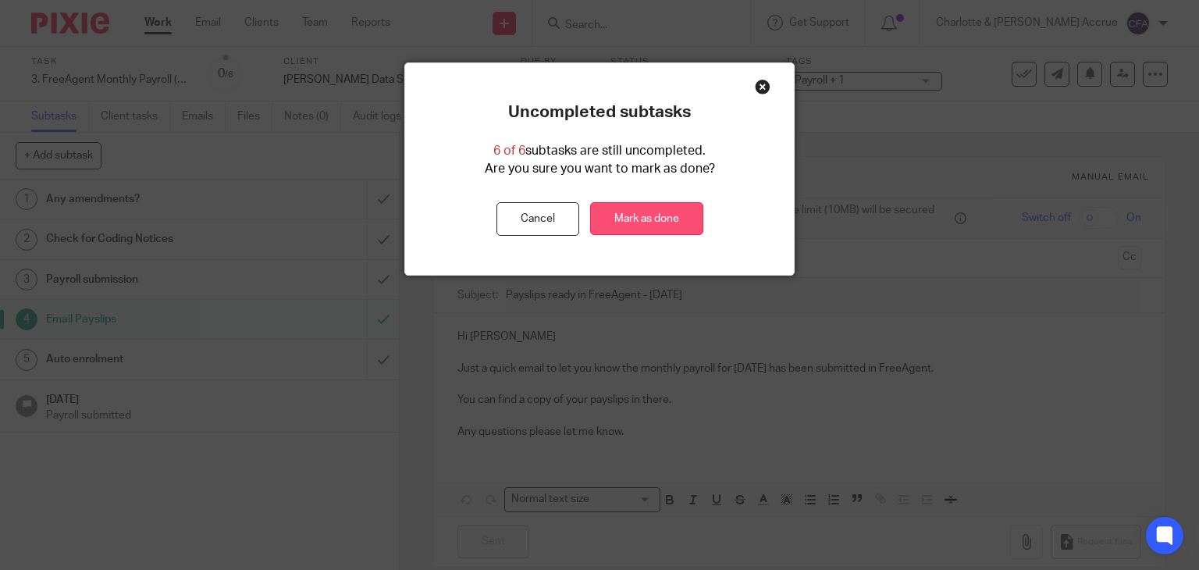
click at [642, 222] on link "Mark as done" at bounding box center [646, 219] width 113 height 34
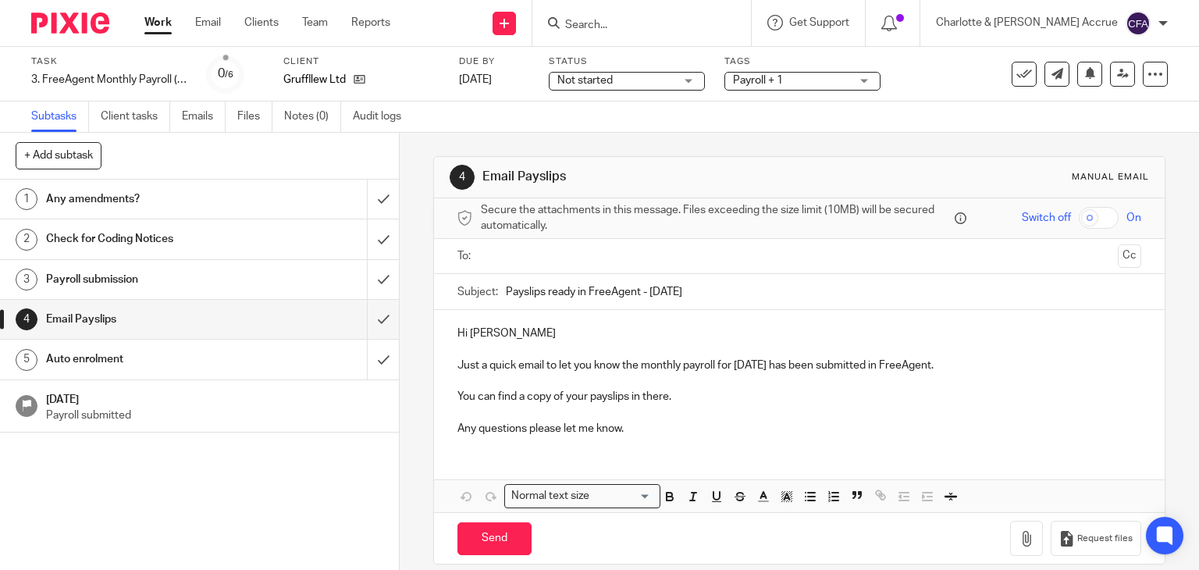
click at [517, 253] on input "text" at bounding box center [798, 256] width 625 height 18
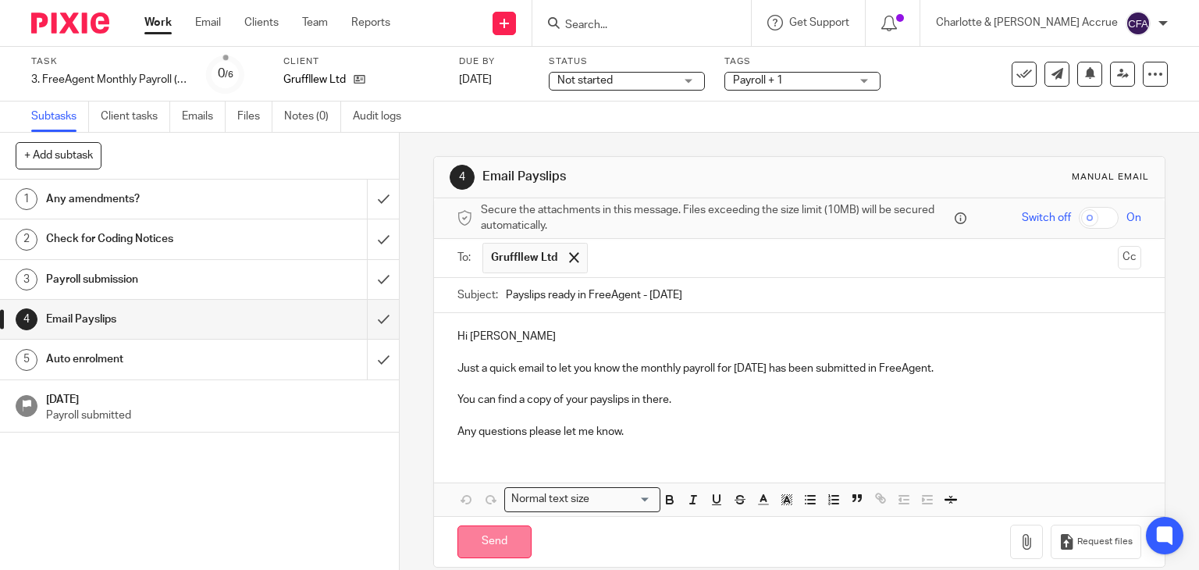
click at [506, 538] on input "Send" at bounding box center [494, 542] width 74 height 34
type input "Sent"
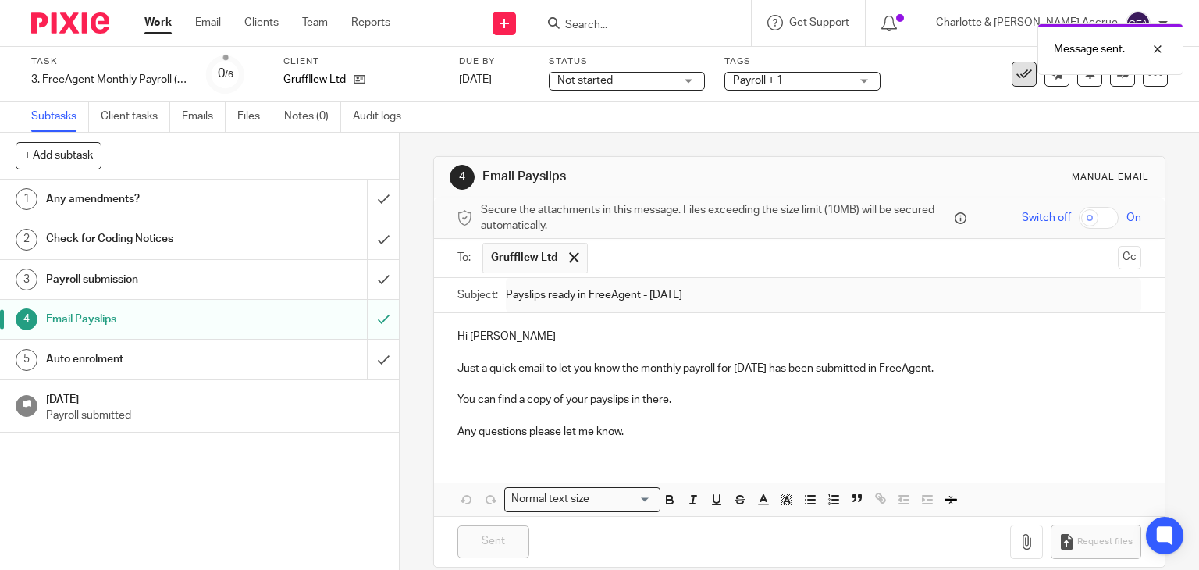
click at [1016, 79] on icon at bounding box center [1024, 74] width 16 height 16
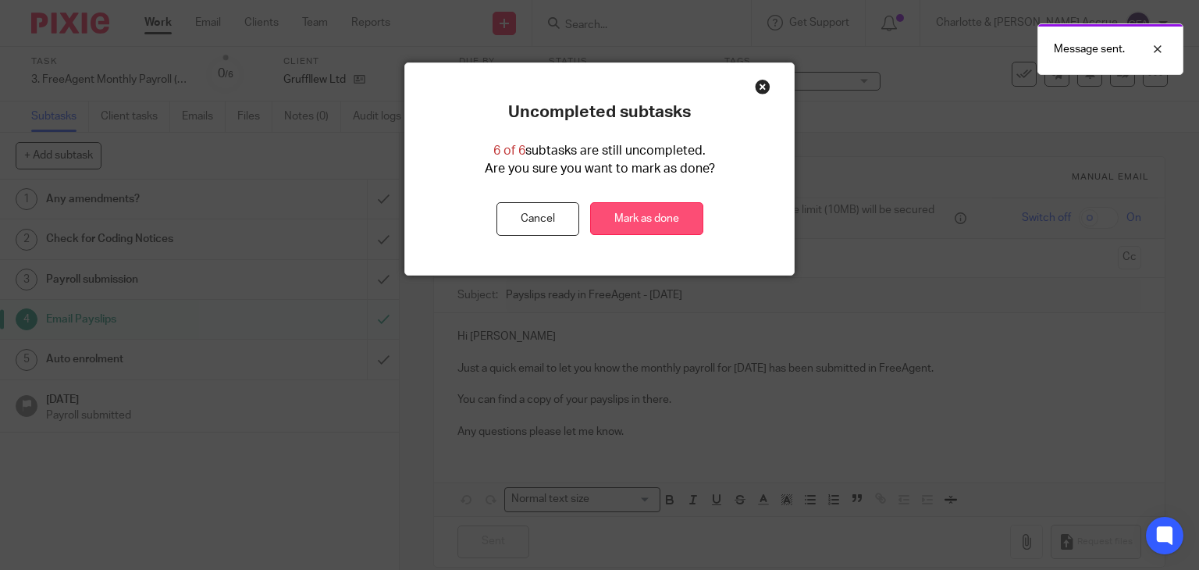
click at [643, 222] on link "Mark as done" at bounding box center [646, 219] width 113 height 34
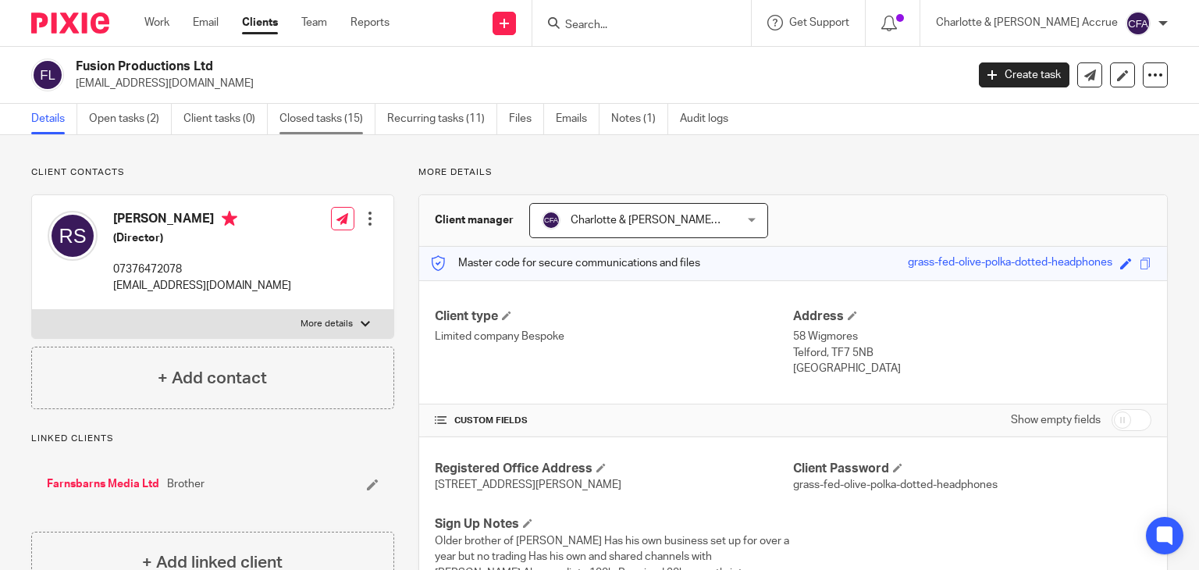
click at [337, 125] on link "Closed tasks (15)" at bounding box center [327, 119] width 96 height 30
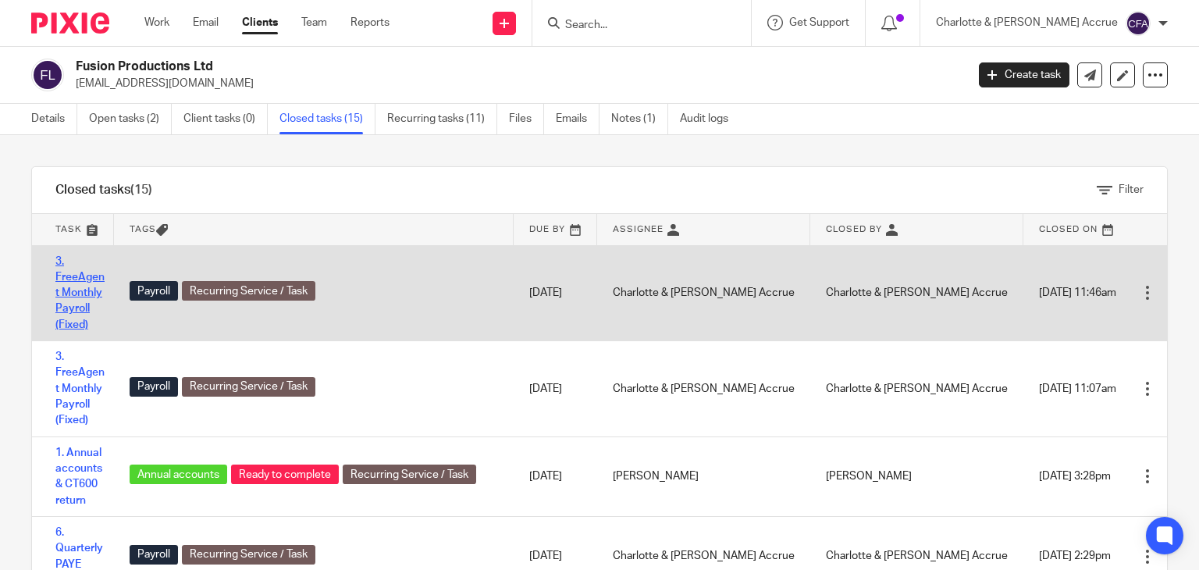
click at [66, 310] on link "3. FreeAgent Monthly Payroll (Fixed)" at bounding box center [79, 293] width 49 height 74
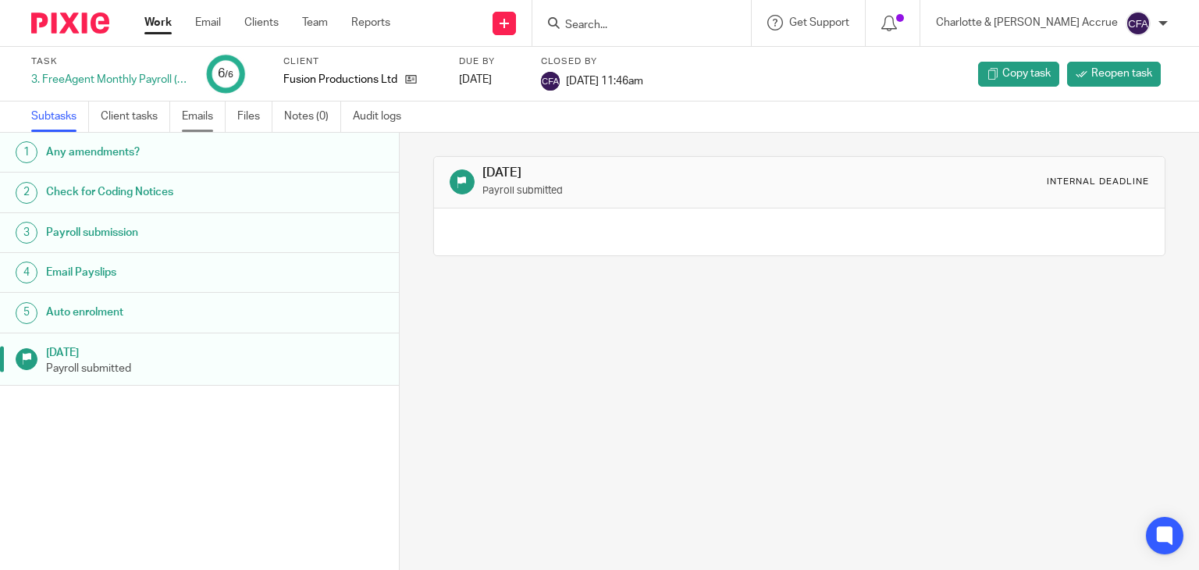
drag, startPoint x: 0, startPoint y: 0, endPoint x: 198, endPoint y: 113, distance: 228.2
click at [198, 113] on link "Emails" at bounding box center [204, 116] width 44 height 30
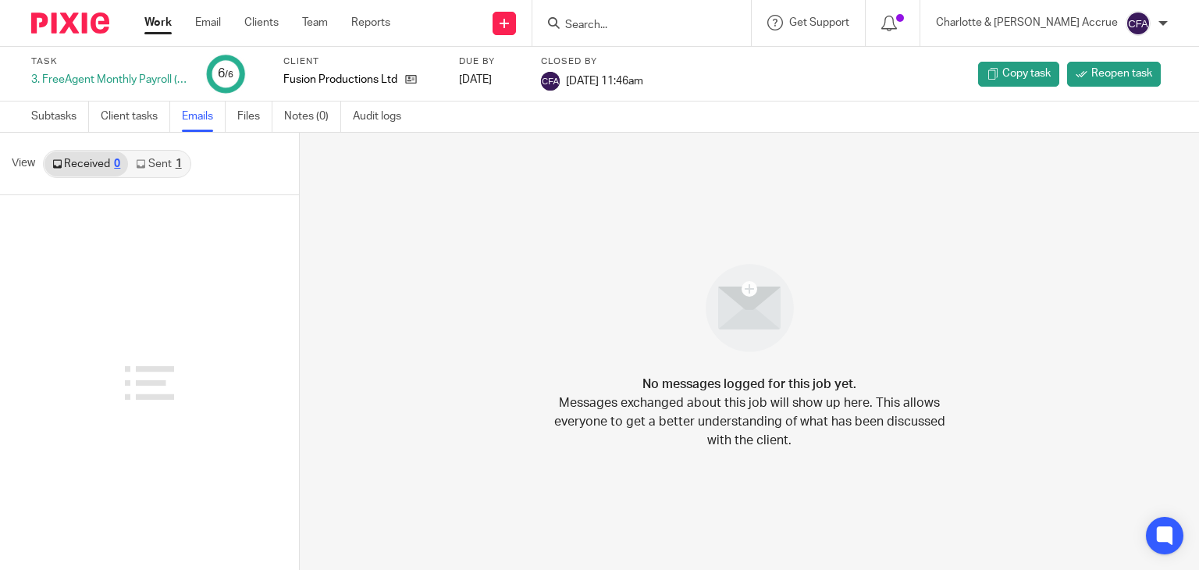
click at [153, 161] on link "Sent 1" at bounding box center [158, 163] width 61 height 25
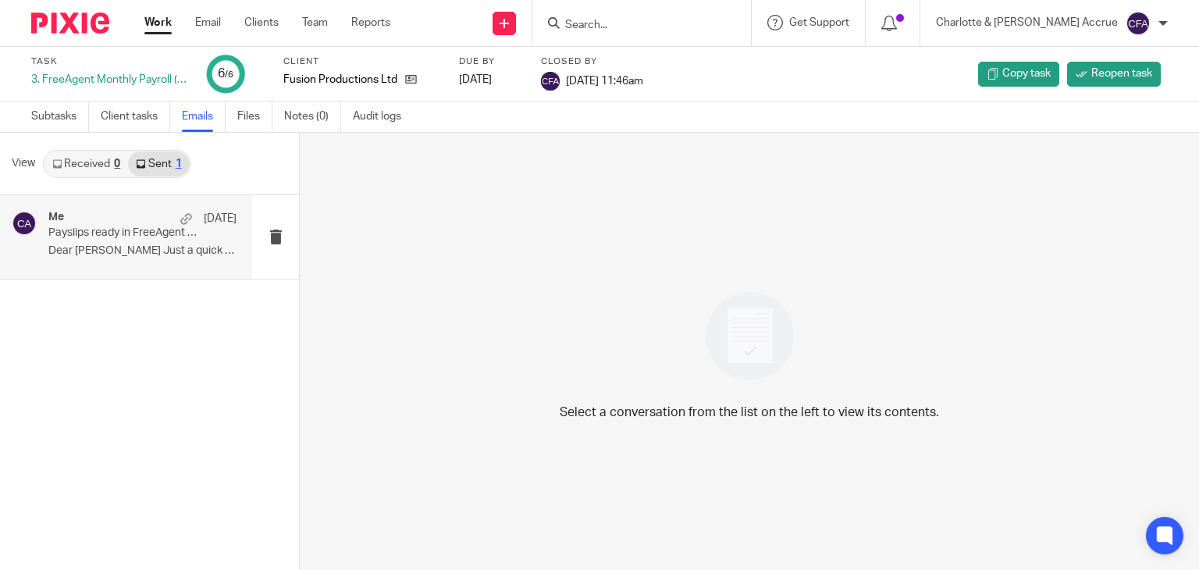
click at [149, 246] on p "Dear Ryan Just a quick email to let you know..." at bounding box center [142, 250] width 188 height 13
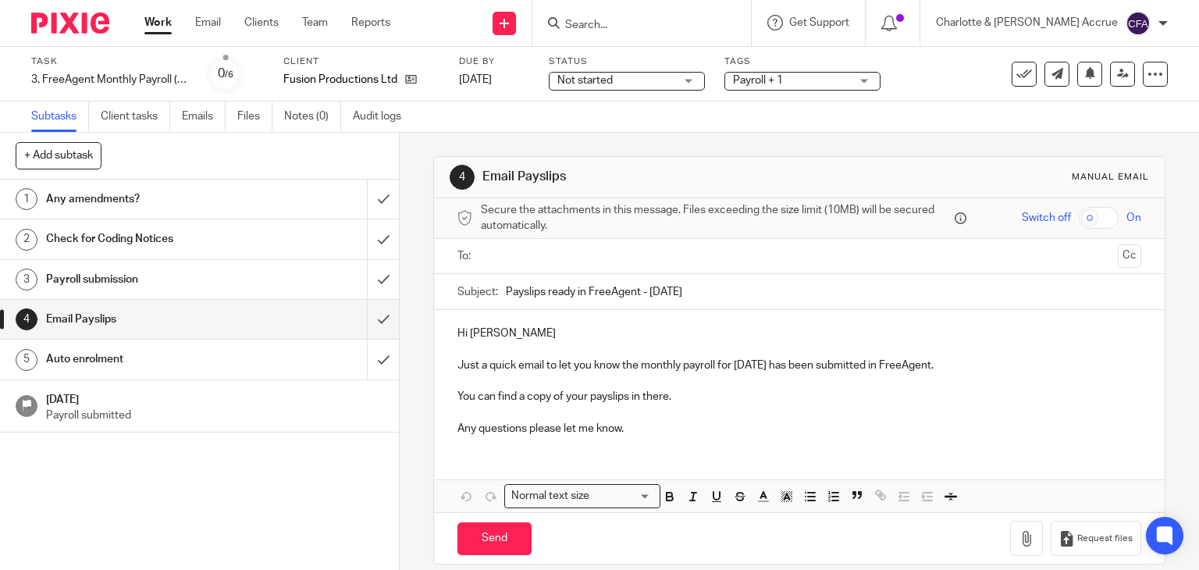
click at [513, 254] on input "text" at bounding box center [798, 256] width 625 height 18
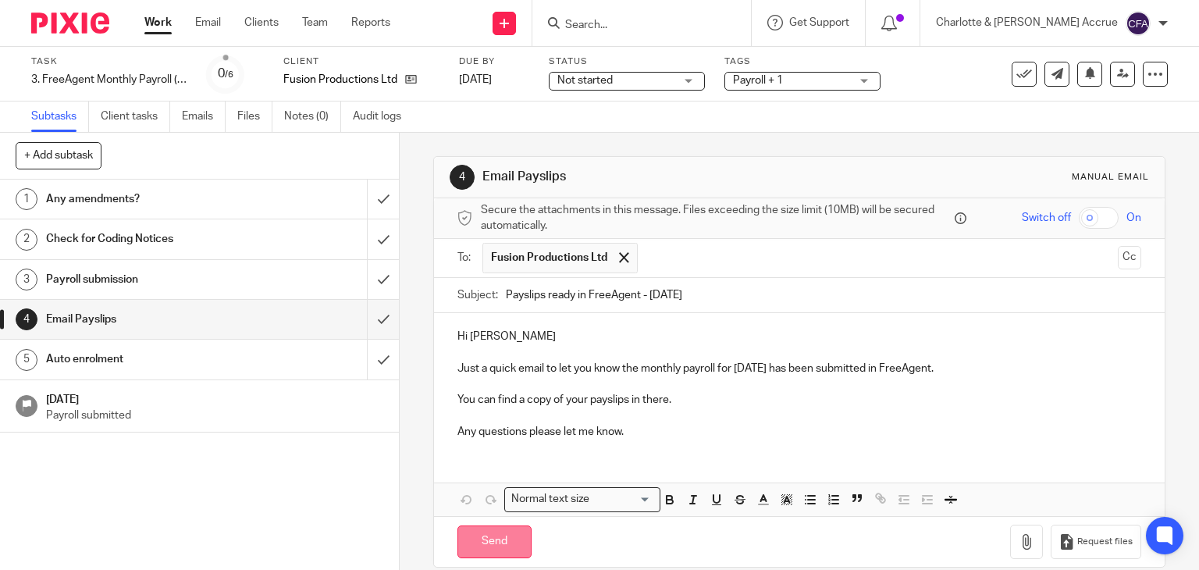
click at [497, 533] on input "Send" at bounding box center [494, 542] width 74 height 34
type input "Sent"
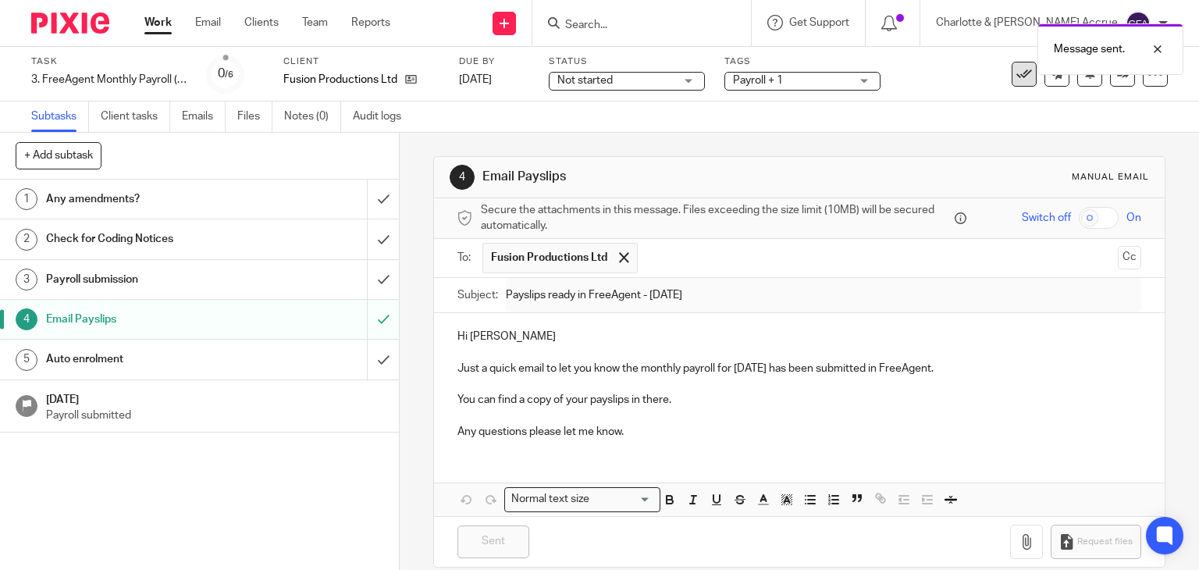
click at [1016, 77] on icon at bounding box center [1024, 74] width 16 height 16
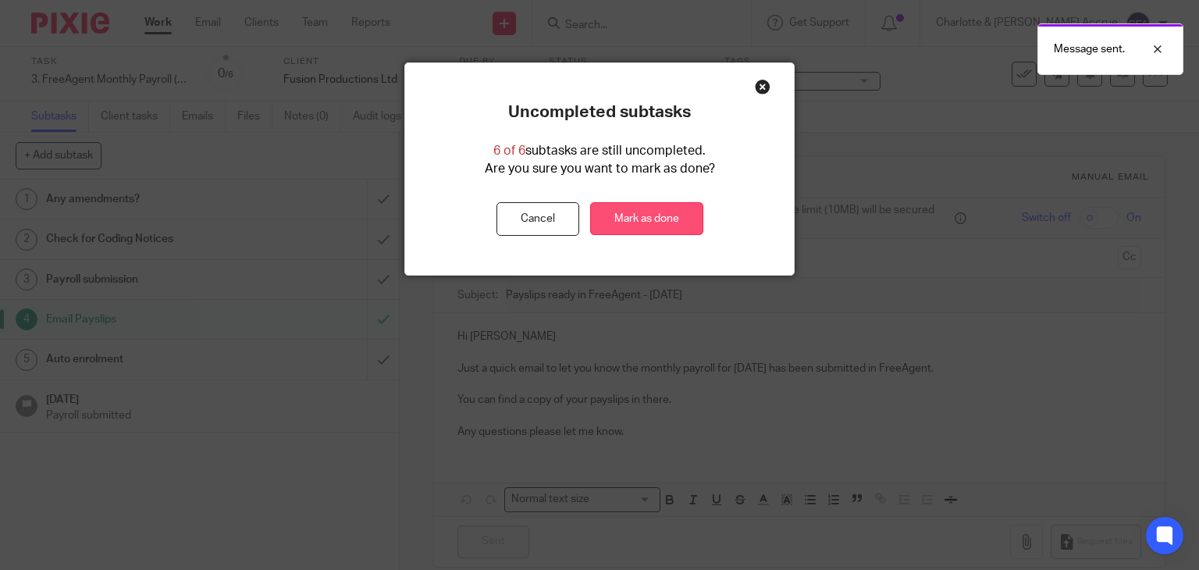
click at [683, 216] on link "Mark as done" at bounding box center [646, 219] width 113 height 34
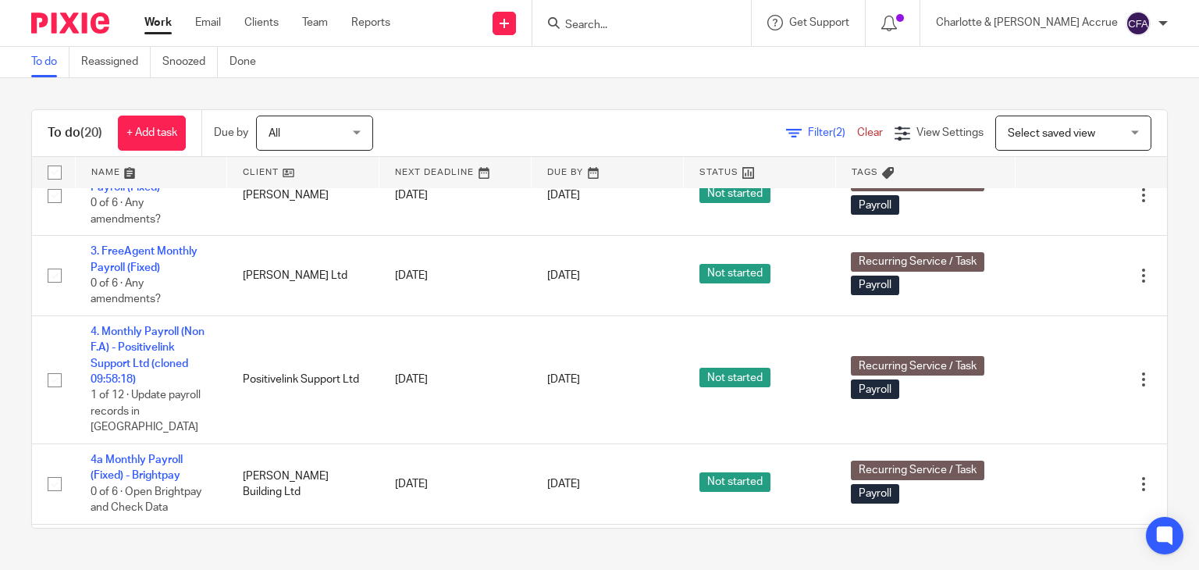
scroll to position [1330, 0]
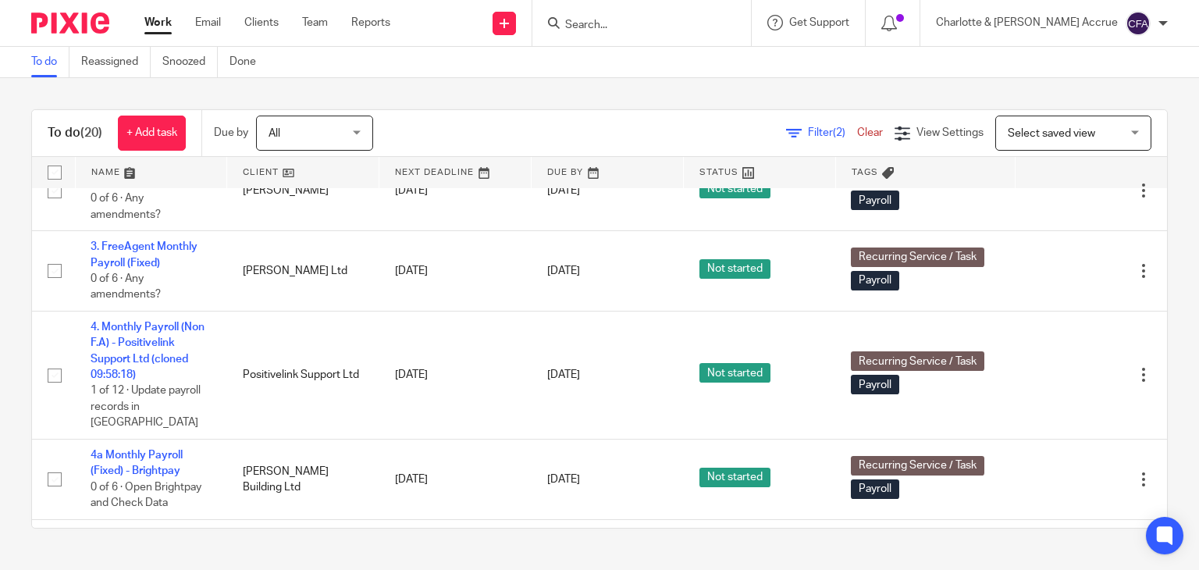
click at [670, 30] on input "Search" at bounding box center [633, 26] width 140 height 14
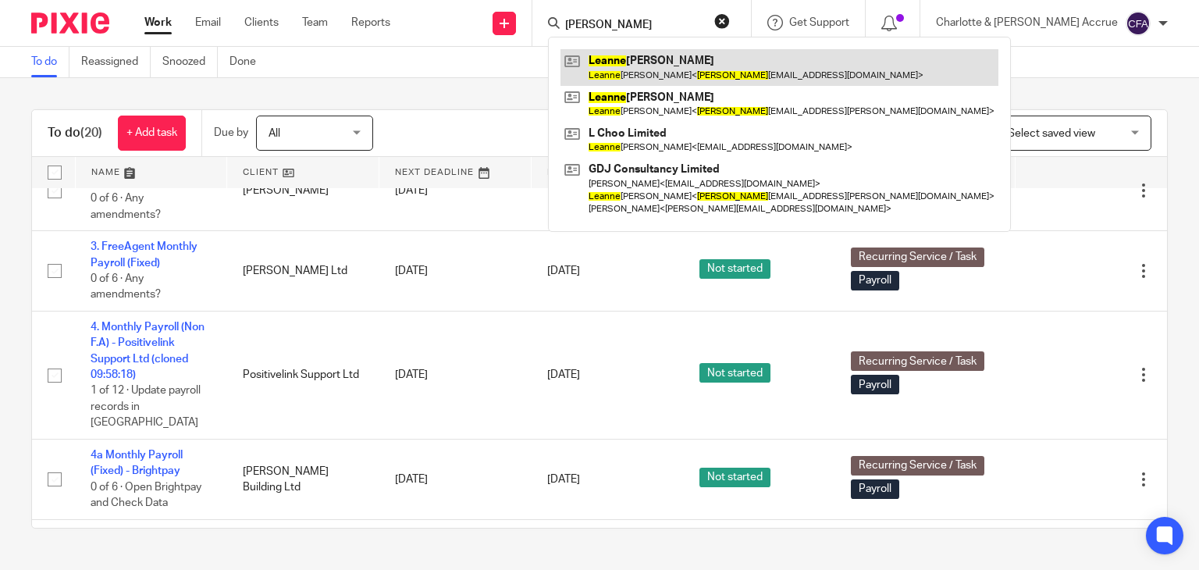
type input "leanne"
click at [680, 57] on link at bounding box center [779, 67] width 438 height 36
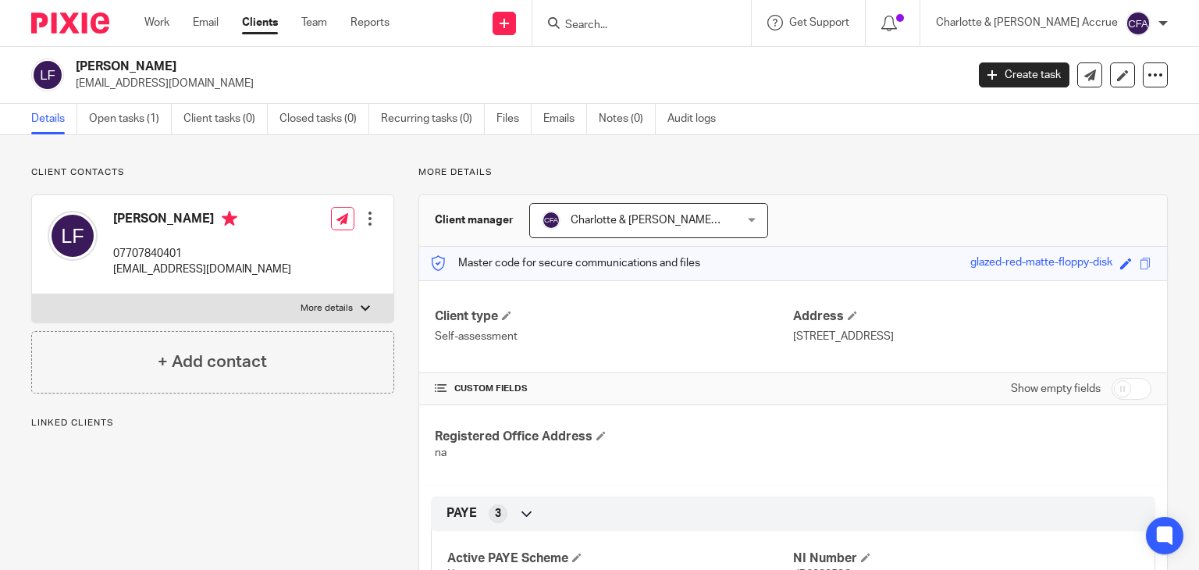
click at [126, 82] on p "[EMAIL_ADDRESS][DOMAIN_NAME]" at bounding box center [515, 84] width 879 height 16
copy main "[EMAIL_ADDRESS][DOMAIN_NAME] Create task Update from Companies House Export dat…"
click at [661, 32] on input "Search" at bounding box center [633, 26] width 140 height 14
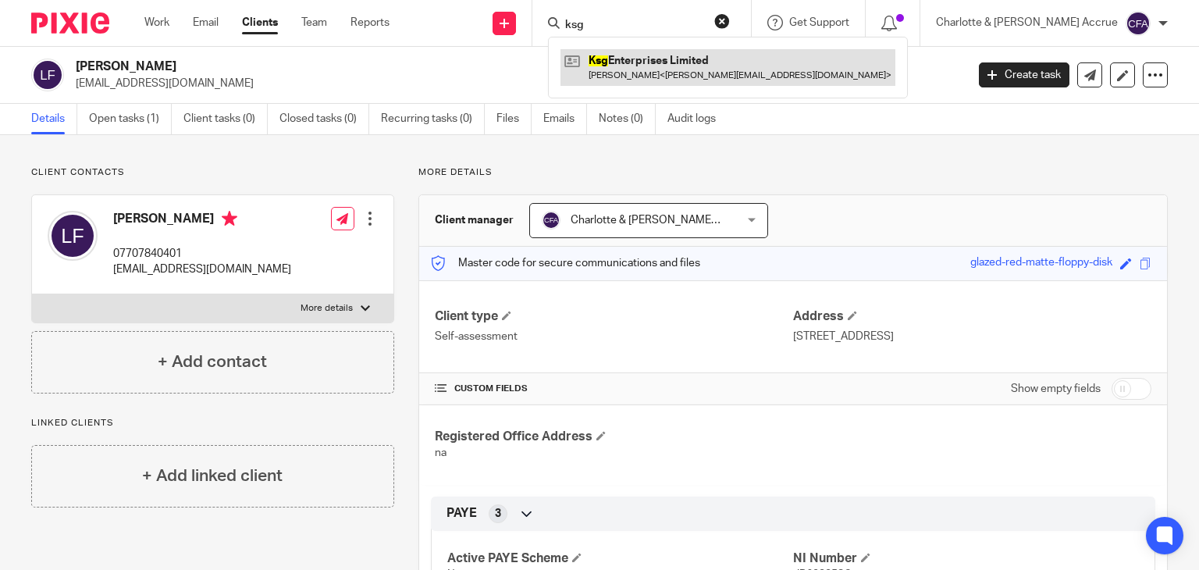
type input "ksg"
click at [670, 79] on link at bounding box center [727, 67] width 335 height 36
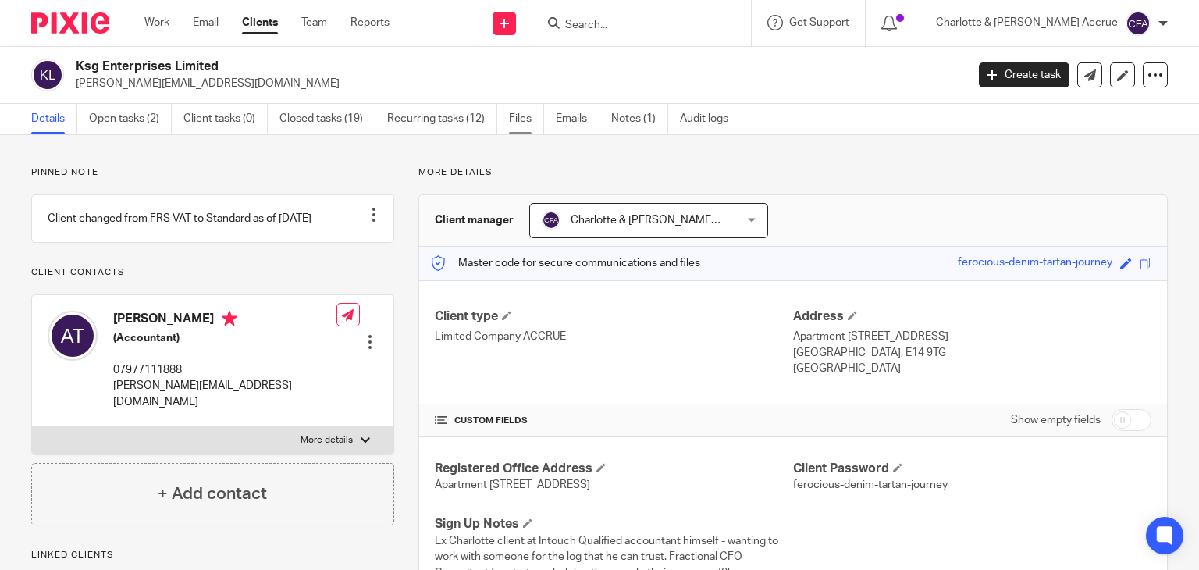
click at [540, 112] on link "Files" at bounding box center [526, 119] width 35 height 30
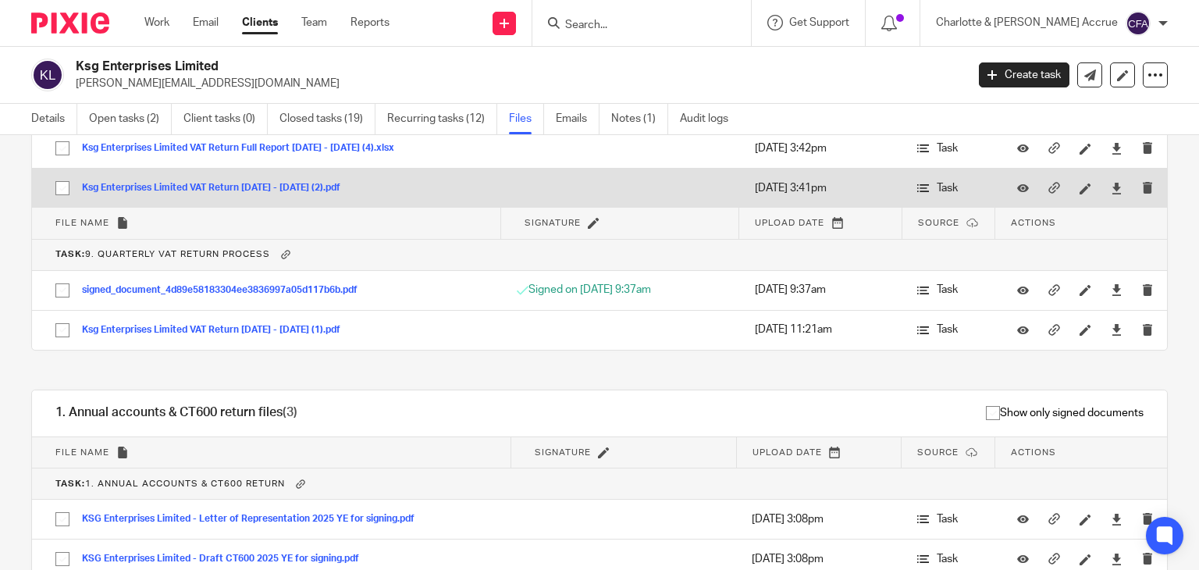
scroll to position [526, 0]
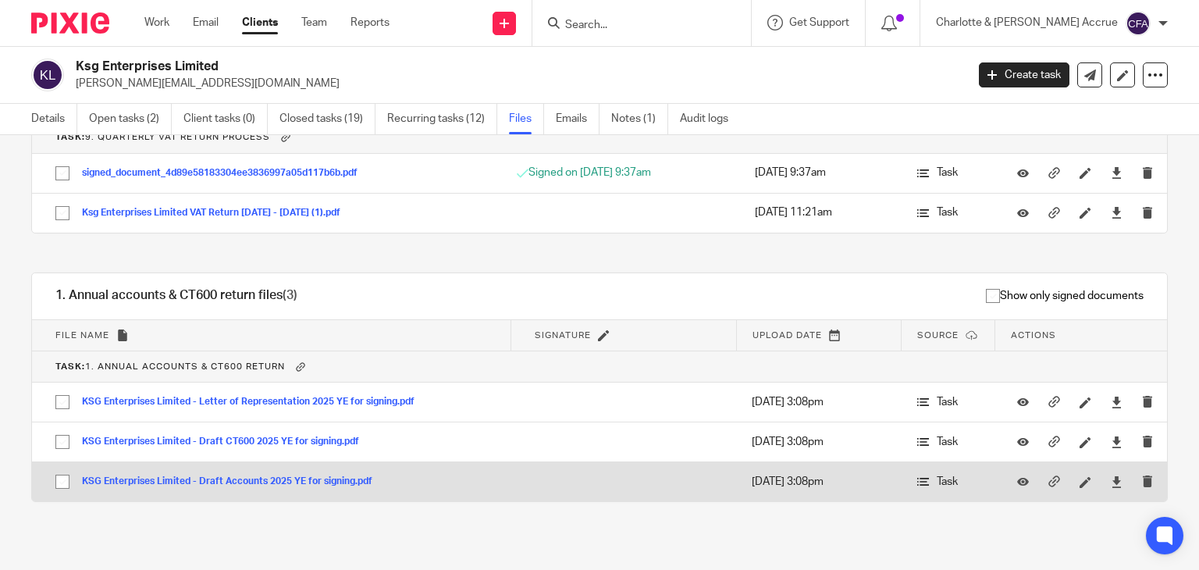
click at [245, 481] on button "KSG Enterprises Limited - Draft Accounts 2025 YE for signing.pdf" at bounding box center [233, 481] width 302 height 11
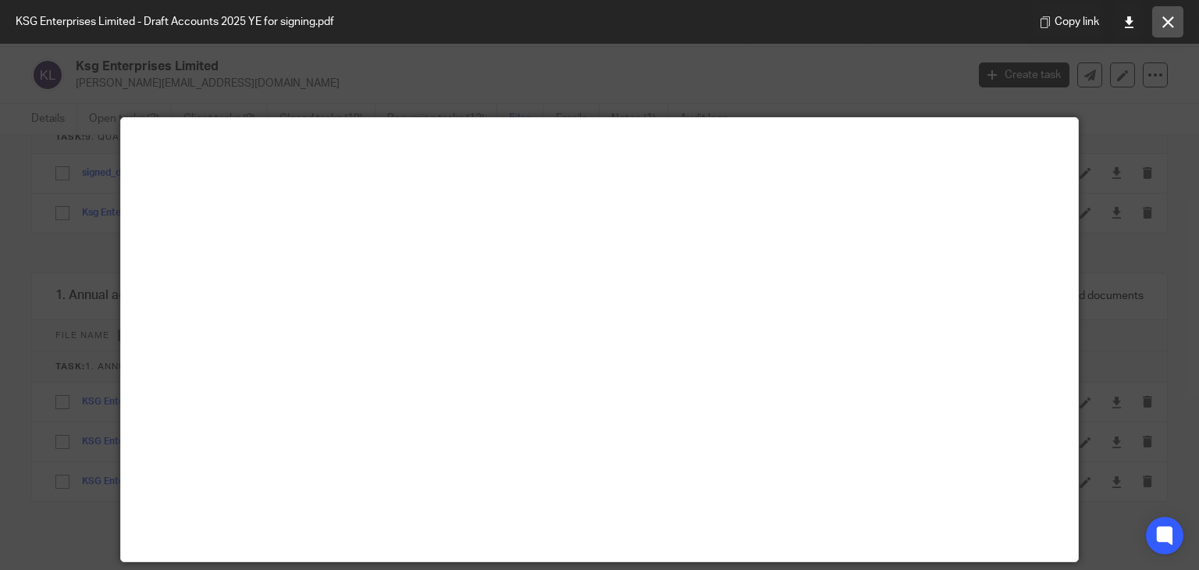
click at [1155, 22] on button at bounding box center [1167, 21] width 31 height 31
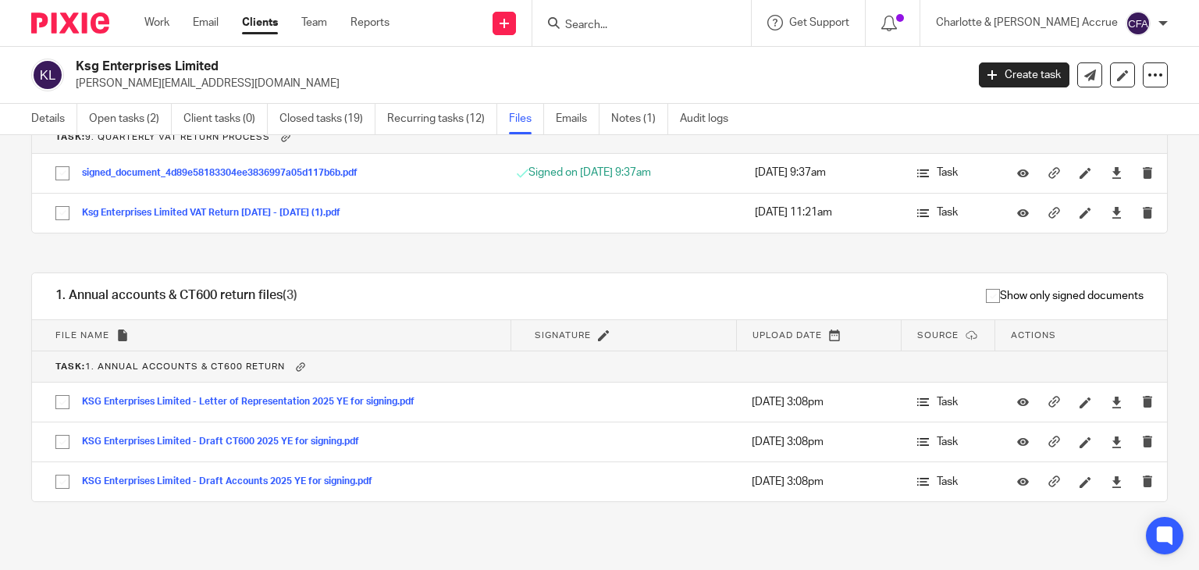
click at [702, 20] on input "Search" at bounding box center [633, 26] width 140 height 14
type input "unity"
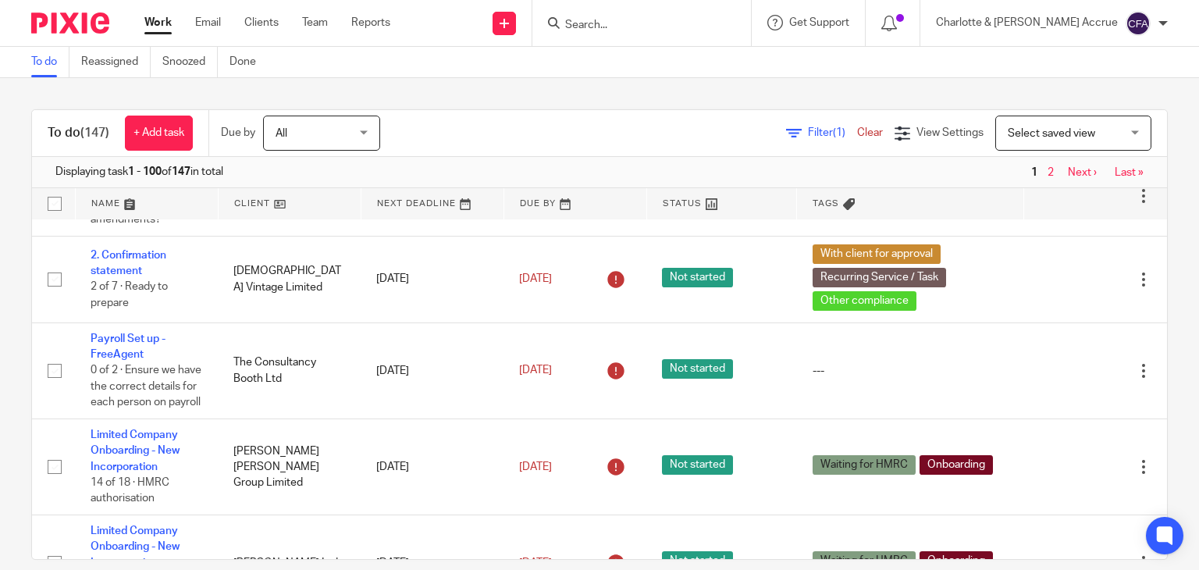
scroll to position [1358, 0]
